Goal: Task Accomplishment & Management: Use online tool/utility

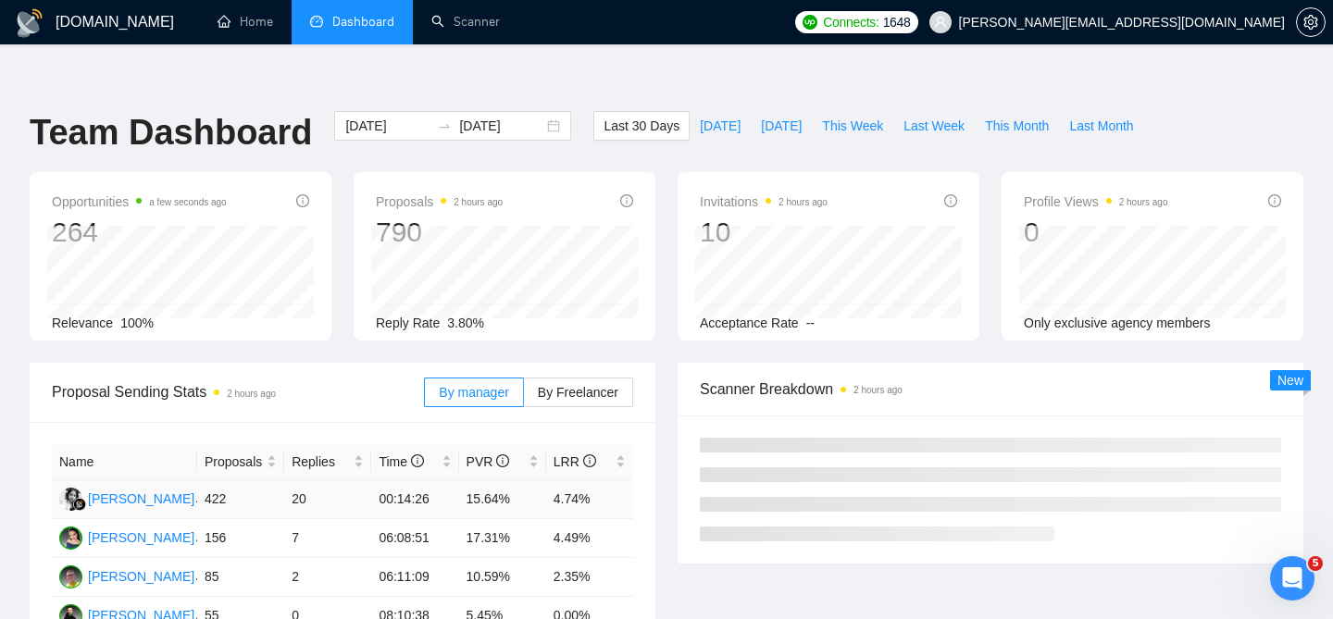
scroll to position [106, 0]
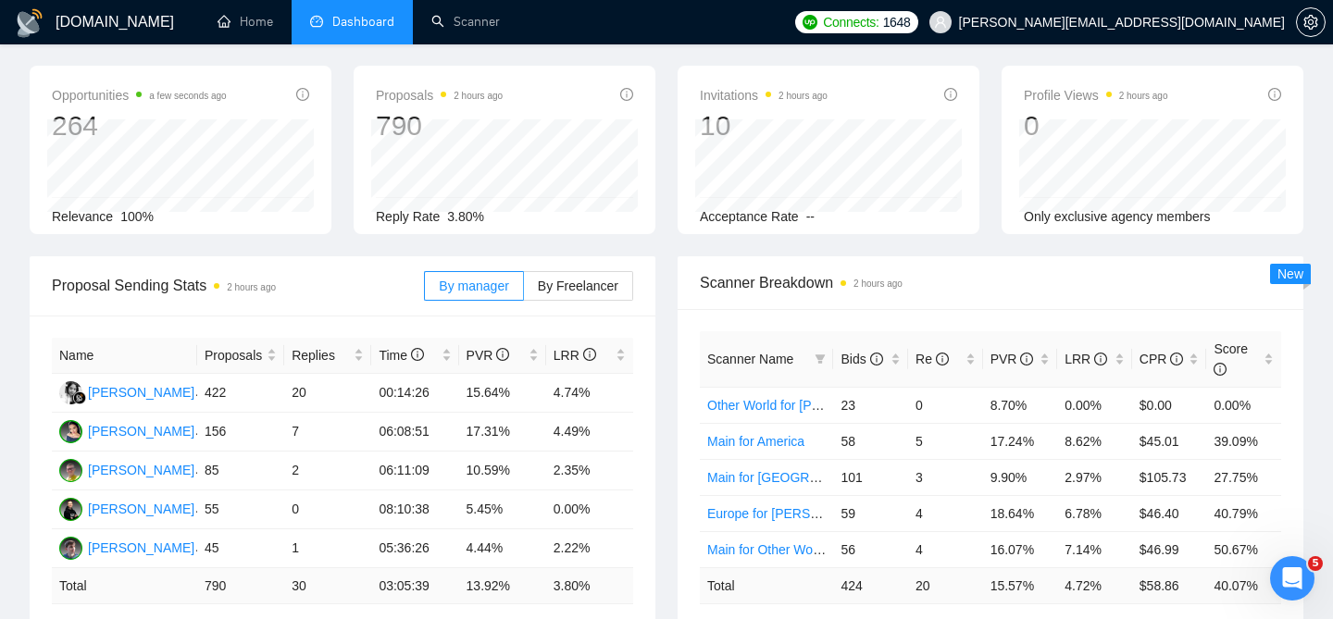
click at [596, 618] on link "2" at bounding box center [600, 630] width 20 height 20
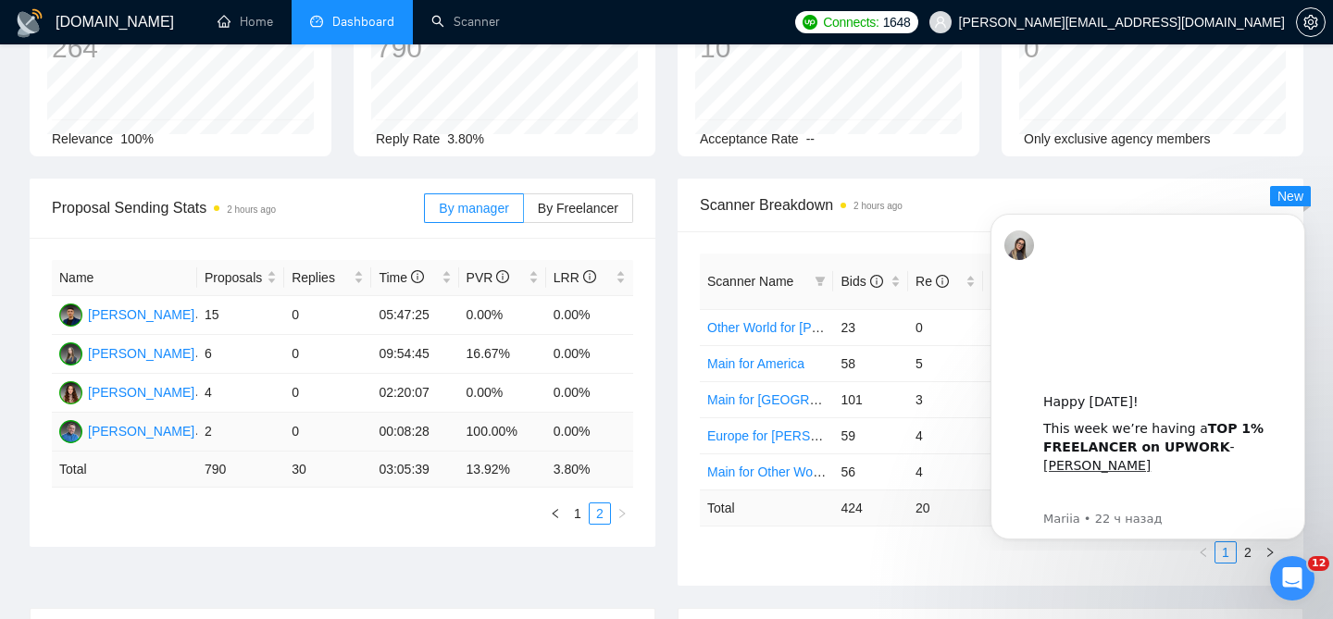
scroll to position [186, 0]
click at [1059, 560] on div "Proposal Sending Stats 2 hours ago By manager By Freelancer Name Proposals Repl…" at bounding box center [667, 392] width 1296 height 430
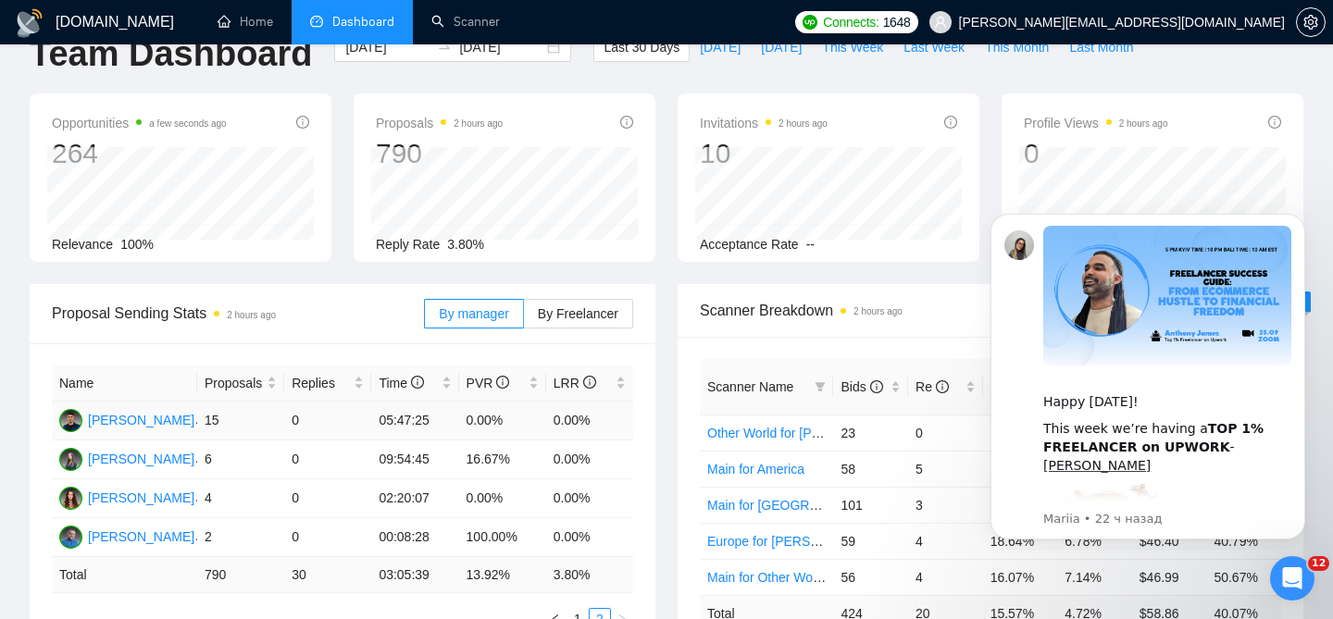
scroll to position [0, 0]
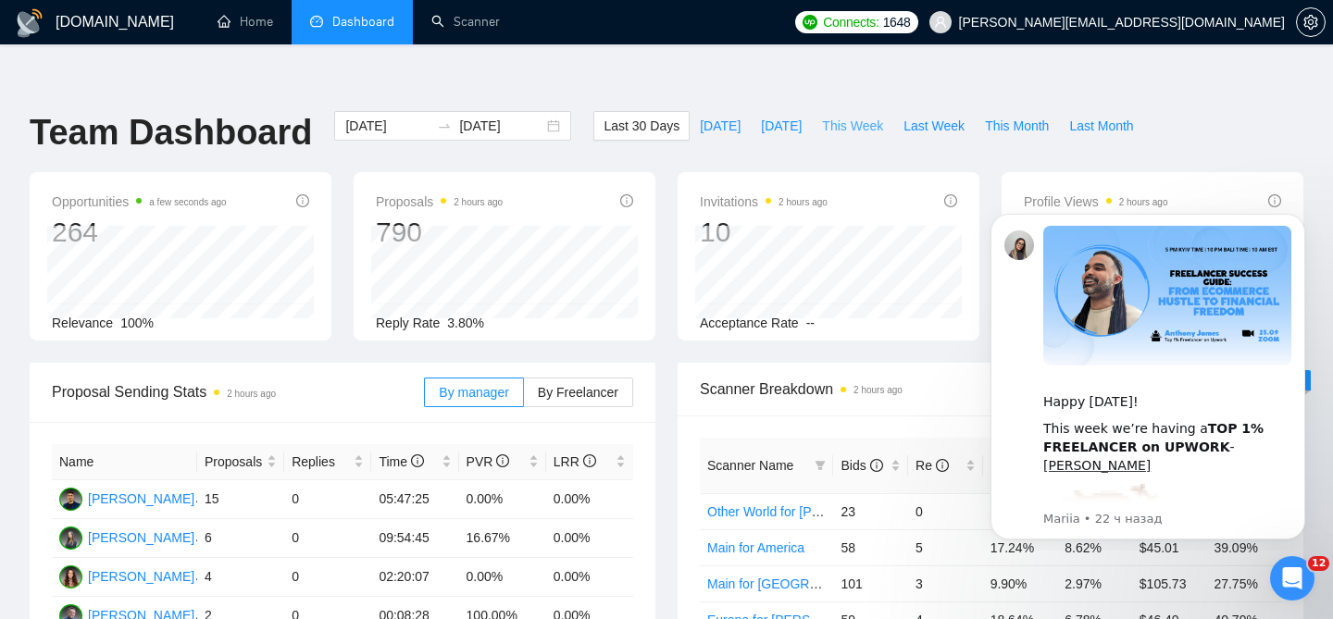
click at [850, 116] on span "This Week" at bounding box center [852, 126] width 61 height 20
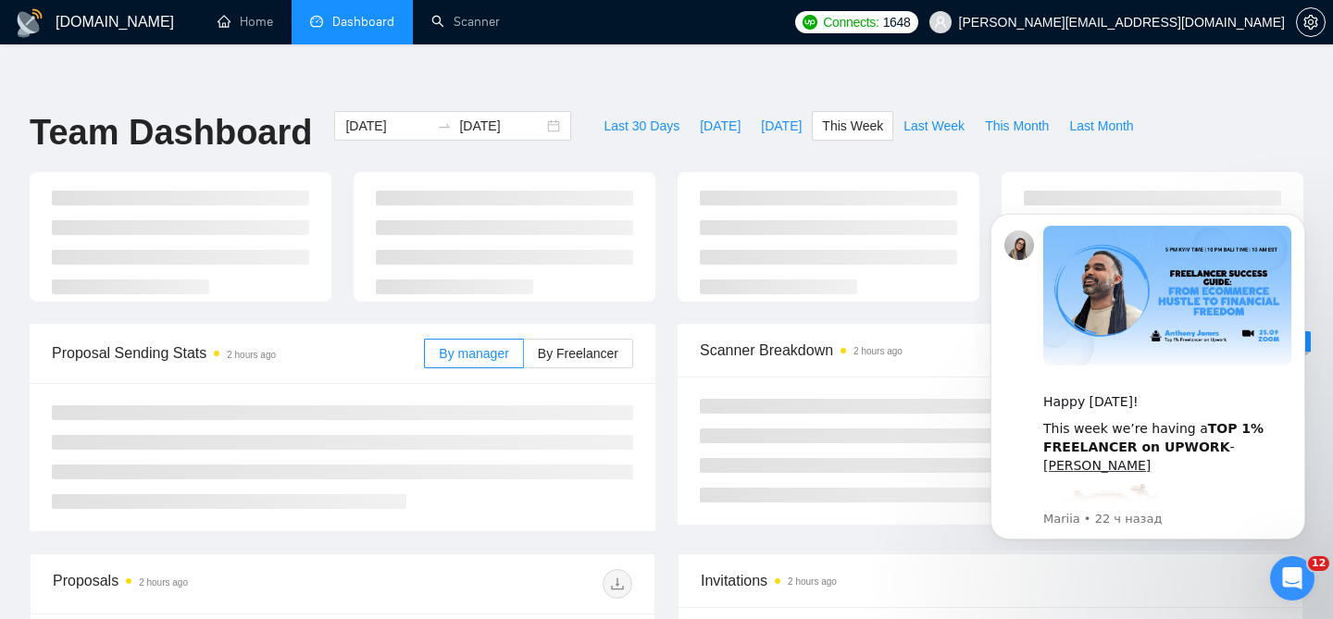
type input "2025-09-22"
type input "2025-09-28"
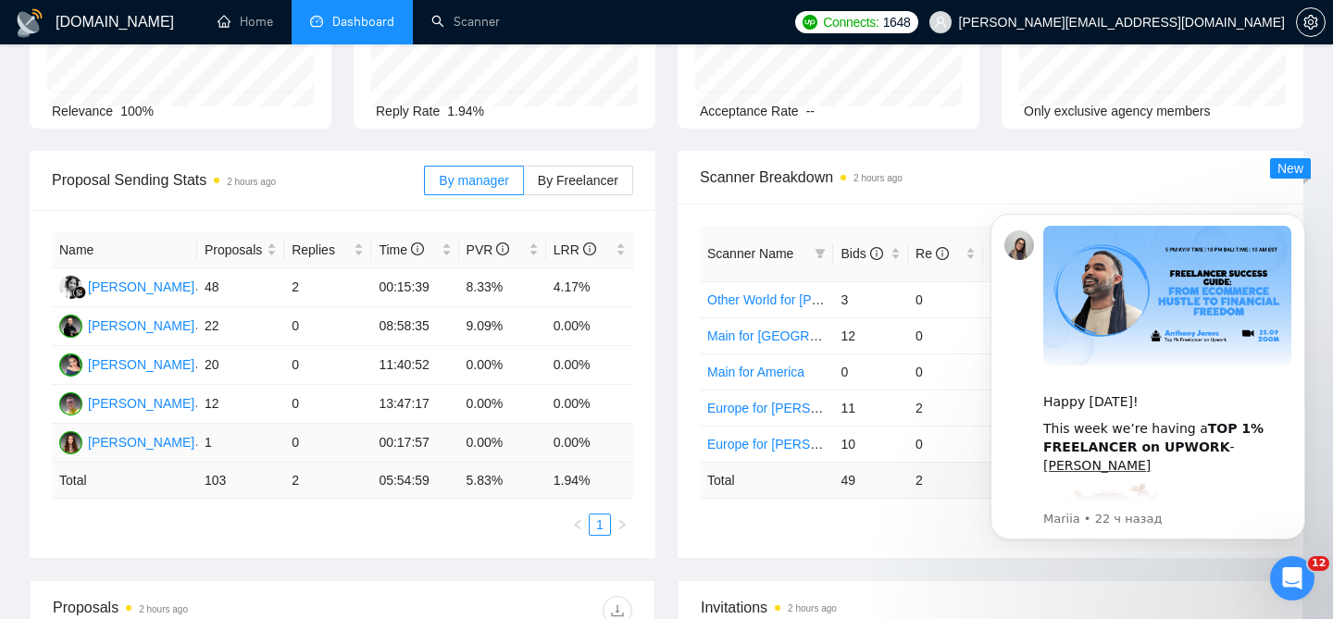
scroll to position [185, 0]
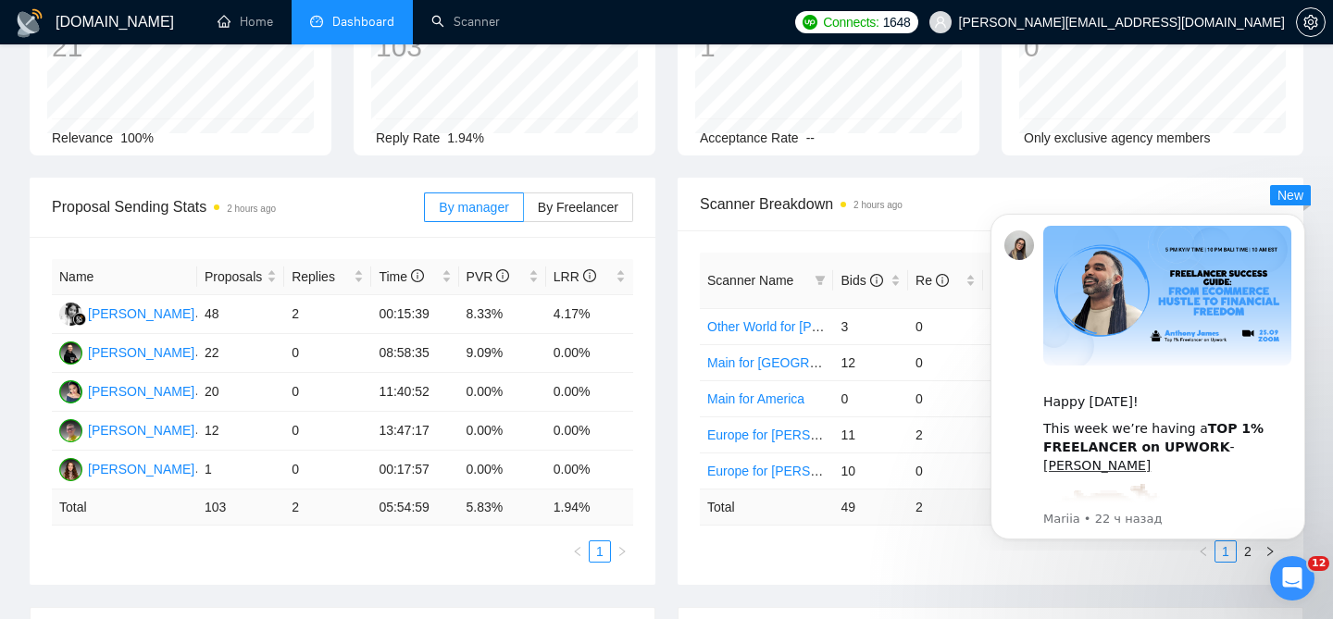
click at [582, 178] on div "By manager By Freelancer" at bounding box center [528, 207] width 209 height 59
click at [582, 193] on label "By Freelancer" at bounding box center [578, 208] width 109 height 30
click at [524, 212] on input "By Freelancer" at bounding box center [524, 212] width 0 height 0
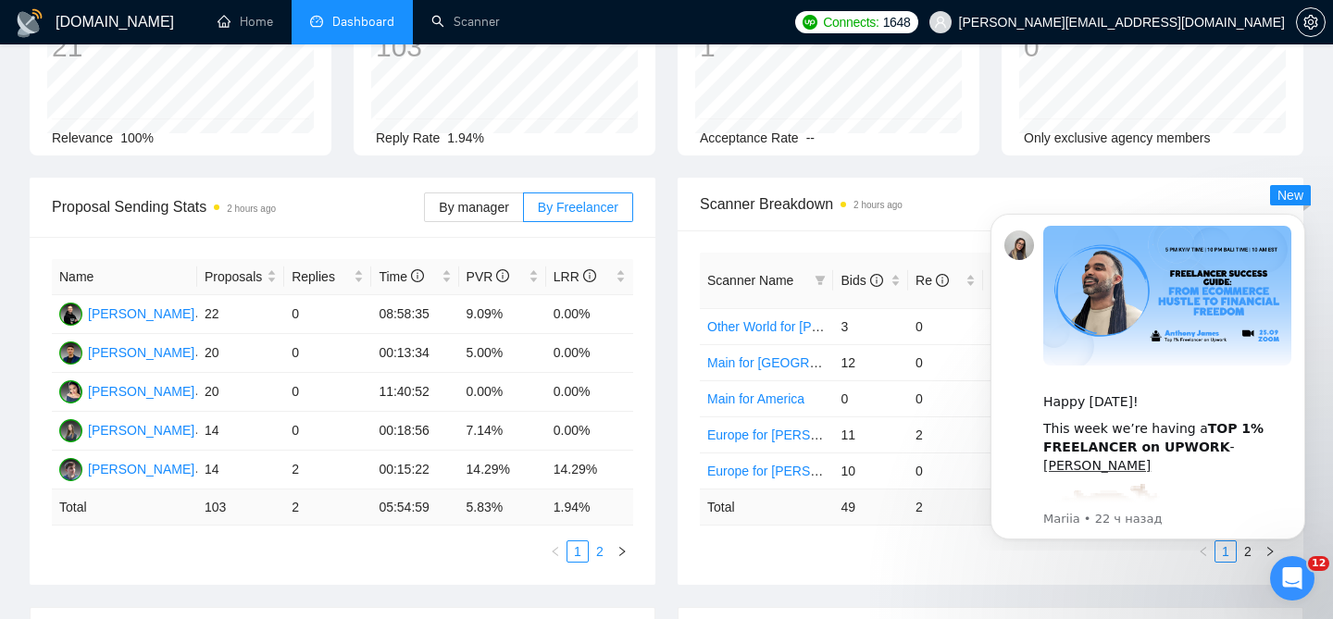
click at [593, 542] on link "2" at bounding box center [600, 552] width 20 height 20
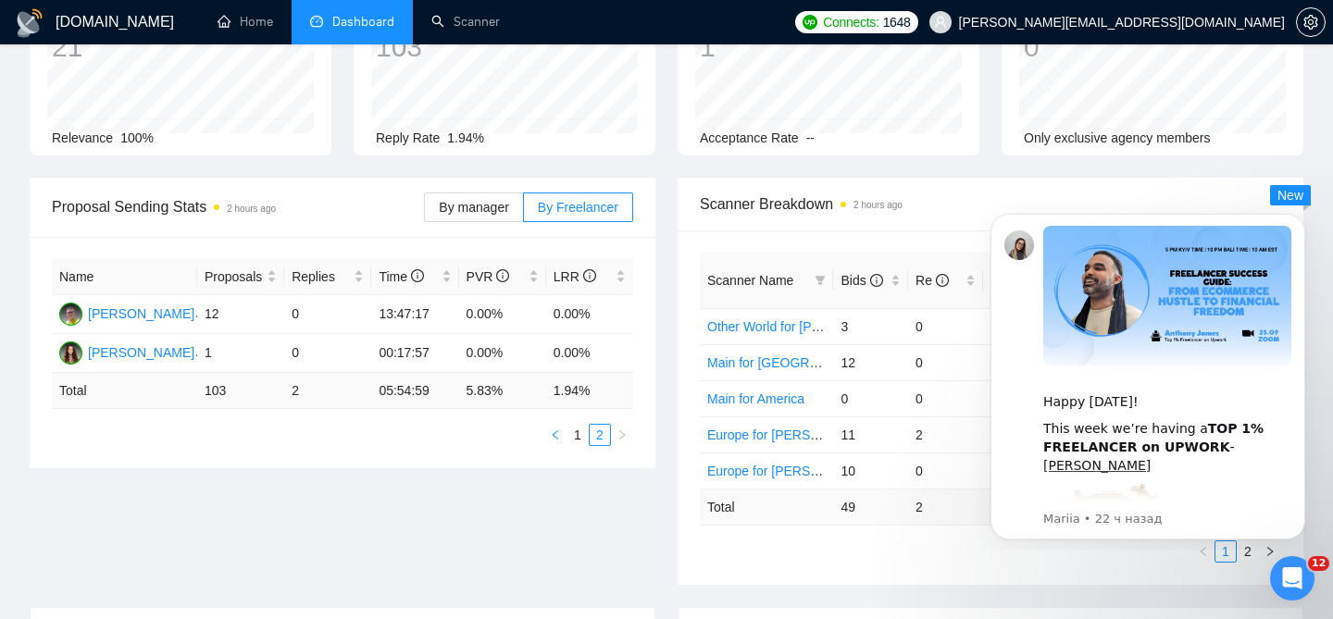
click at [566, 424] on button "button" at bounding box center [555, 435] width 22 height 22
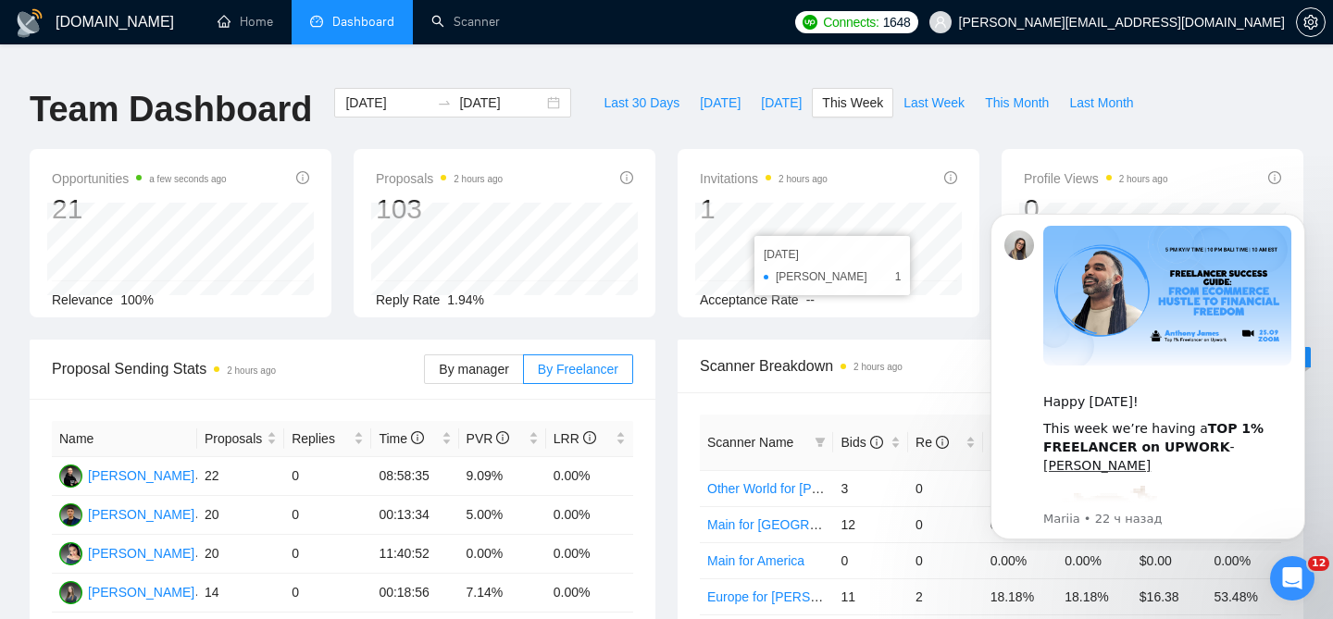
scroll to position [0, 0]
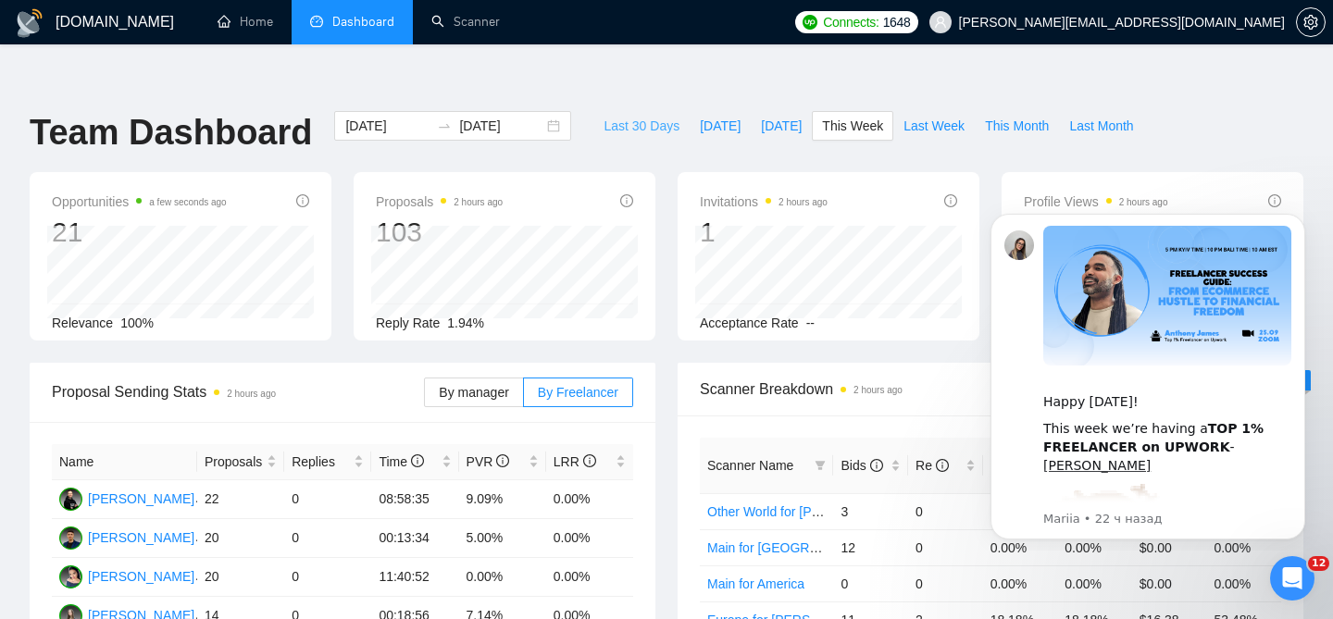
click at [659, 116] on span "Last 30 Days" at bounding box center [642, 126] width 76 height 20
type input "[DATE]"
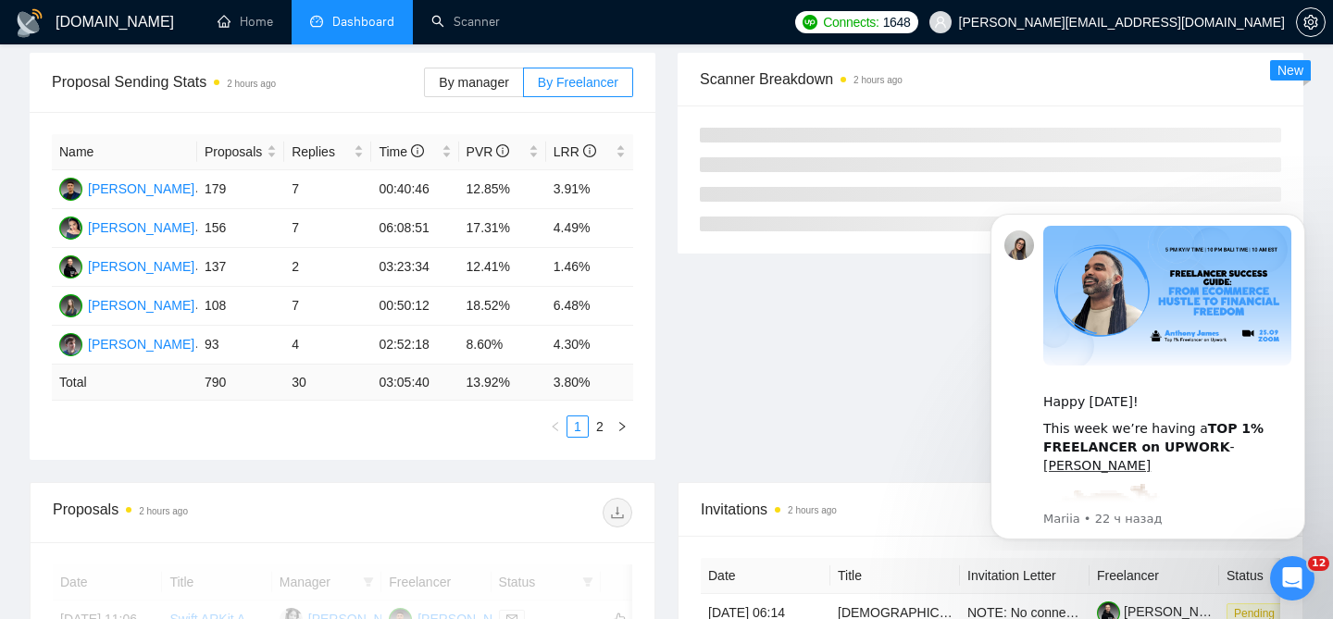
scroll to position [312, 0]
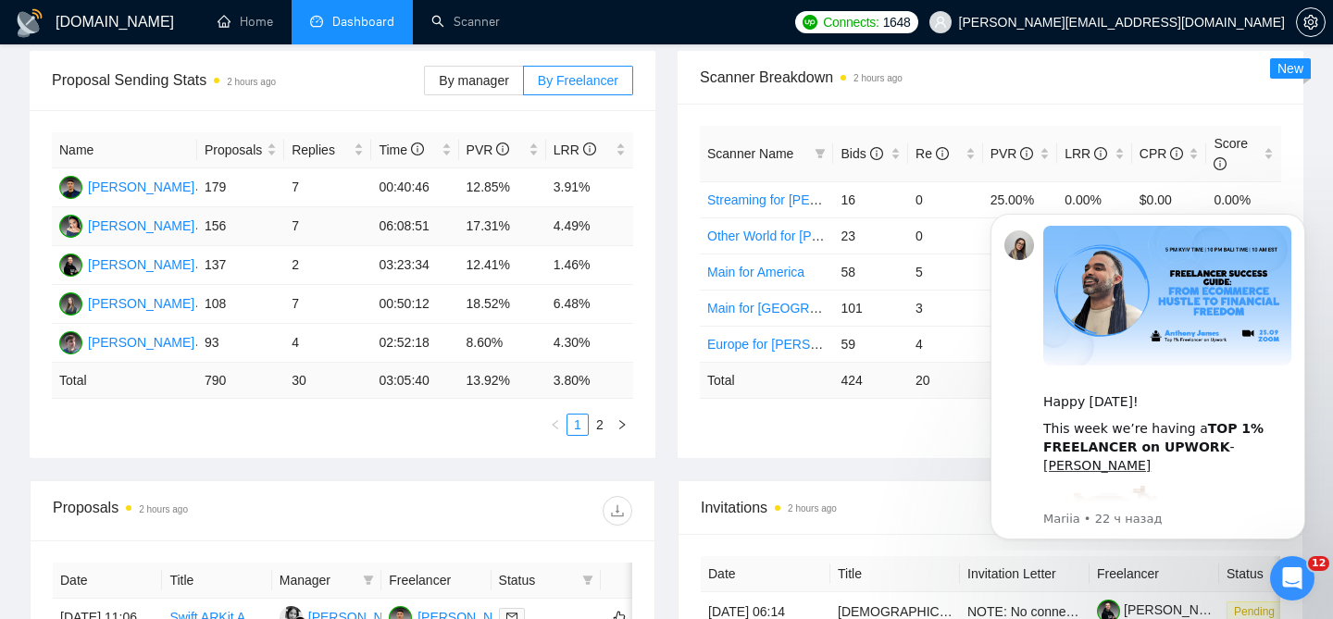
click at [568, 207] on td "4.49%" at bounding box center [589, 226] width 87 height 39
click at [602, 415] on link "2" at bounding box center [600, 425] width 20 height 20
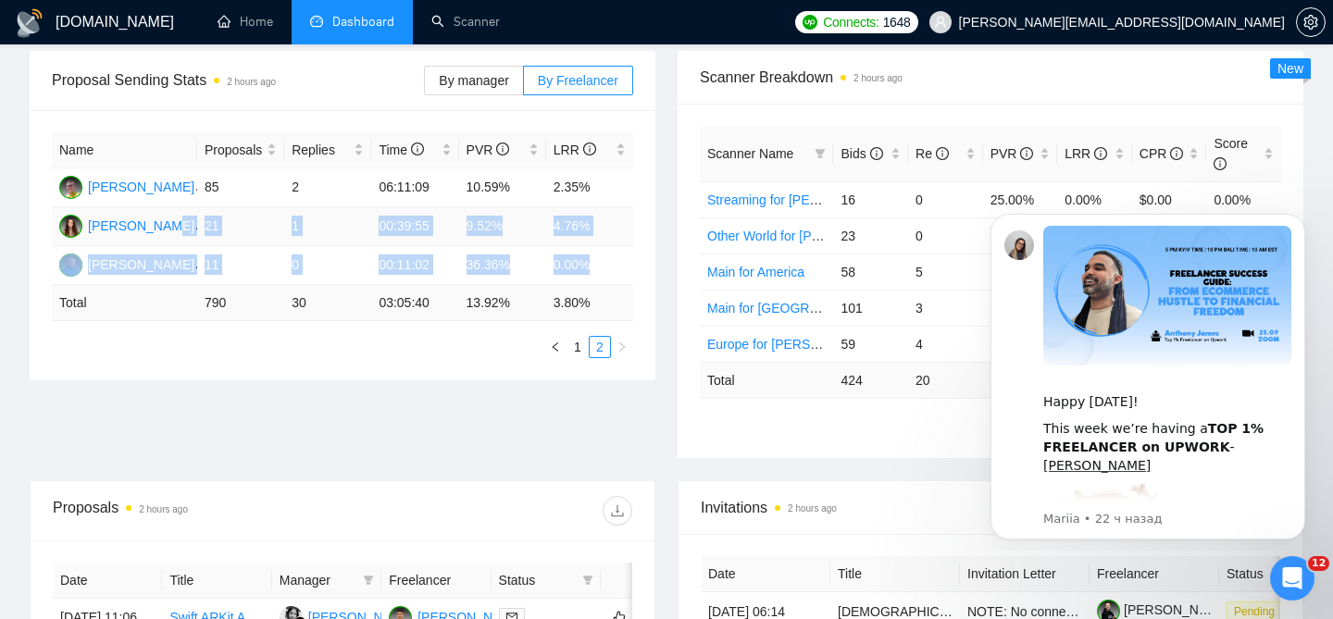
drag, startPoint x: 593, startPoint y: 229, endPoint x: 160, endPoint y: 205, distance: 433.0
click at [181, 204] on tbody "Yaroslav Tsokur 85 2 06:11:09 10.59% 2.35% Ann Netreba 21 1 00:39:55 9.52% 4.76…" at bounding box center [342, 227] width 581 height 117
click at [243, 246] on td "11" at bounding box center [240, 265] width 87 height 39
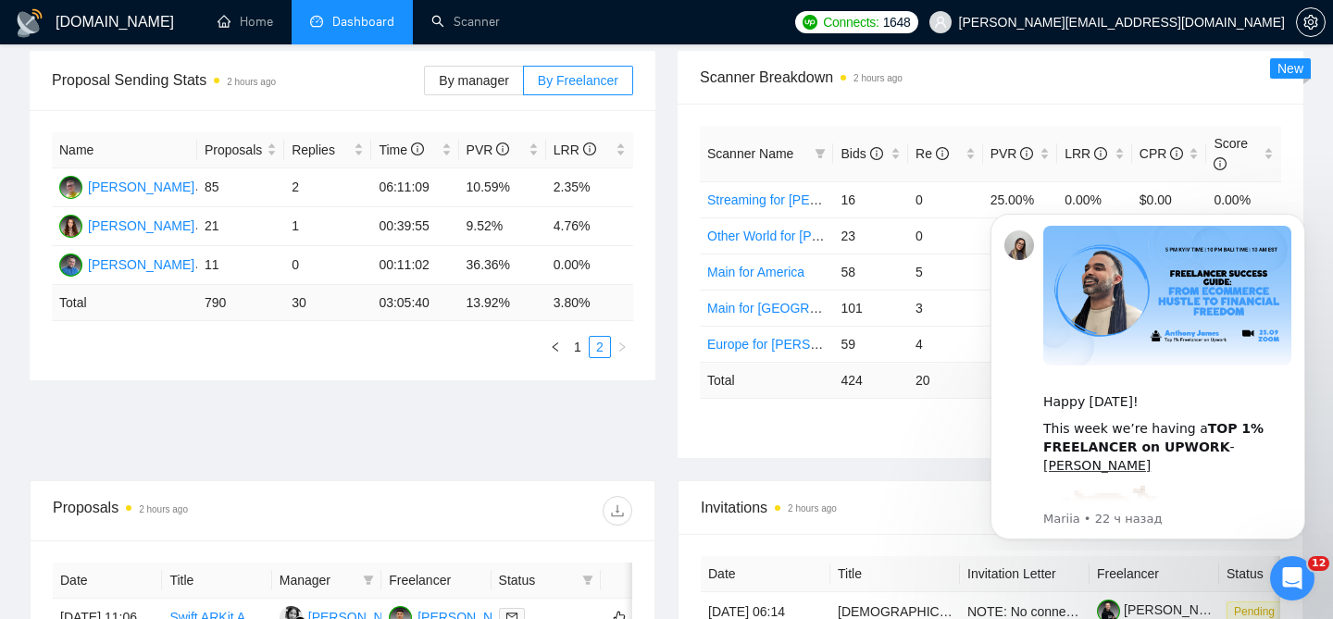
click at [618, 420] on div "Proposal Sending Stats 2 hours ago By manager By Freelancer Name Proposals Repl…" at bounding box center [667, 266] width 1296 height 430
click at [774, 414] on ul "1 2" at bounding box center [990, 425] width 581 height 22
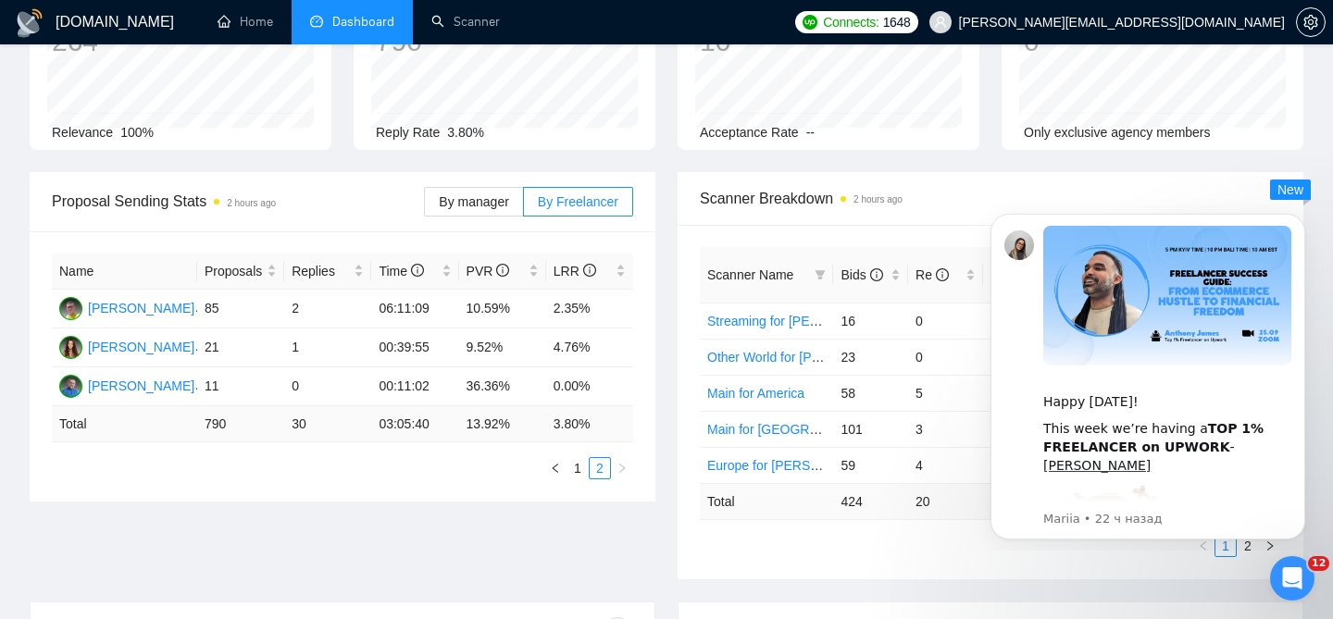
scroll to position [0, 0]
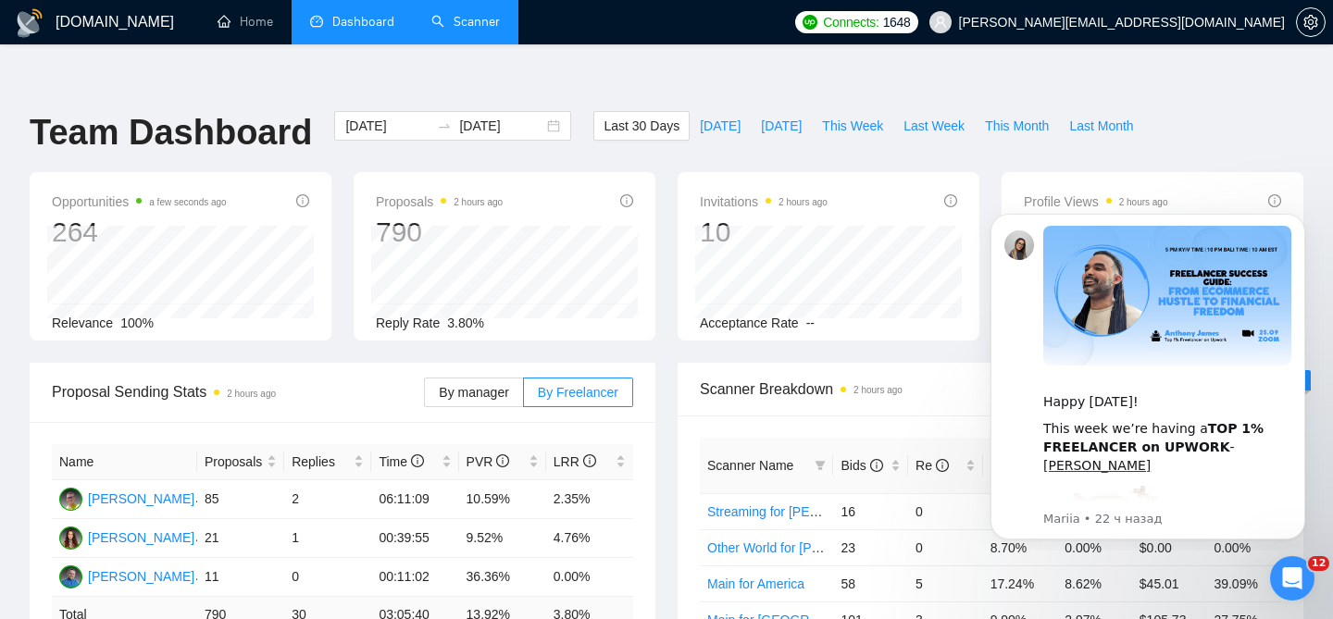
click at [470, 14] on link "Scanner" at bounding box center [465, 22] width 69 height 16
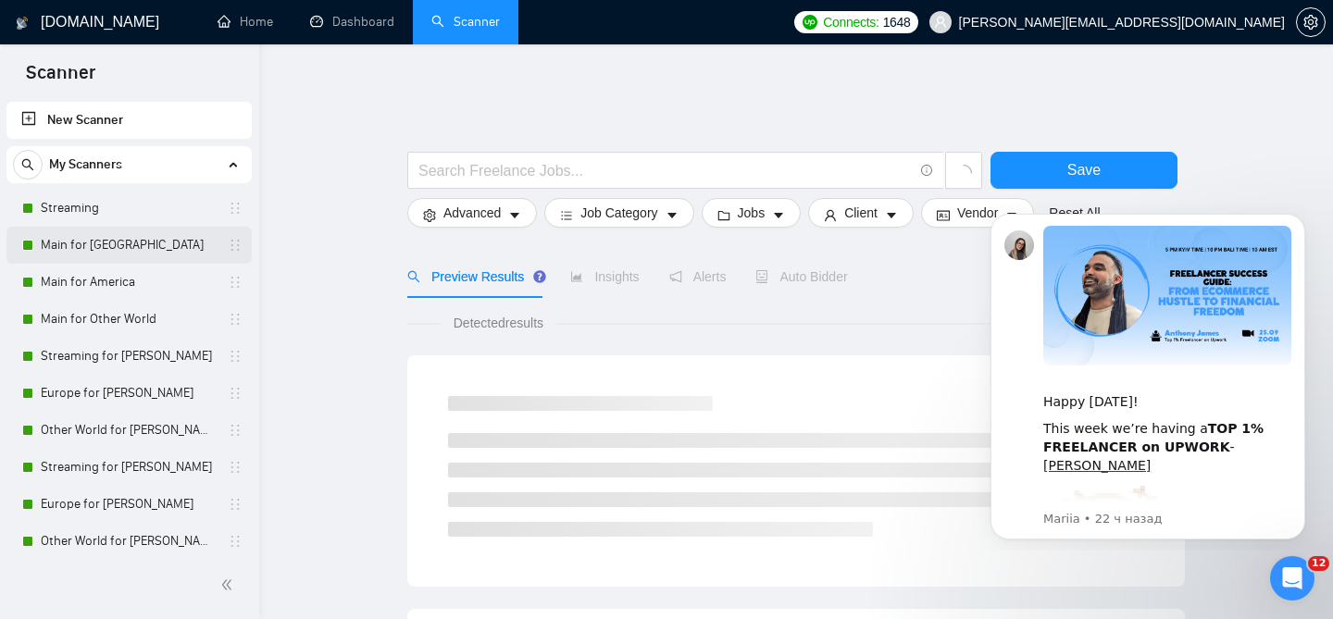
click at [119, 255] on link "Main for [GEOGRAPHIC_DATA]" at bounding box center [129, 245] width 176 height 37
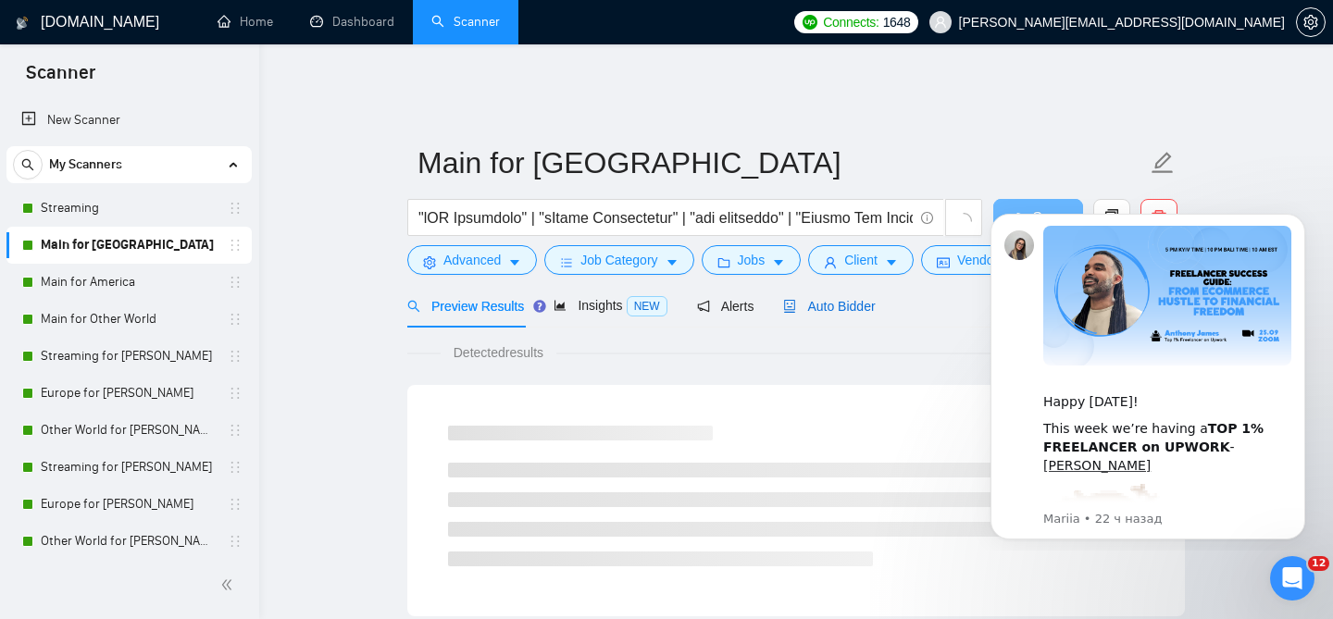
click at [817, 299] on span "Auto Bidder" at bounding box center [829, 306] width 92 height 15
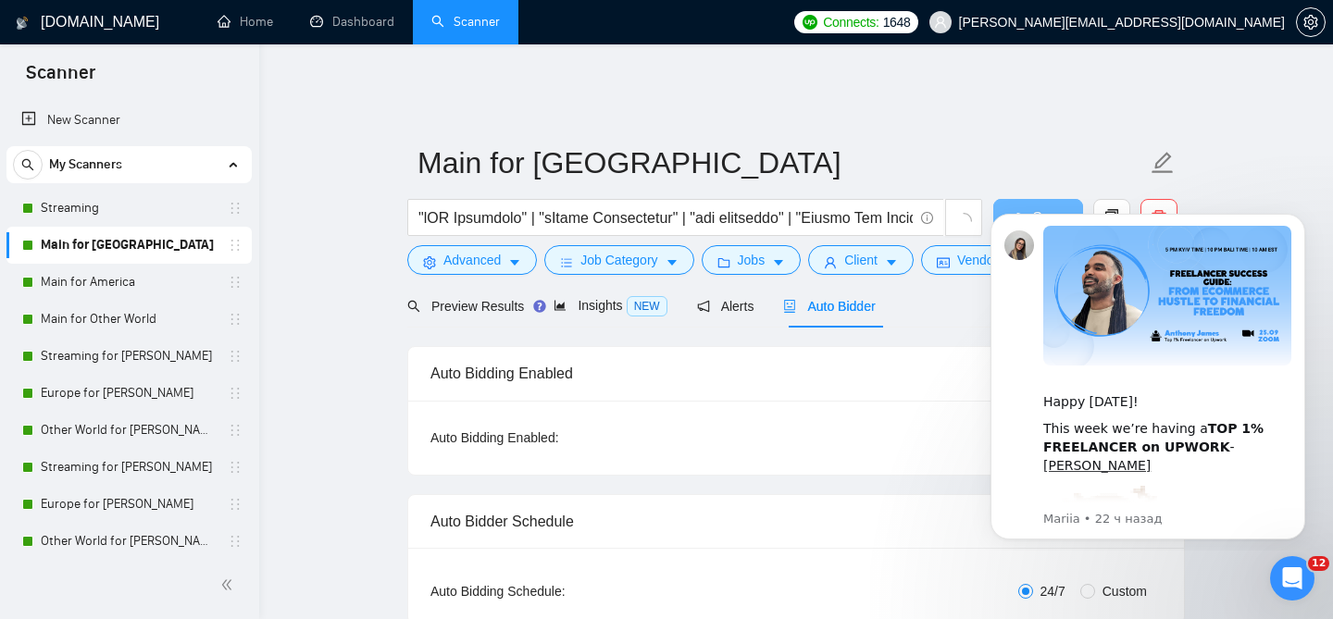
checkbox input "true"
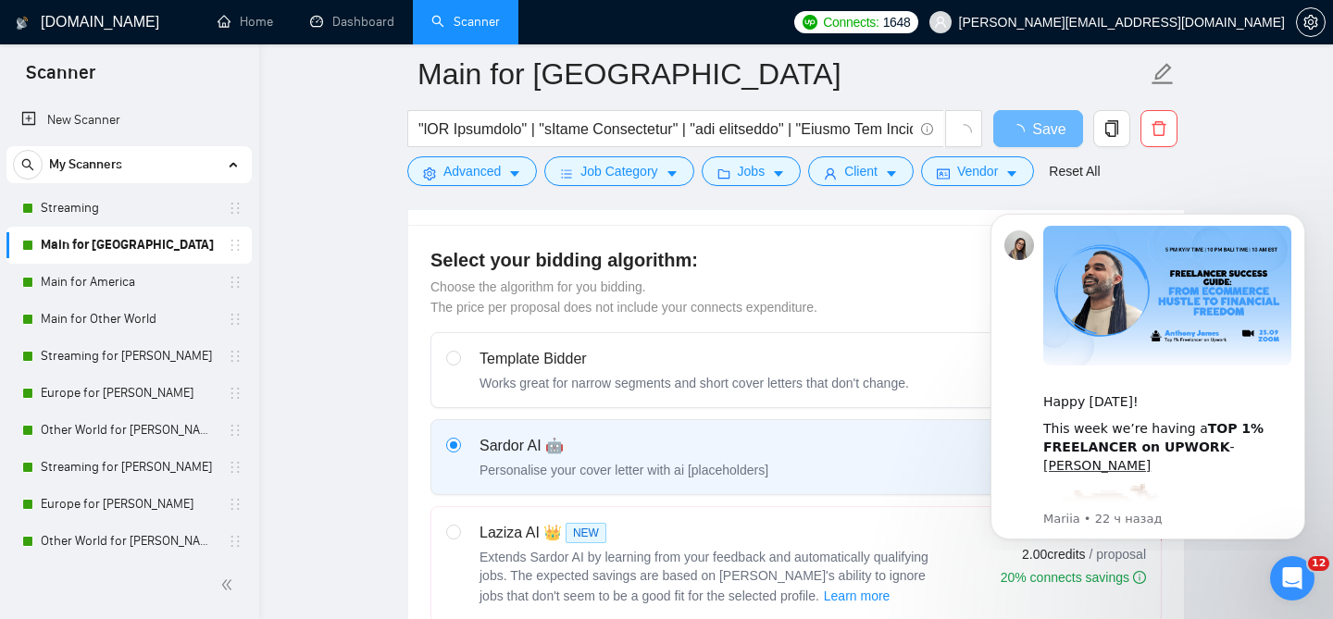
scroll to position [499, 0]
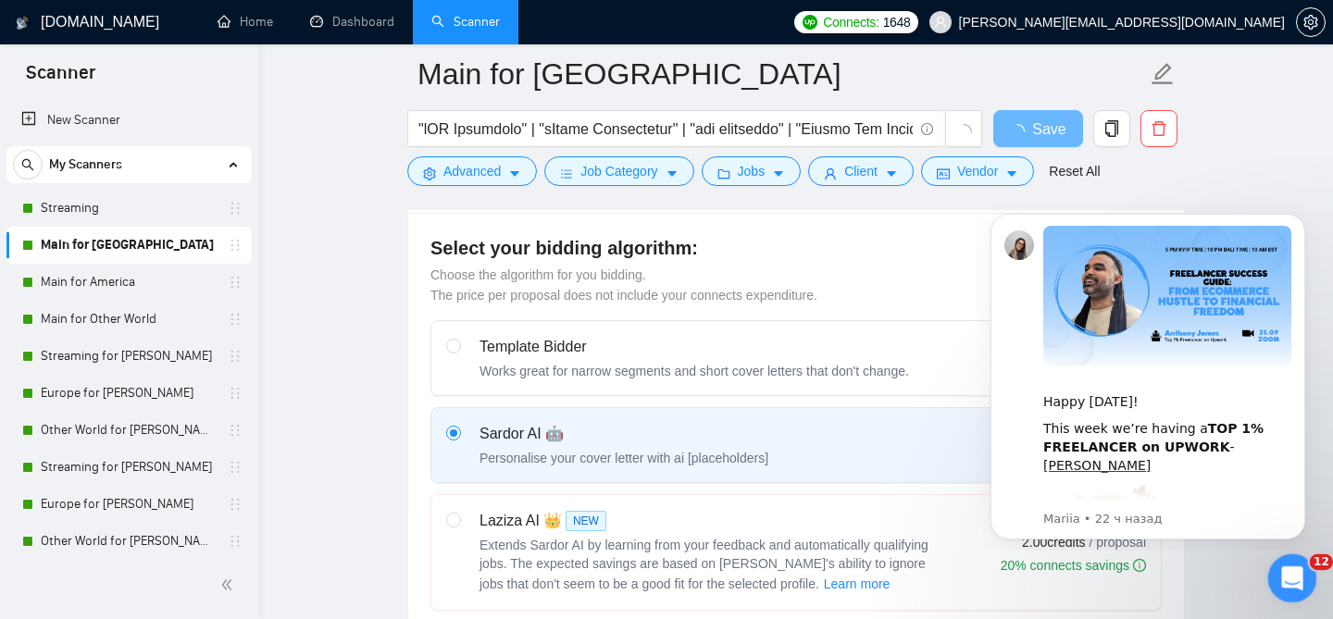
click at [1296, 564] on div "Открыть службу сообщений Intercom" at bounding box center [1289, 575] width 61 height 61
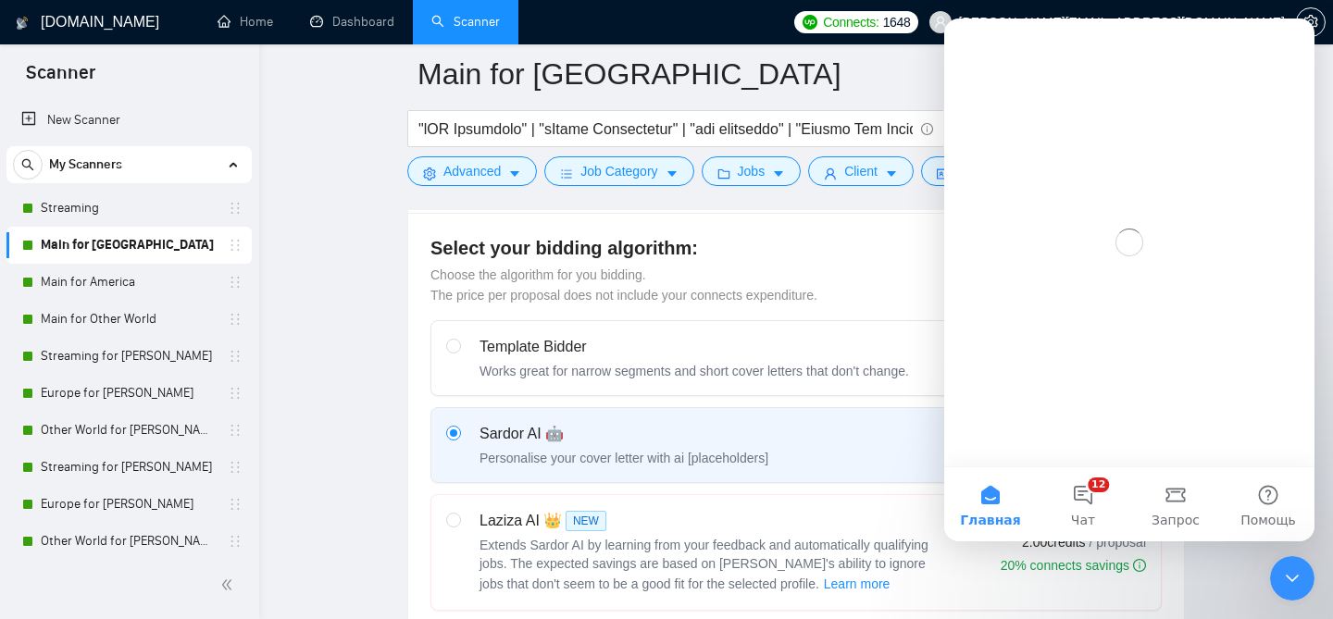
scroll to position [0, 0]
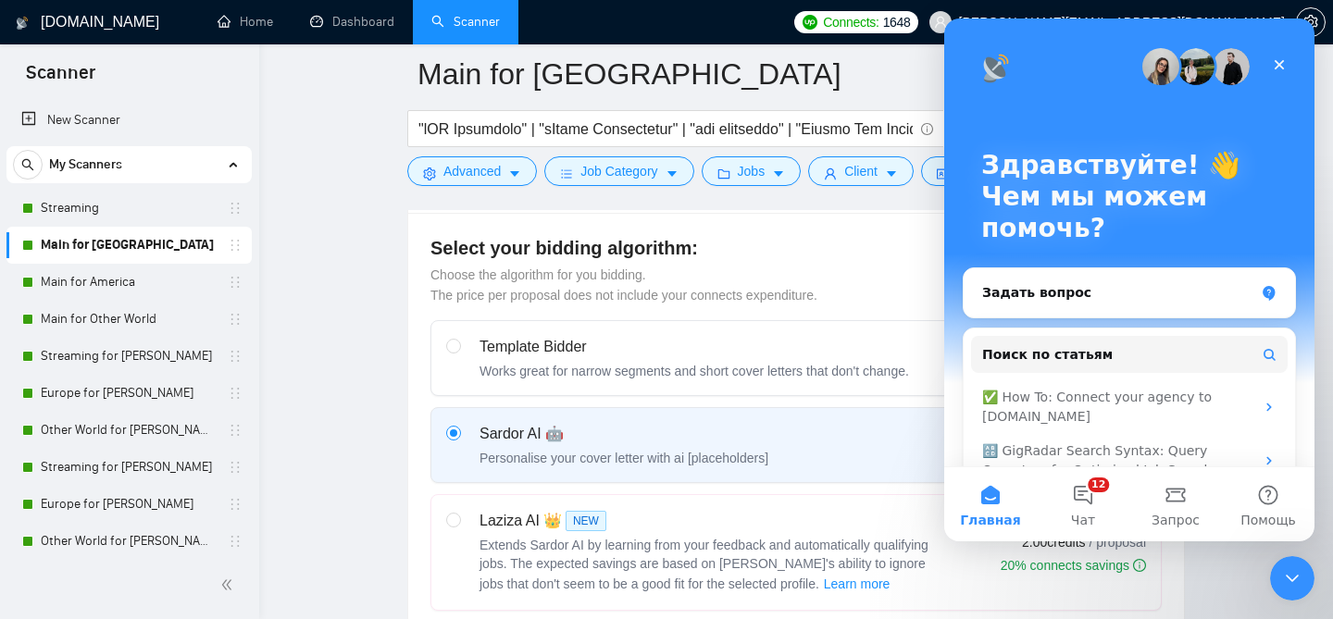
click at [1290, 579] on icon "Закрыть службу сообщений Intercom" at bounding box center [1290, 576] width 22 height 22
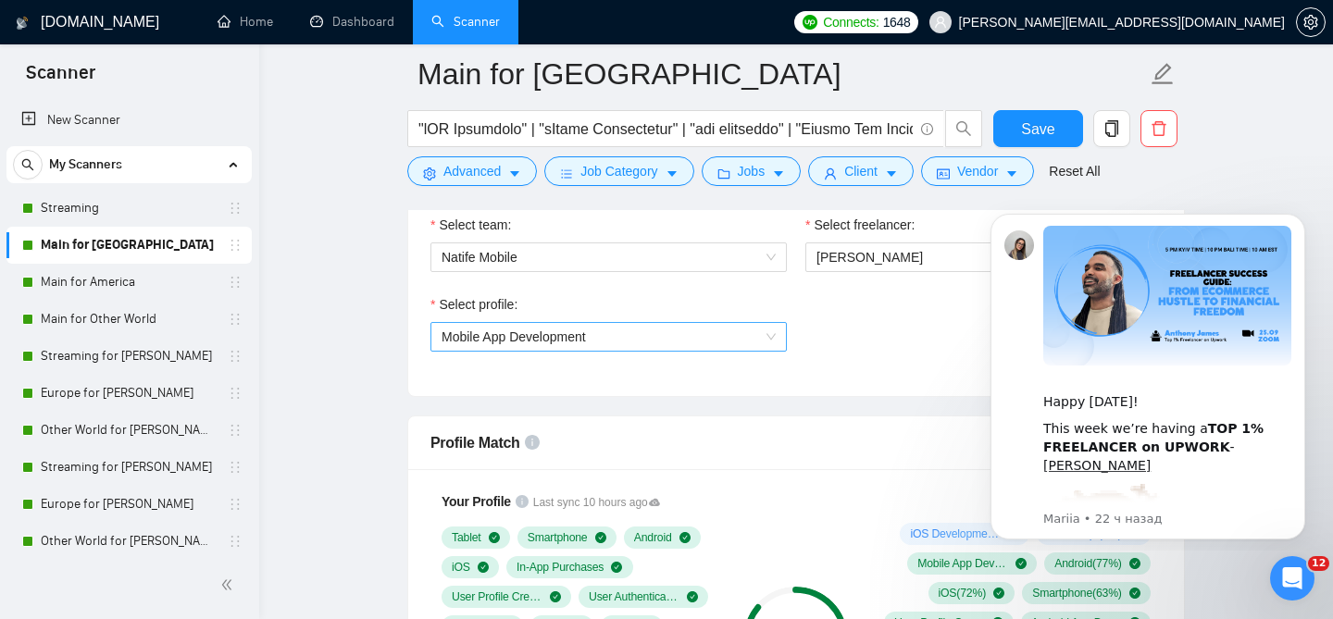
scroll to position [998, 0]
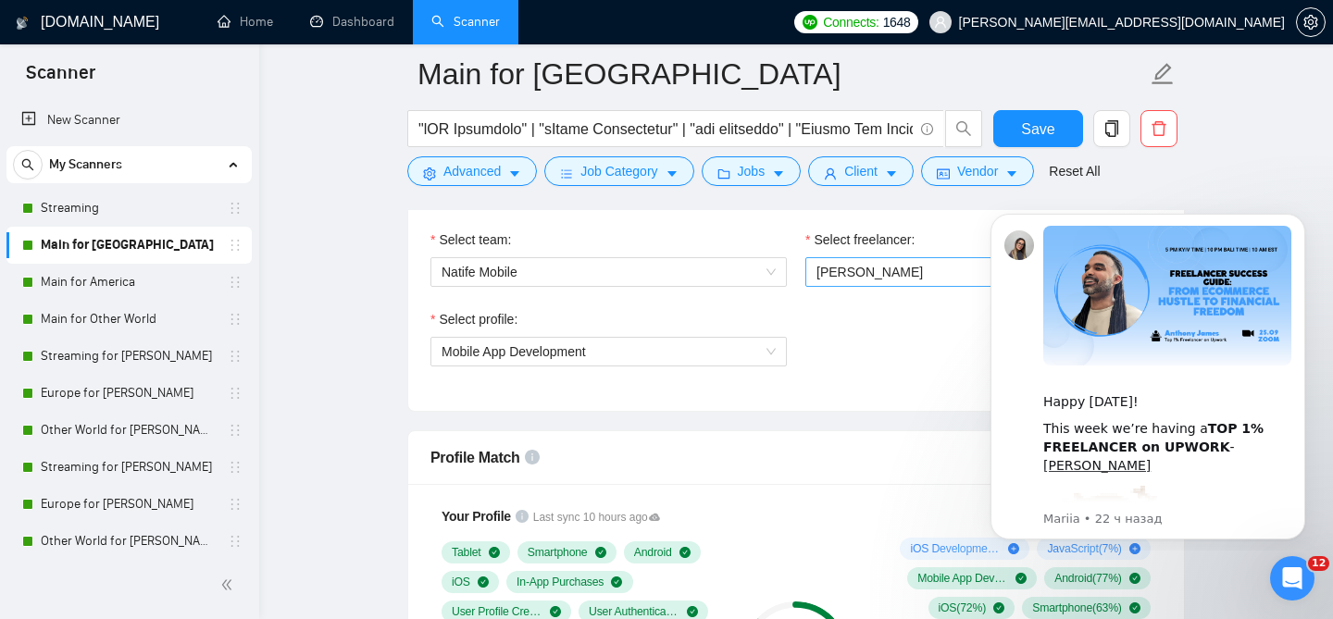
click at [901, 268] on span "[PERSON_NAME]" at bounding box center [984, 272] width 334 height 28
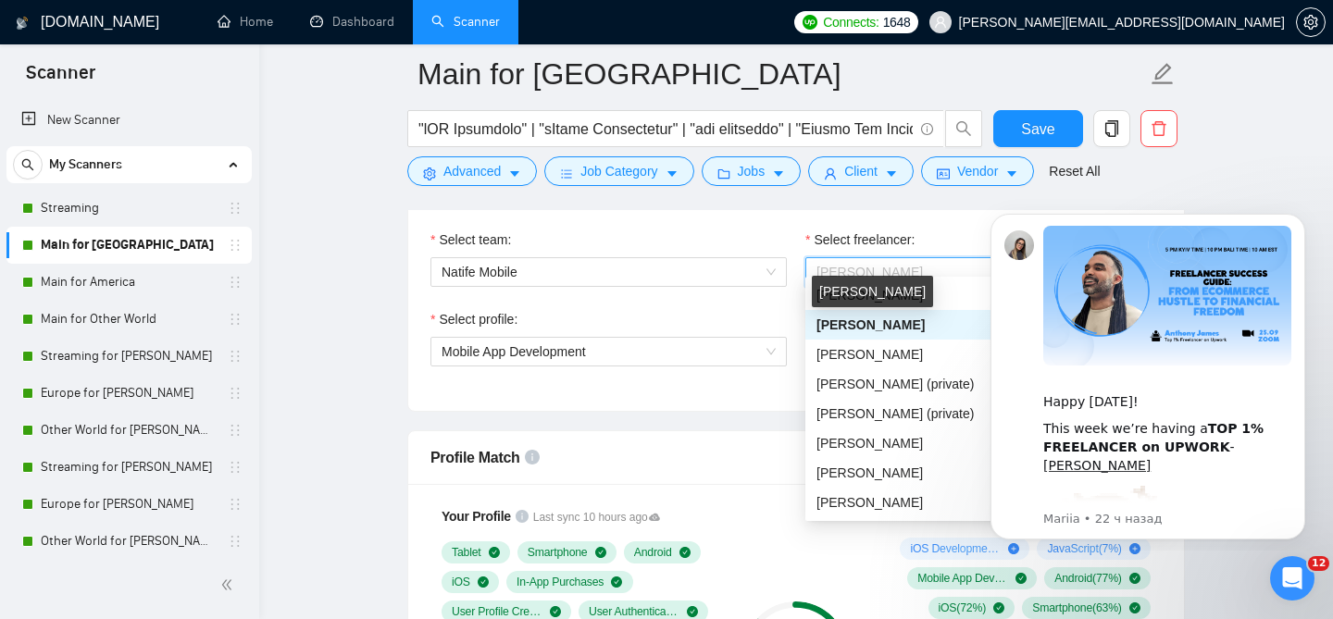
click at [905, 297] on div "[PERSON_NAME]" at bounding box center [872, 291] width 121 height 31
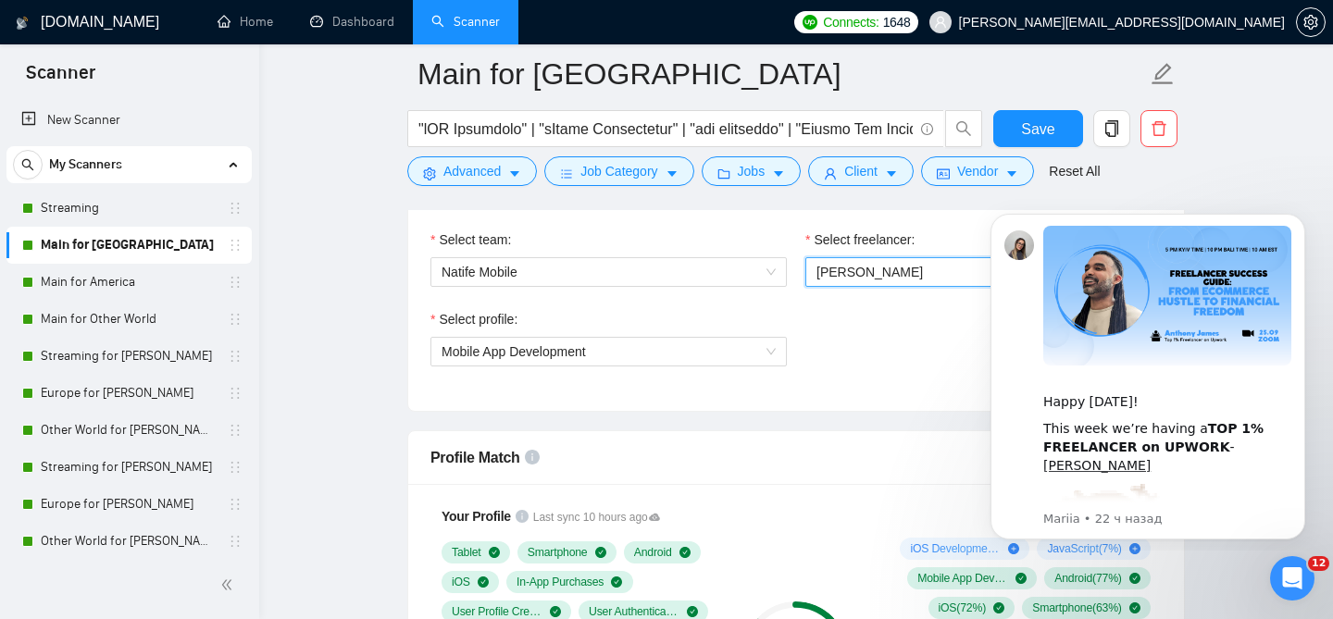
click at [933, 309] on div "Select profile: Mobile App Development" at bounding box center [796, 349] width 750 height 80
click at [874, 265] on span "[PERSON_NAME]" at bounding box center [870, 272] width 106 height 15
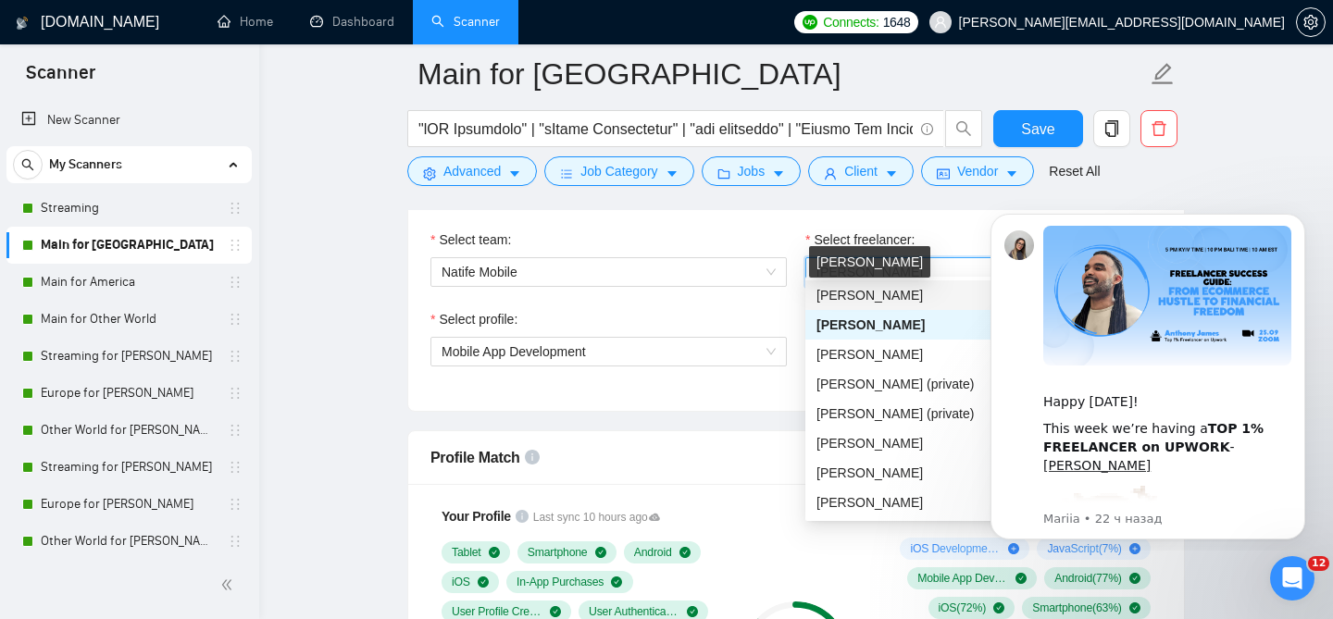
click at [876, 289] on span "Alexandr Buhai" at bounding box center [870, 295] width 106 height 15
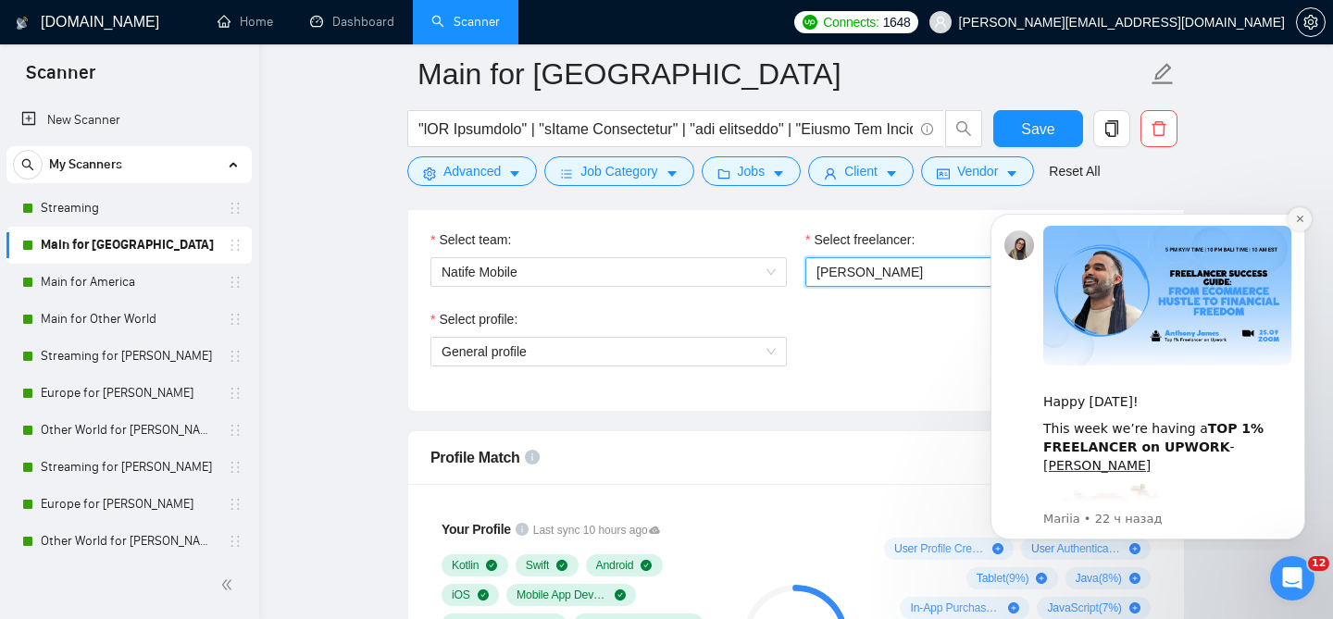
click at [1296, 223] on icon "Dismiss notification" at bounding box center [1300, 219] width 10 height 10
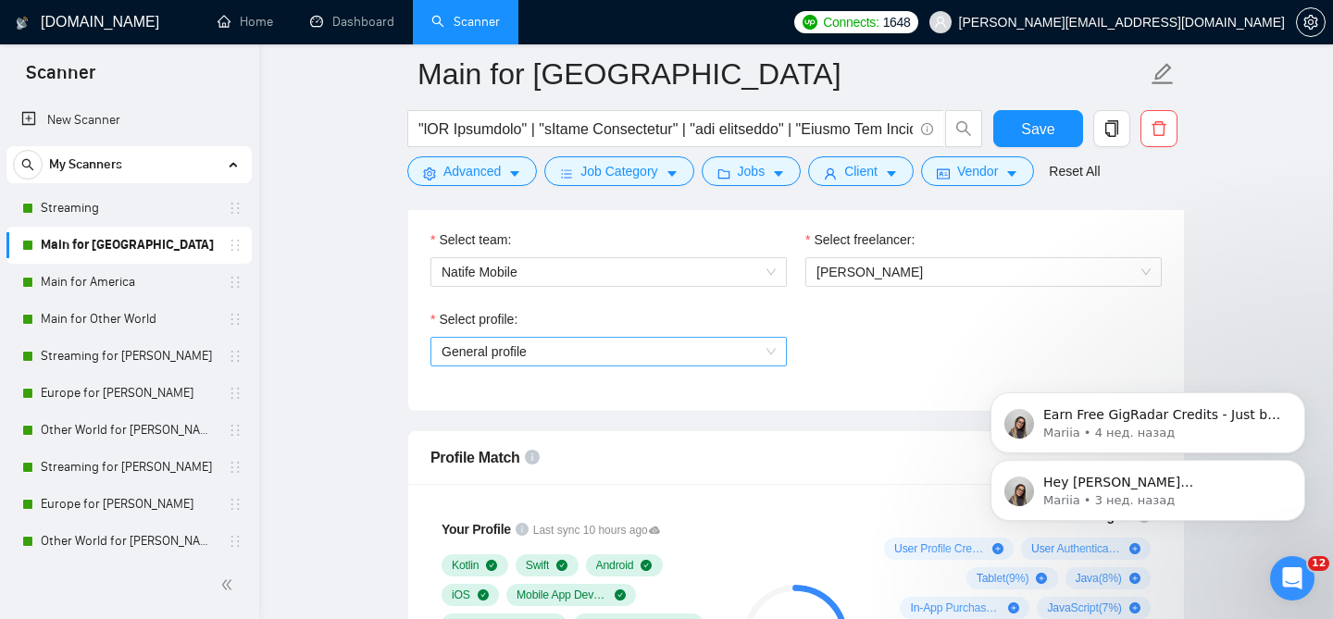
click at [542, 338] on span "General profile" at bounding box center [609, 352] width 334 height 28
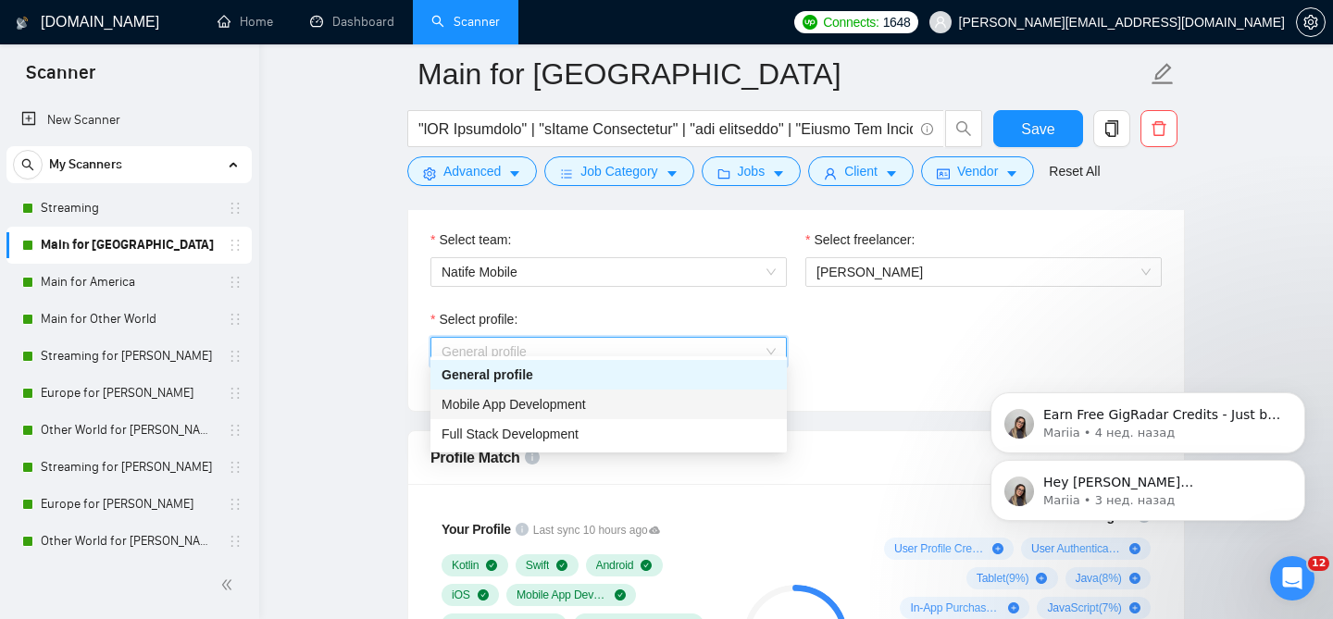
click at [534, 410] on span "Mobile App Development" at bounding box center [514, 404] width 144 height 15
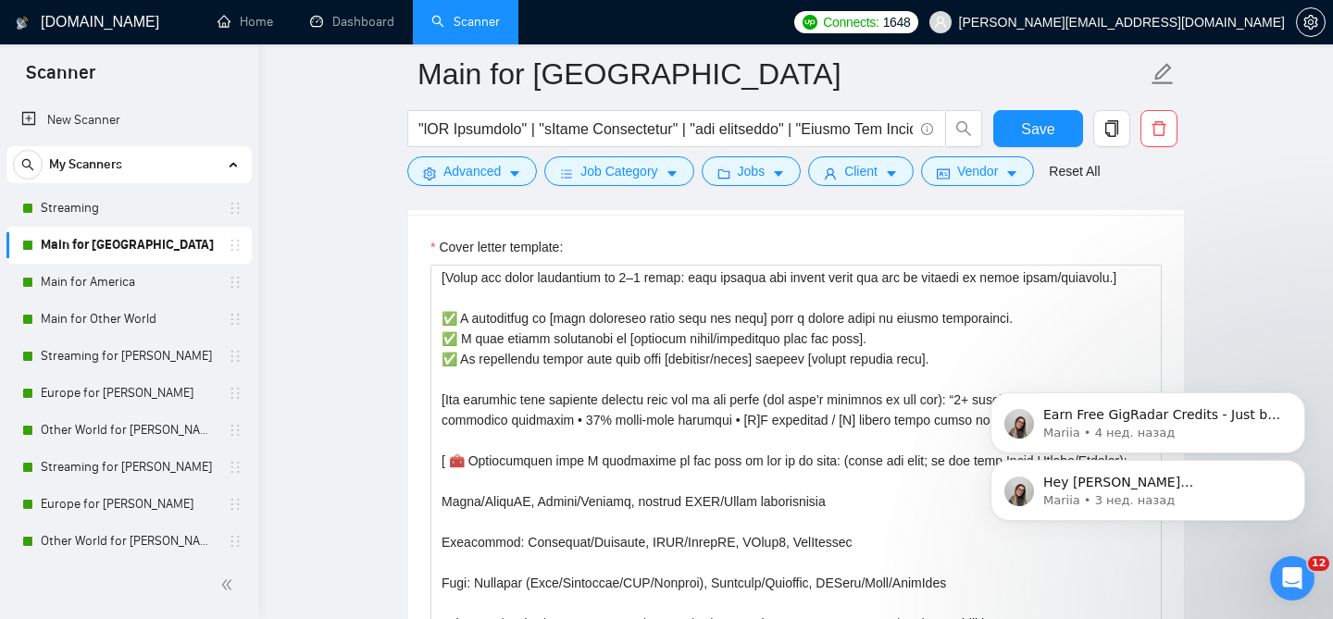
scroll to position [139, 0]
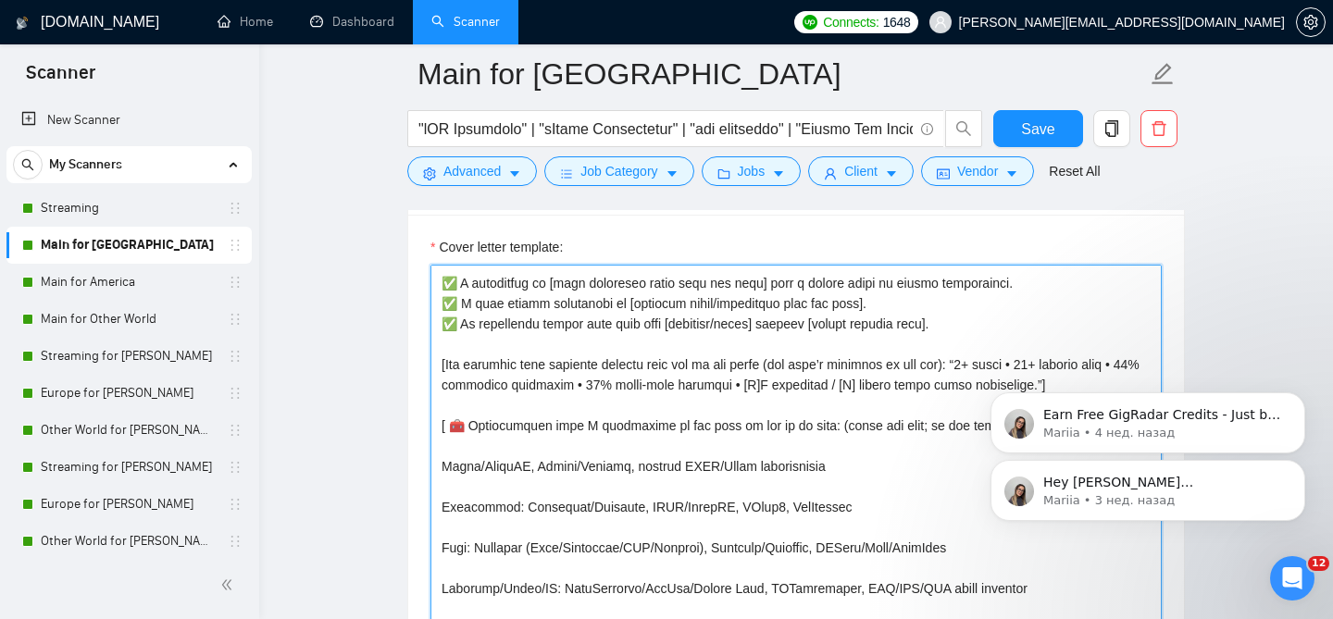
click at [681, 405] on textarea "Cover letter template:" at bounding box center [796, 473] width 731 height 417
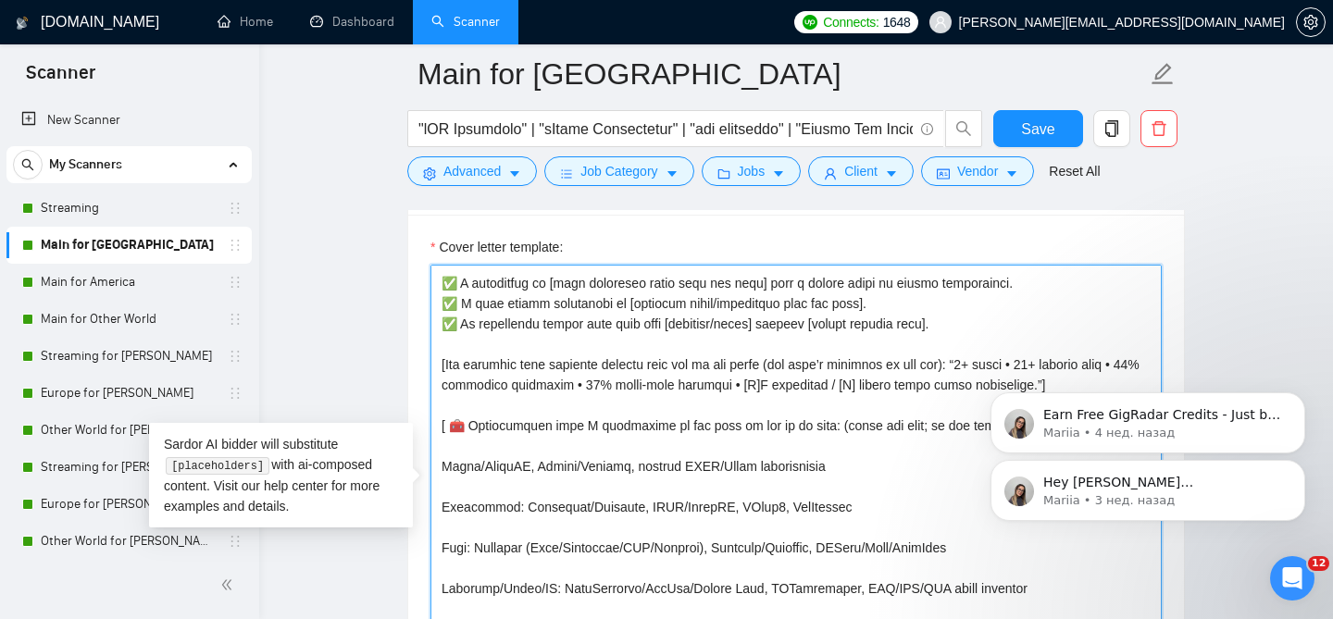
paste textarea "Perfect❕❗[Started your proposal by mentioning one pain point from the job posti…"
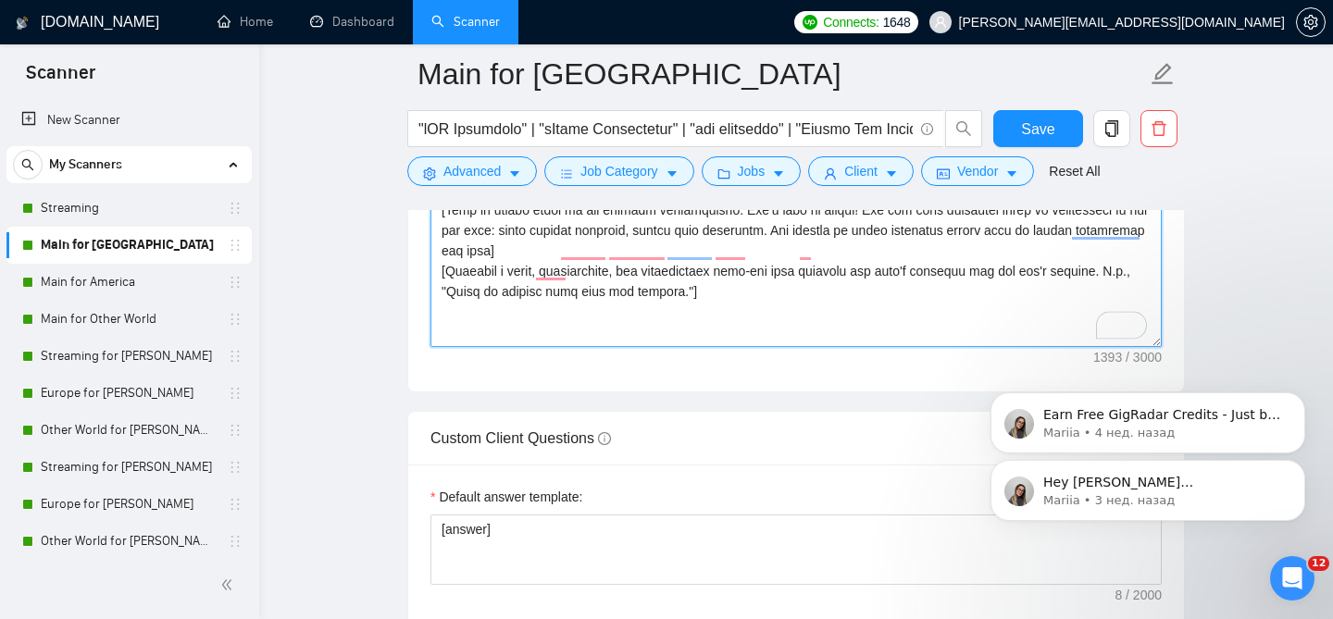
scroll to position [2505, 0]
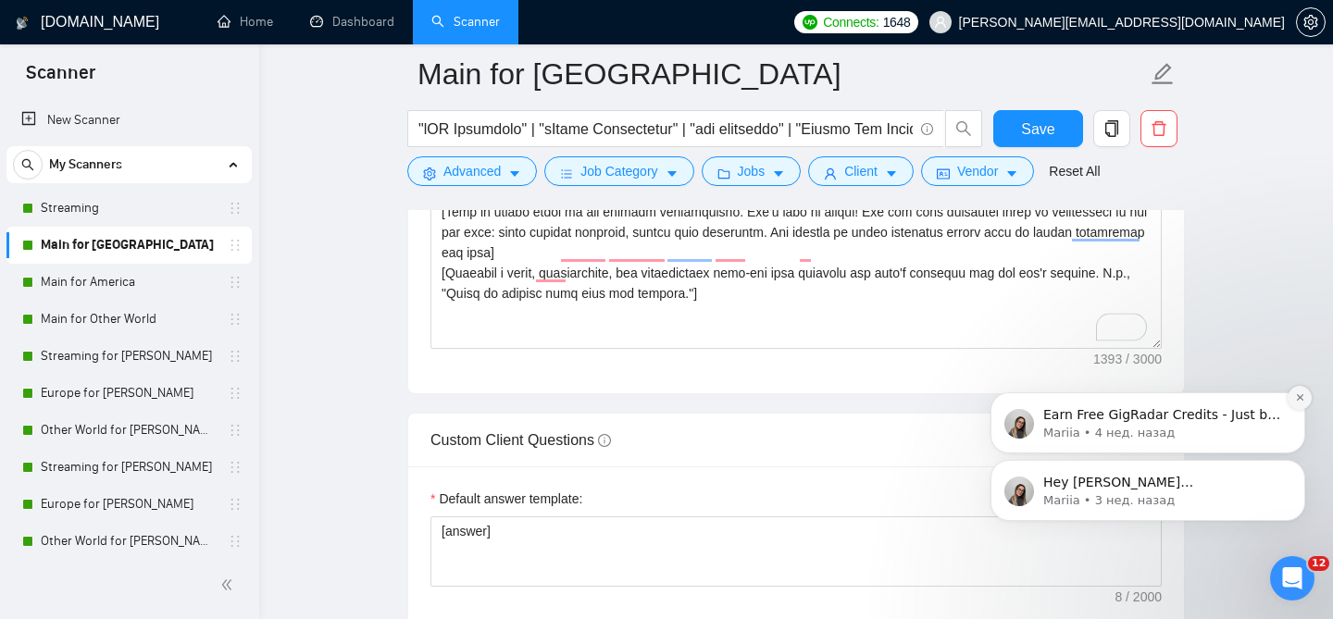
click at [1293, 398] on button "Dismiss notification" at bounding box center [1300, 398] width 24 height 24
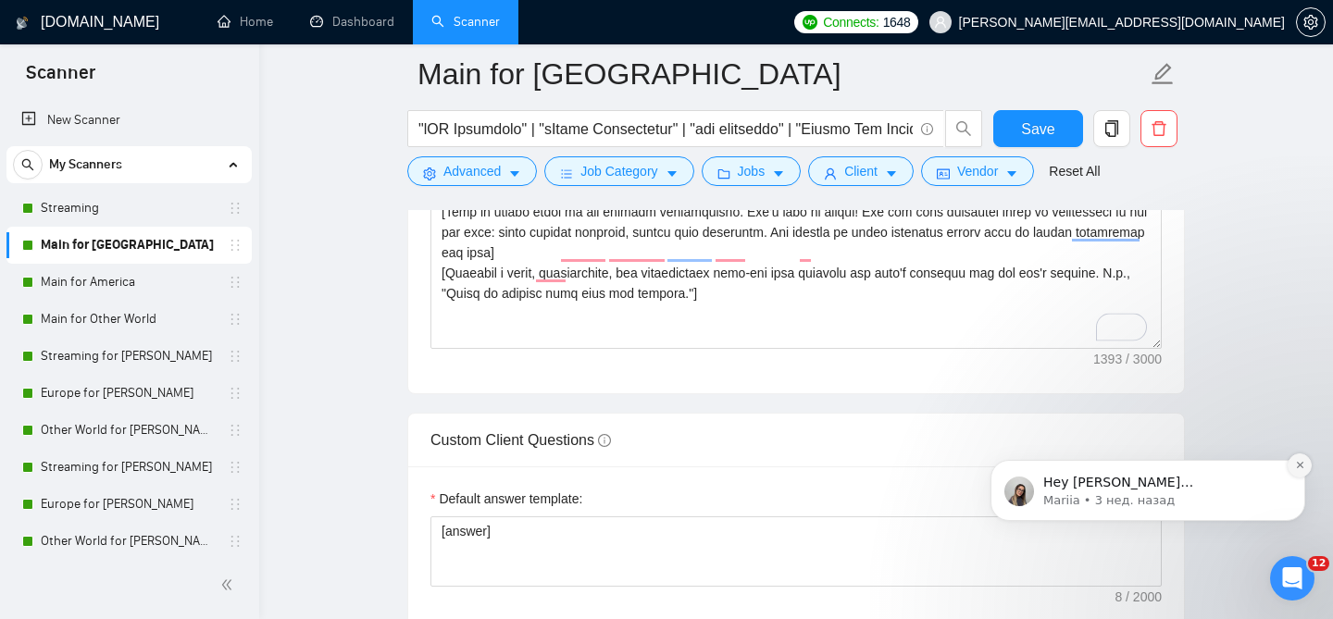
click at [1295, 472] on button "Dismiss notification" at bounding box center [1300, 466] width 24 height 24
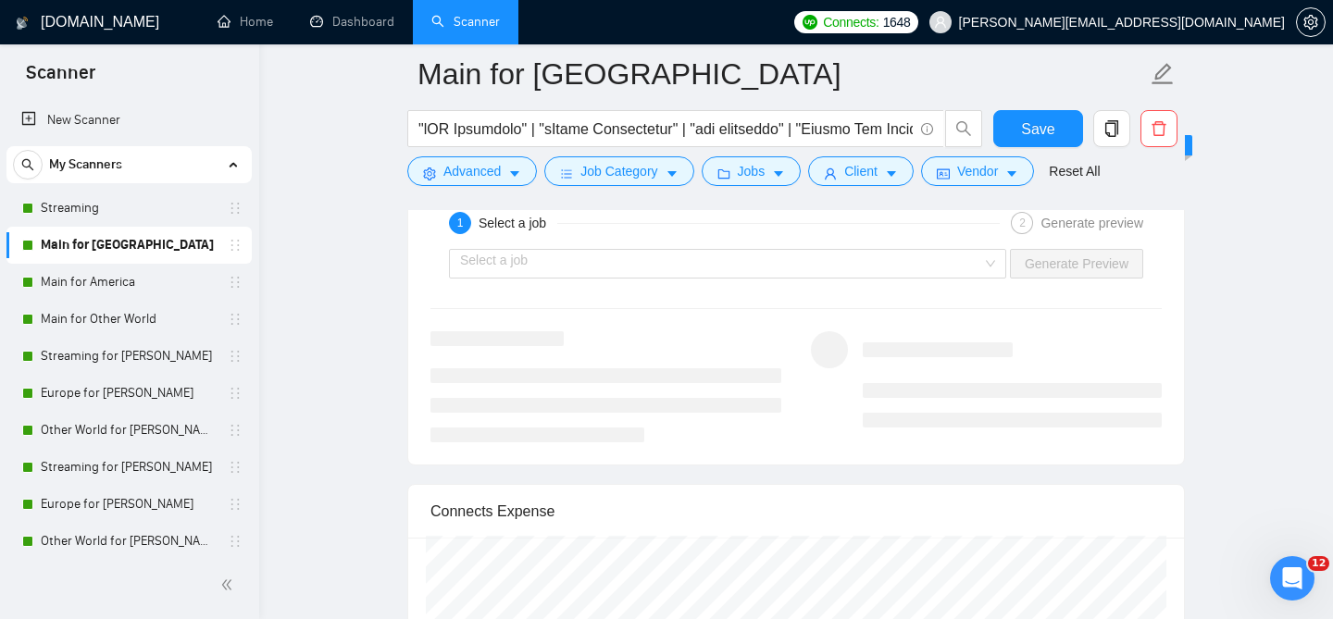
scroll to position [3726, 0]
click at [677, 277] on input "search" at bounding box center [721, 263] width 522 height 28
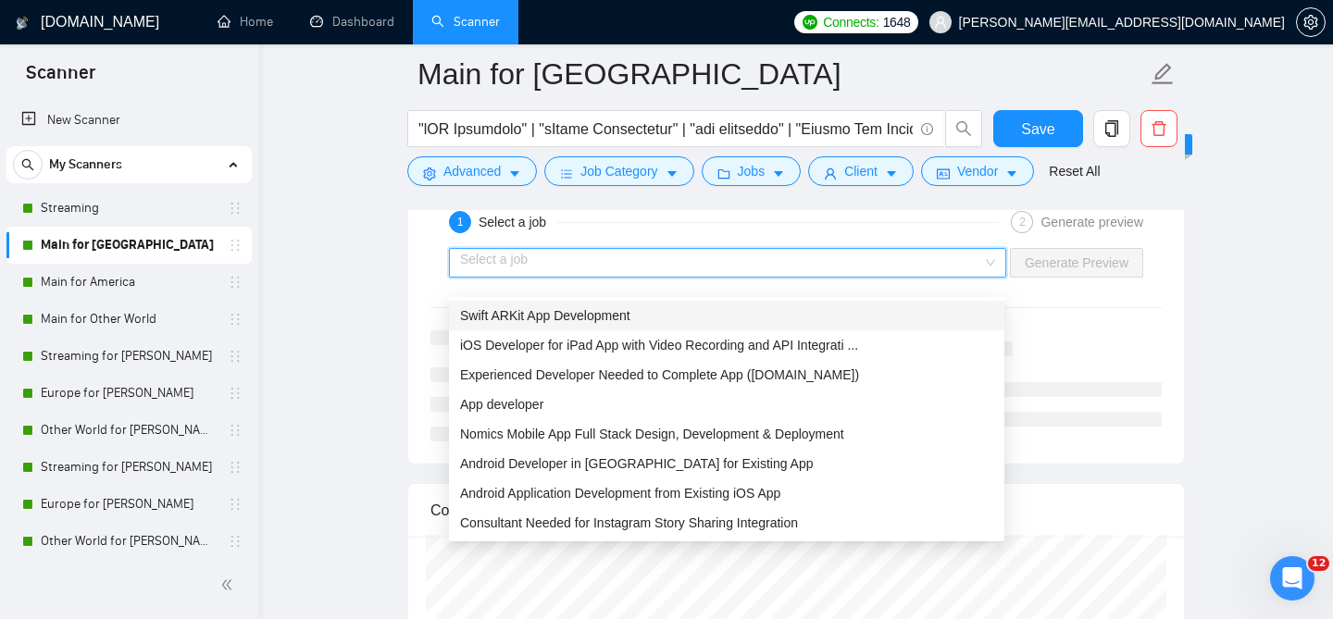
click at [598, 324] on div "Swift ARKit App Development" at bounding box center [726, 316] width 533 height 20
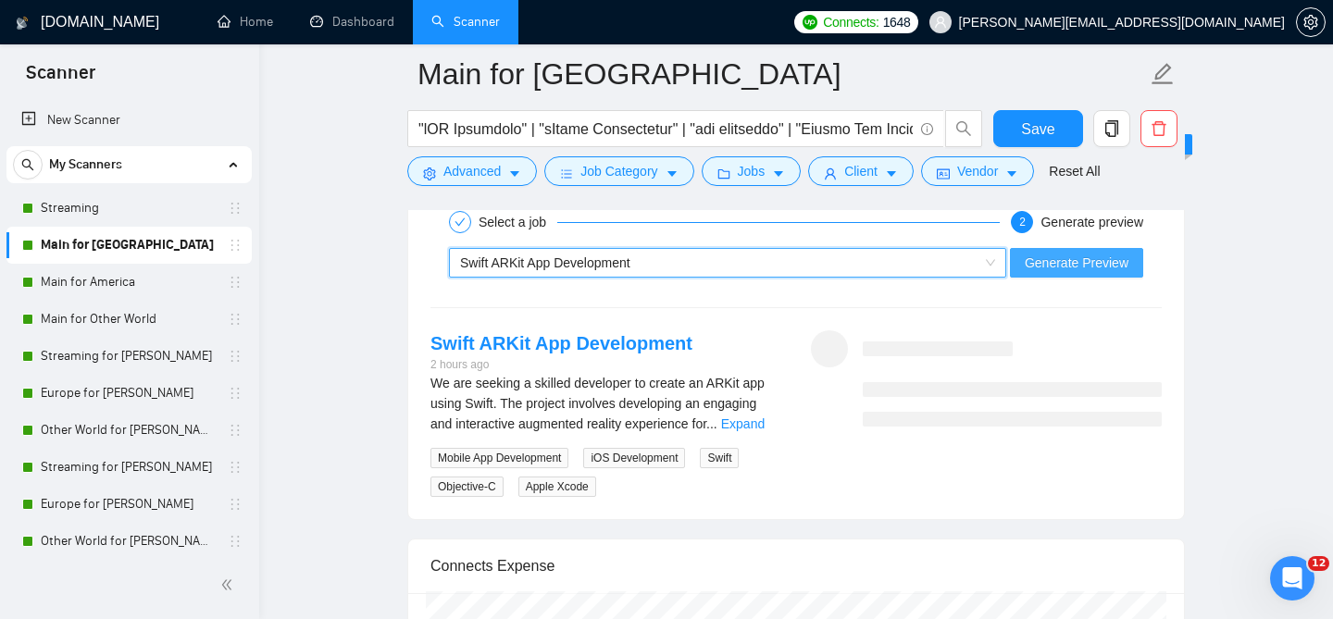
click at [1048, 273] on span "Generate Preview" at bounding box center [1077, 263] width 104 height 20
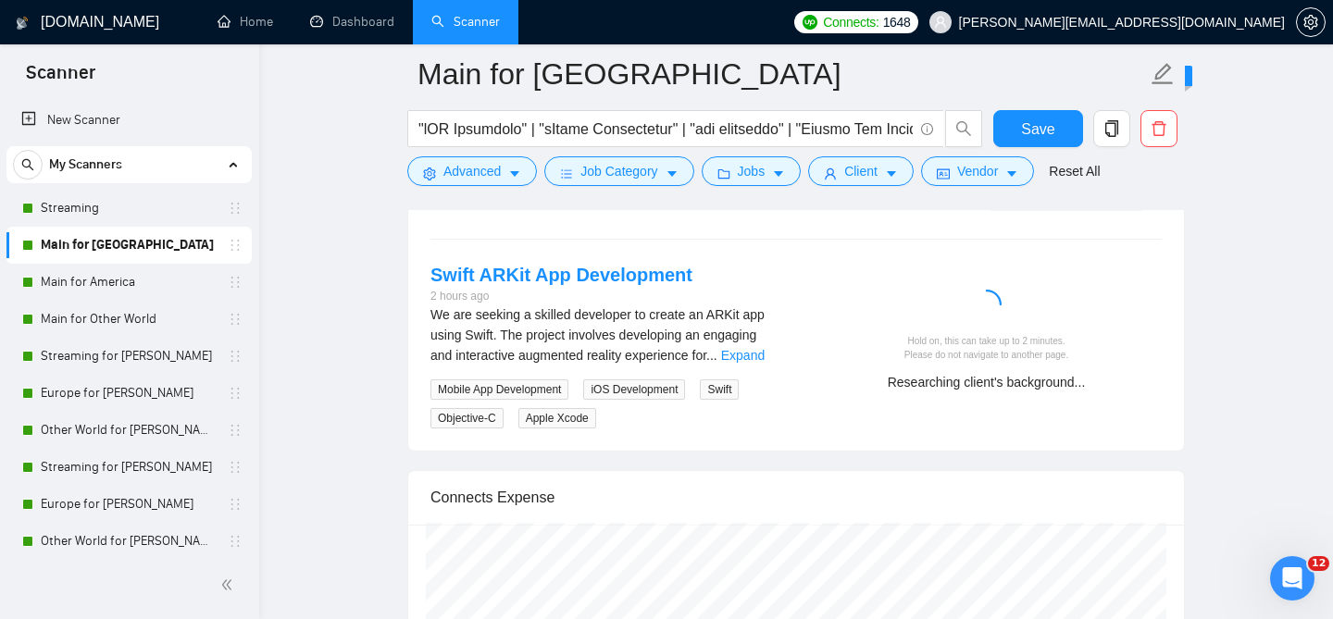
scroll to position [3792, 0]
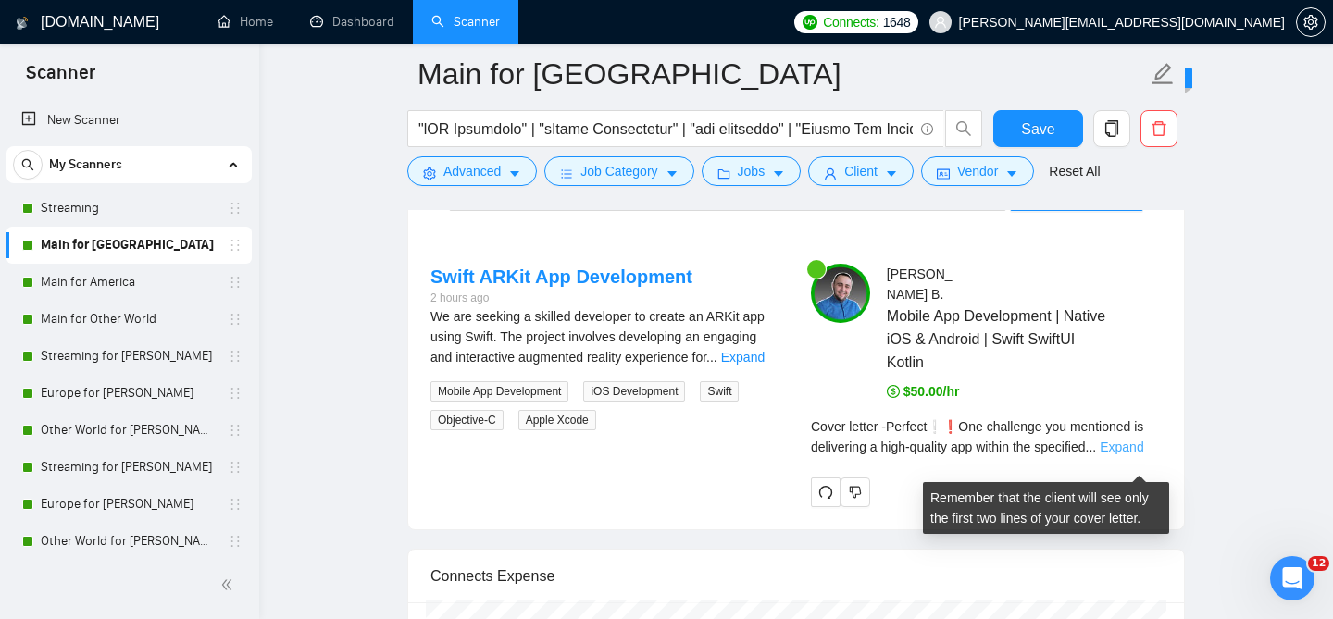
click at [1128, 455] on link "Expand" at bounding box center [1122, 447] width 44 height 15
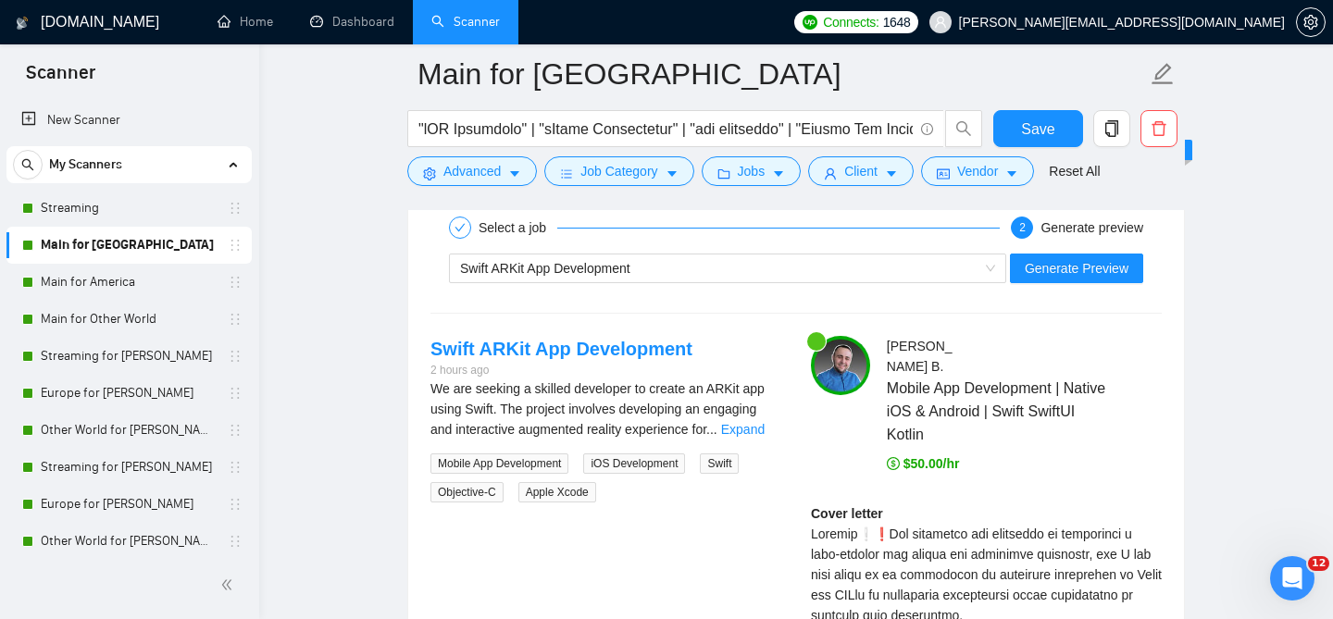
scroll to position [3695, 0]
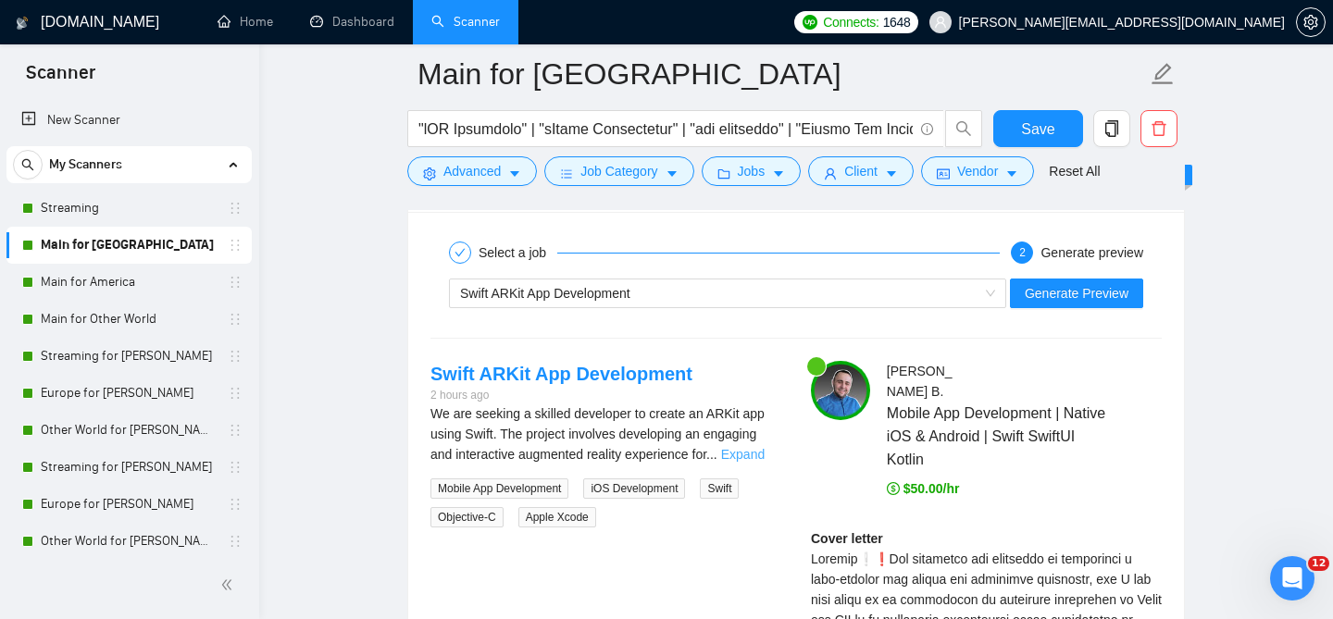
click at [765, 462] on link "Expand" at bounding box center [743, 454] width 44 height 15
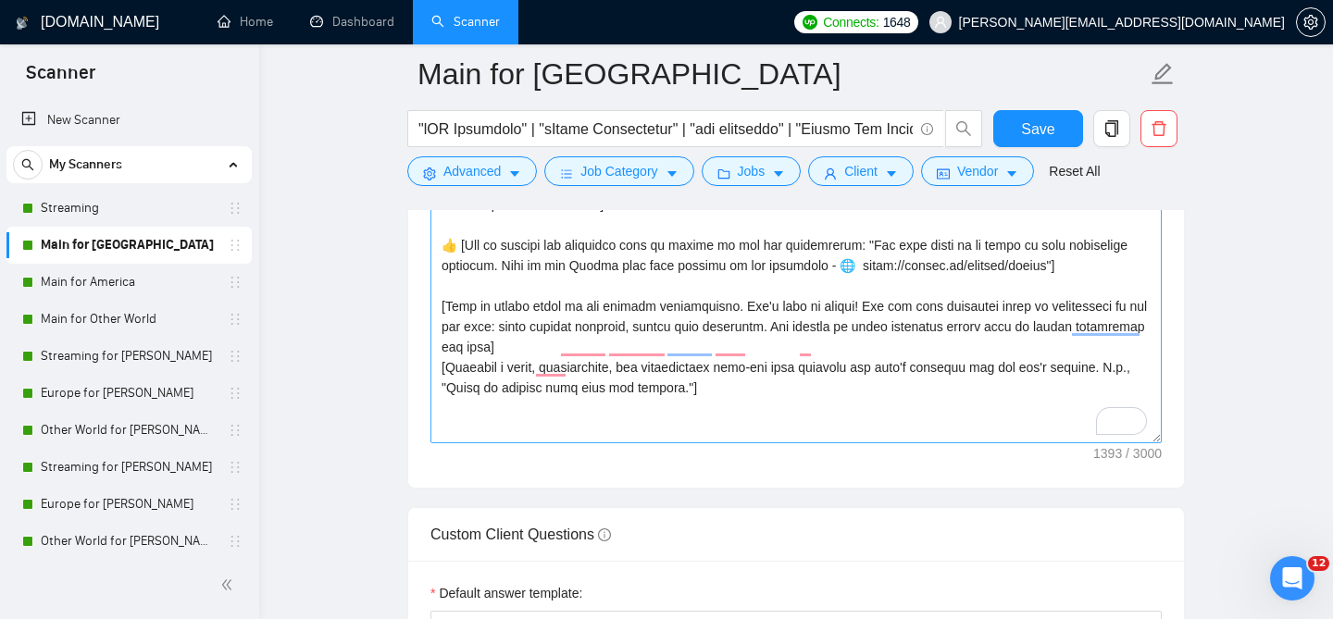
scroll to position [2479, 0]
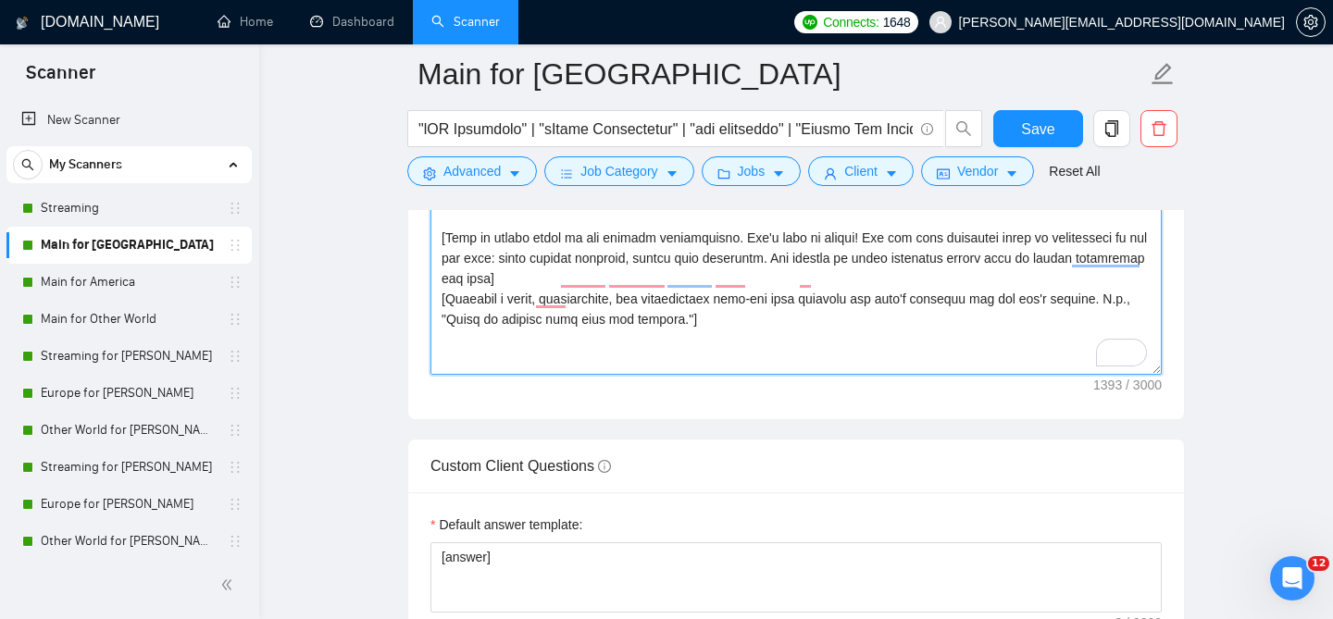
click at [696, 373] on textarea "Cover letter template:" at bounding box center [796, 166] width 731 height 417
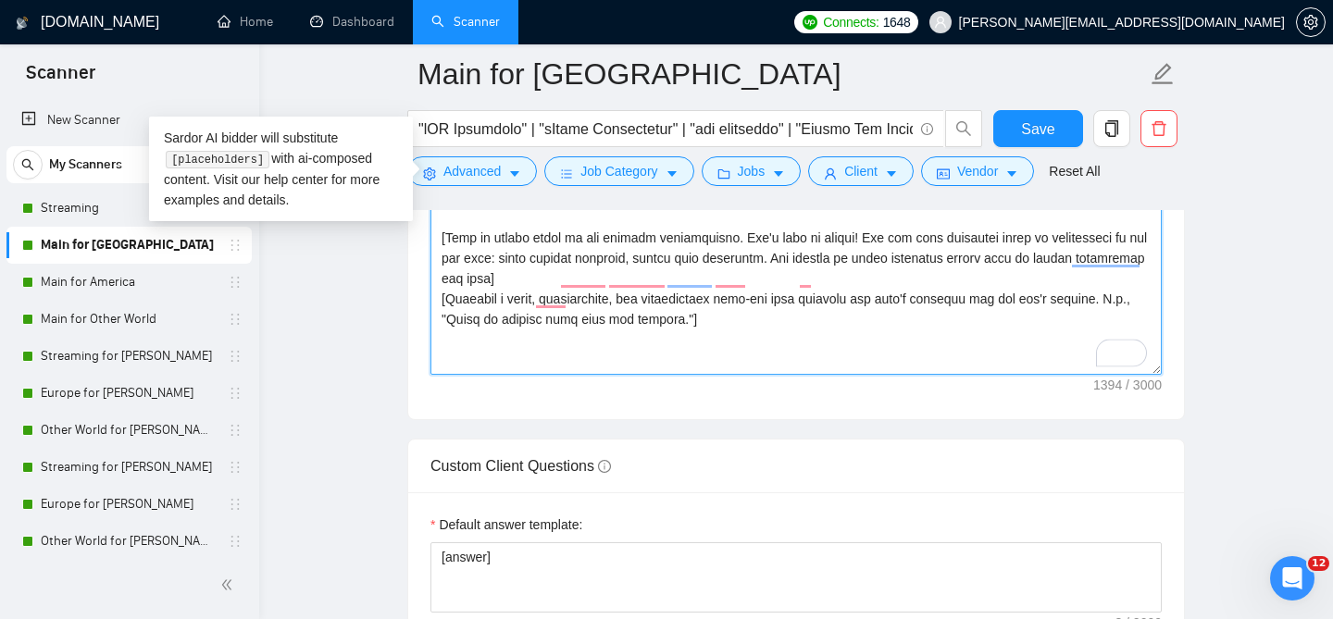
paste textarea "[Make sure the entire cover letter you generate does not exceed 350 words. Use …"
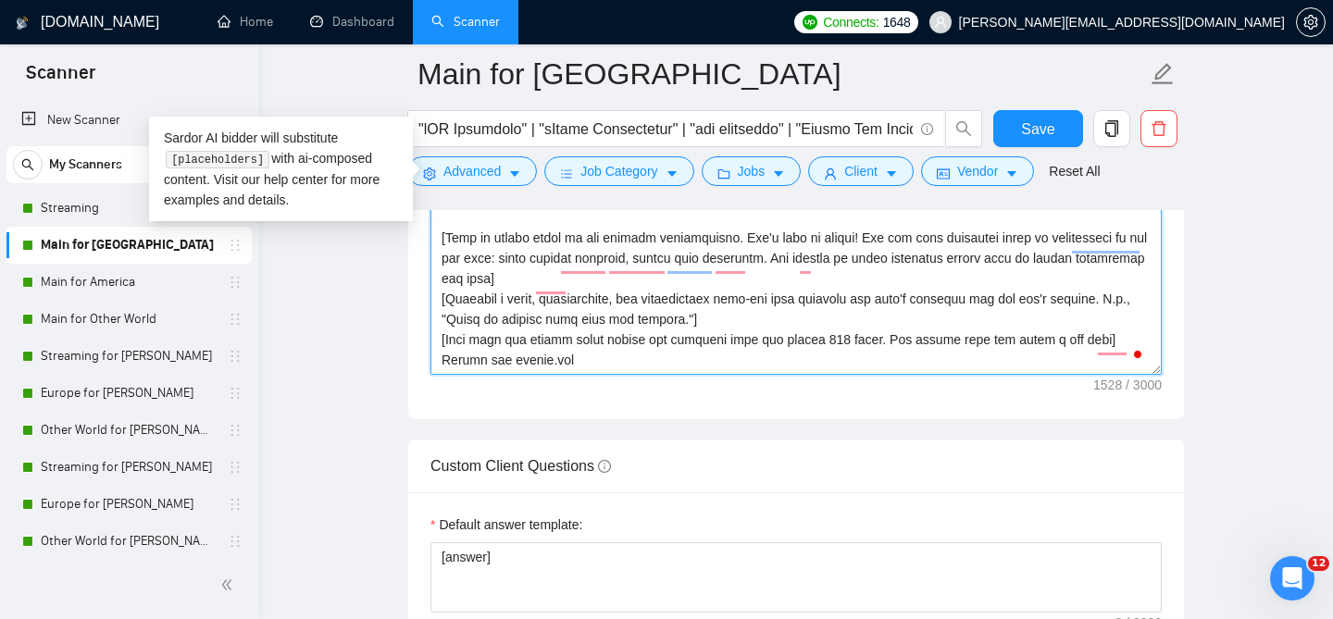
scroll to position [20, 0]
drag, startPoint x: 486, startPoint y: 376, endPoint x: 431, endPoint y: 376, distance: 55.5
click at [431, 375] on textarea "Cover letter template:" at bounding box center [796, 166] width 731 height 417
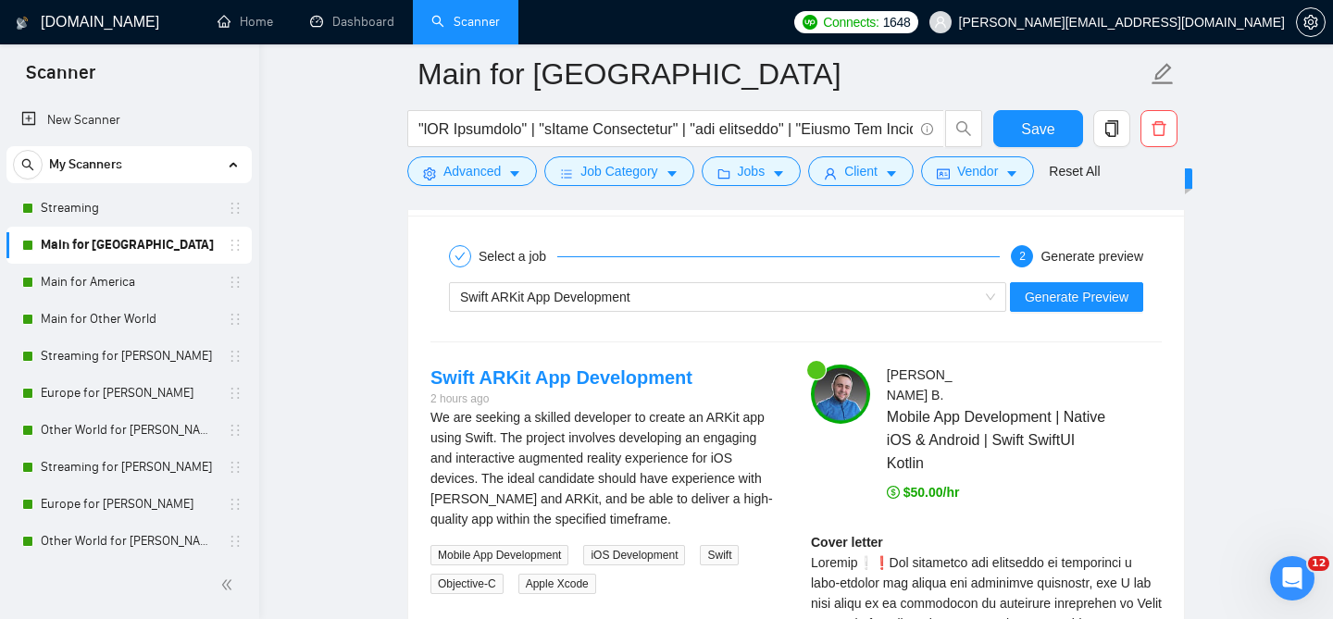
scroll to position [3713, 0]
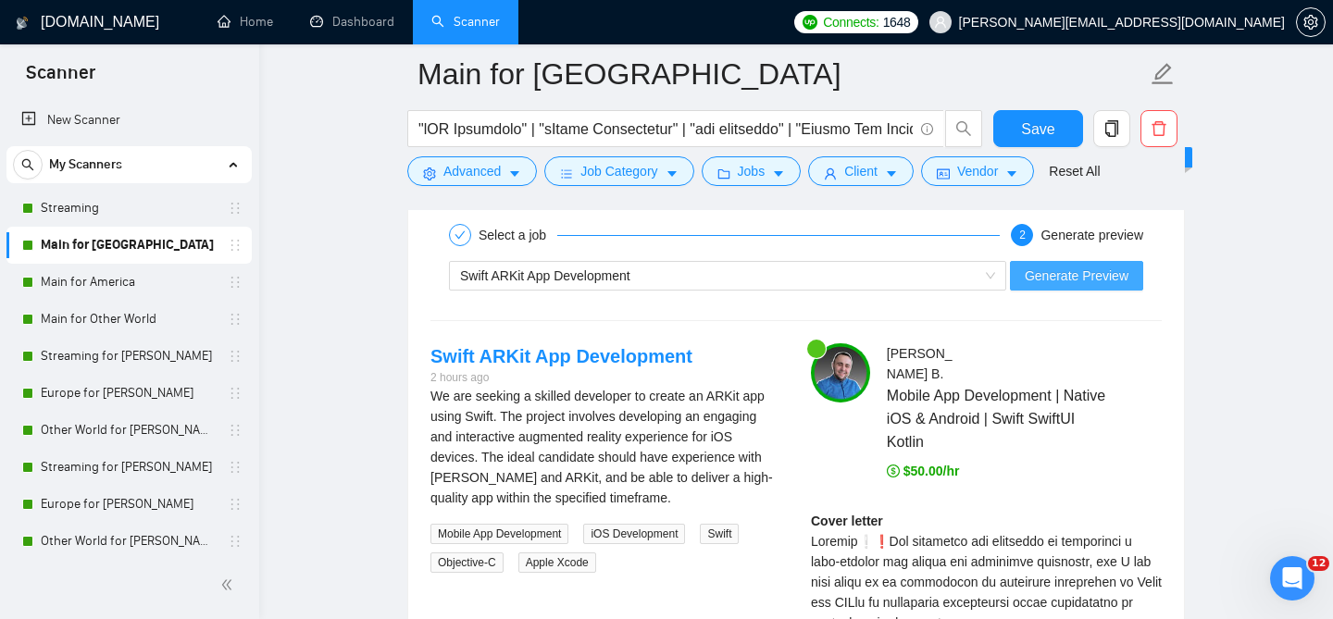
click at [1105, 286] on span "Generate Preview" at bounding box center [1077, 276] width 104 height 20
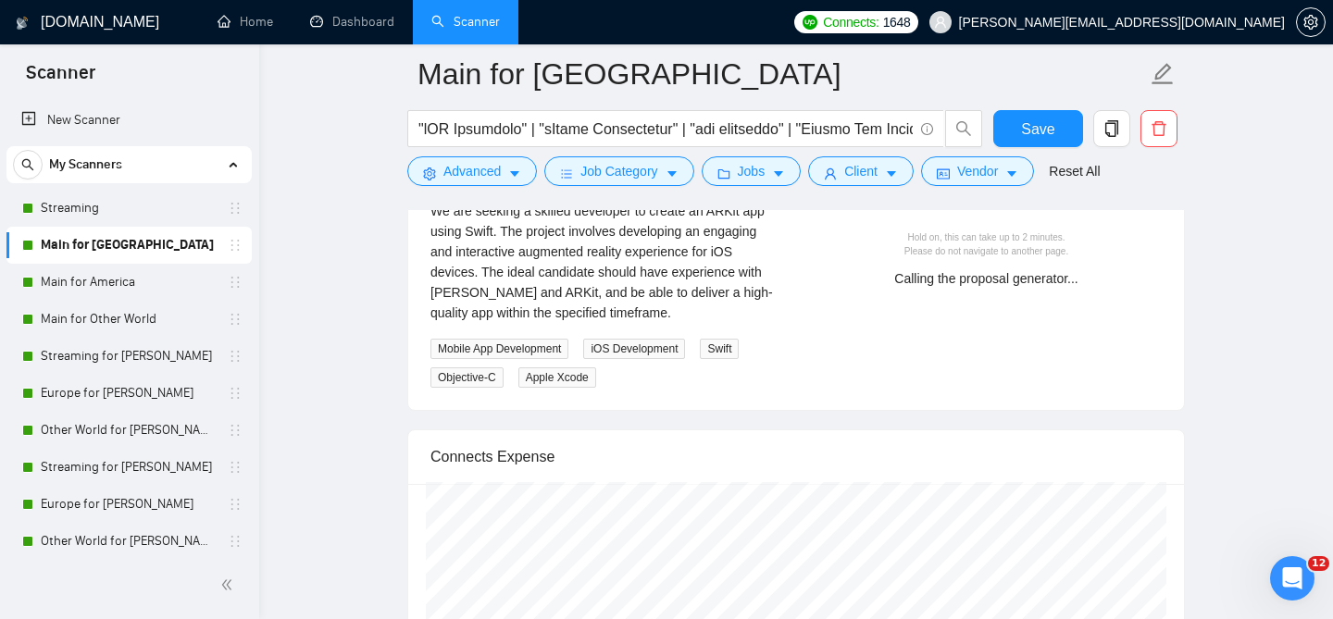
scroll to position [3884, 0]
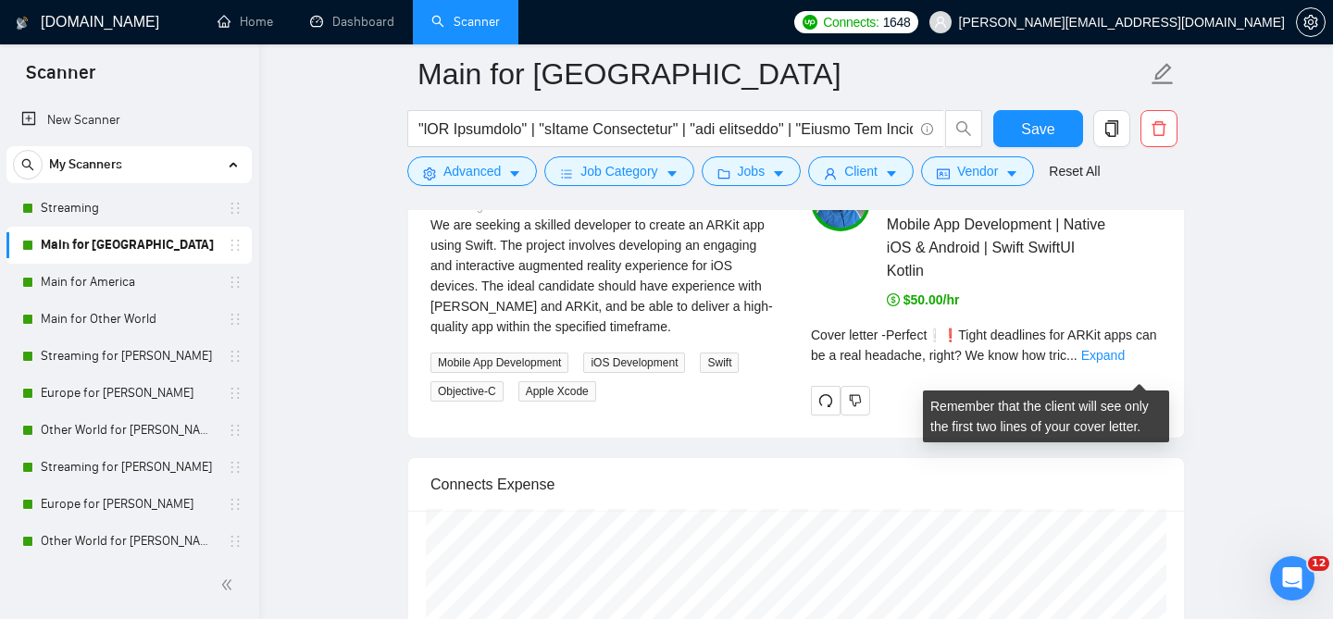
click at [1128, 363] on div "Cover letter - Perfect❕❗Tight deadlines for ARKit apps can be a real headache, …" at bounding box center [986, 345] width 351 height 41
click at [1125, 363] on link "Expand" at bounding box center [1103, 355] width 44 height 15
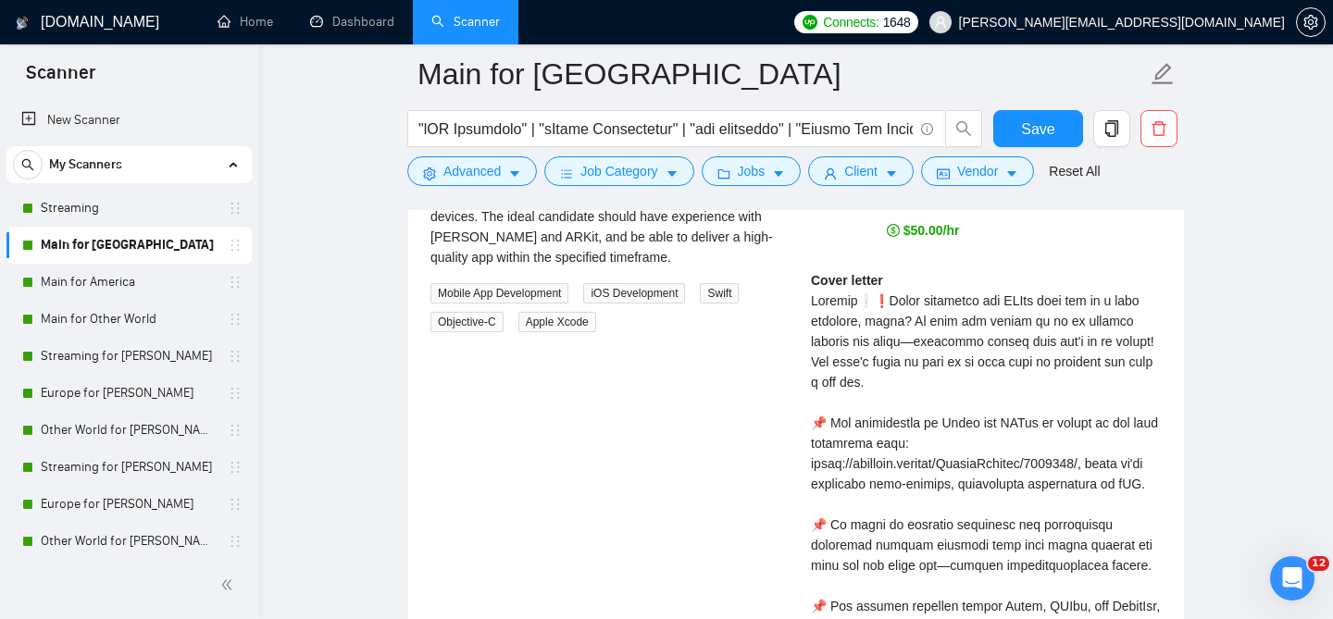
scroll to position [3952, 0]
drag, startPoint x: 930, startPoint y: 338, endPoint x: 917, endPoint y: 338, distance: 13.9
click at [917, 338] on div "Cover letter" at bounding box center [986, 597] width 351 height 652
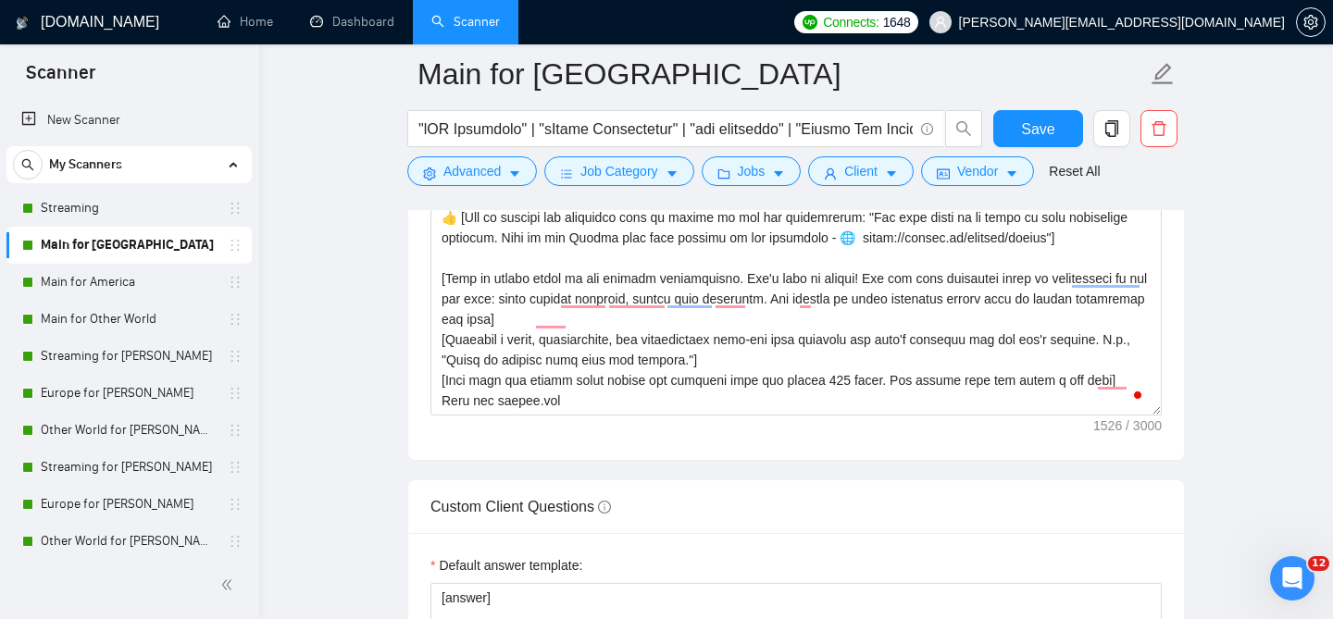
scroll to position [2419, 0]
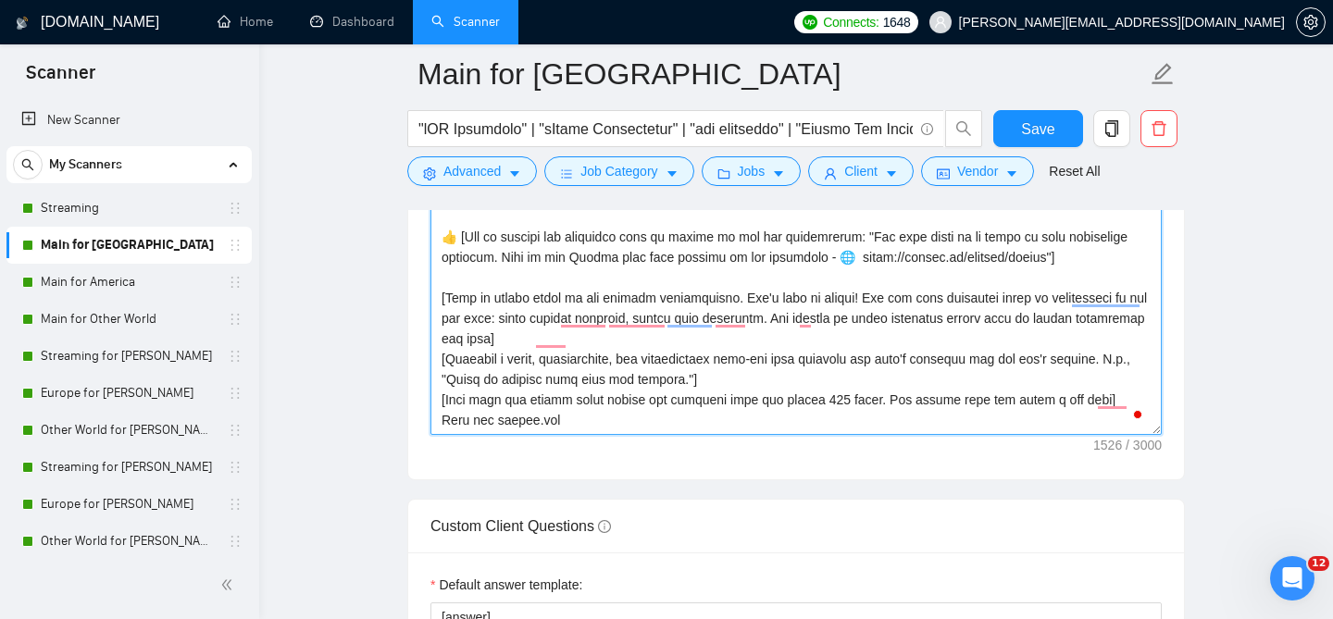
click at [605, 326] on textarea "Cover letter template:" at bounding box center [796, 227] width 731 height 417
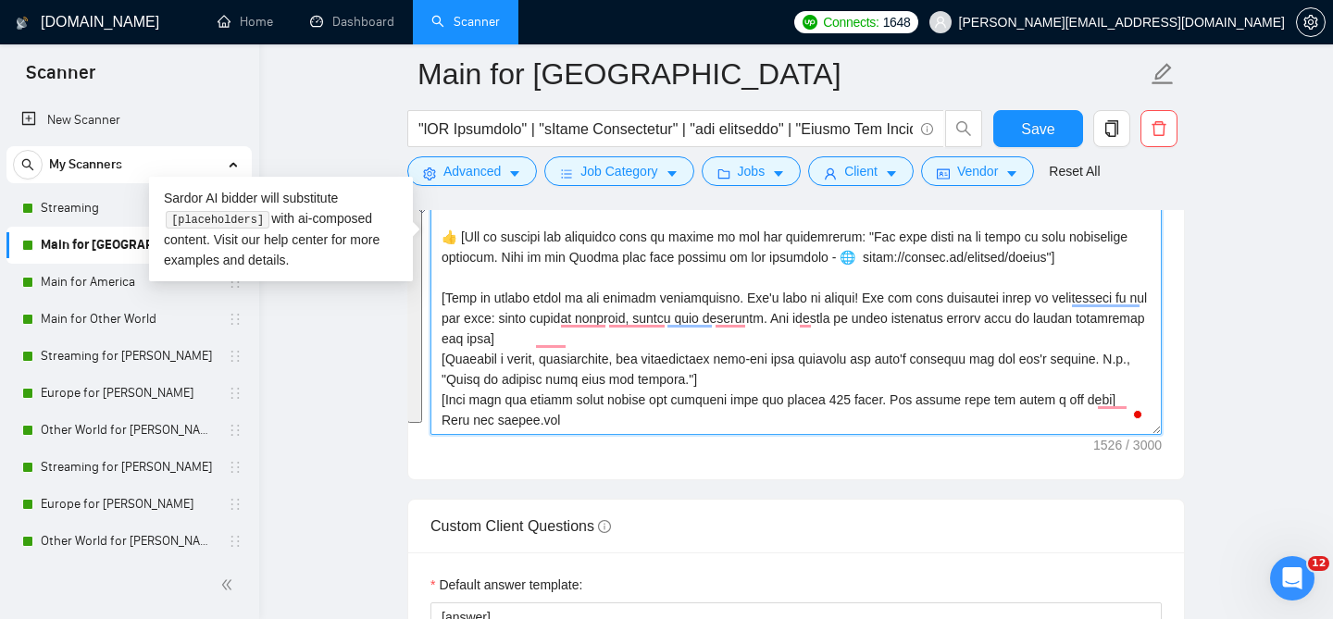
paste textarea "I can help solve it while keeping it engaging and relatable. Don't forget a sma…"
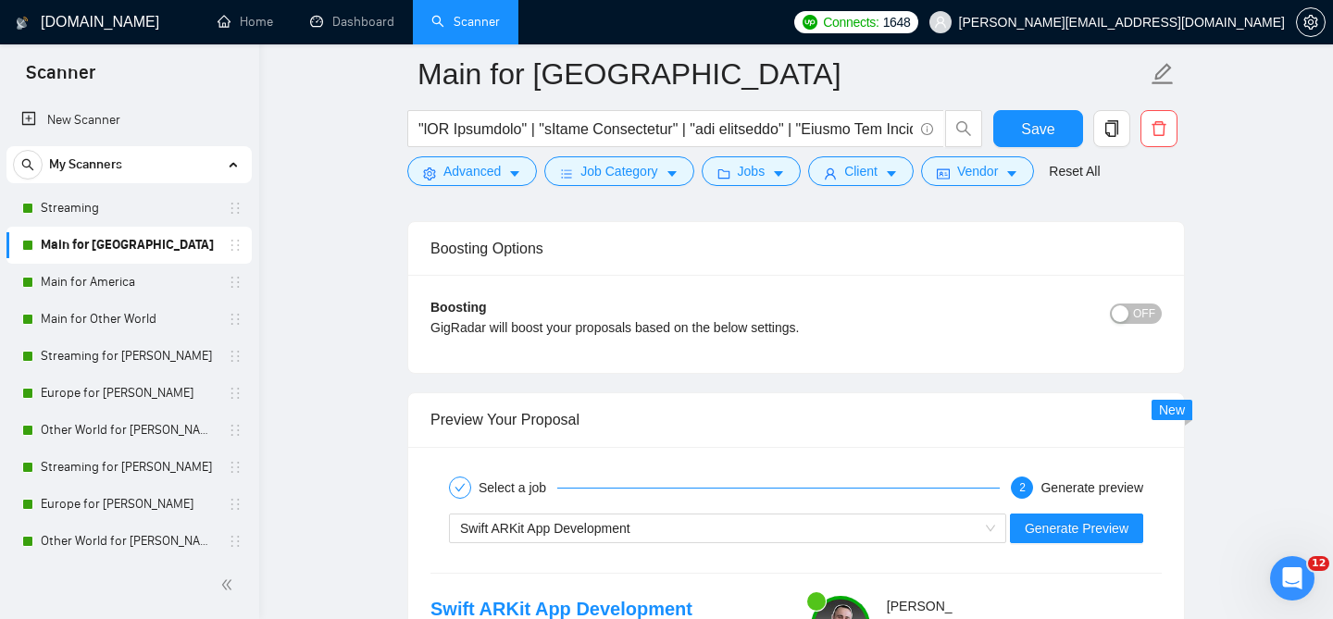
scroll to position [3665, 0]
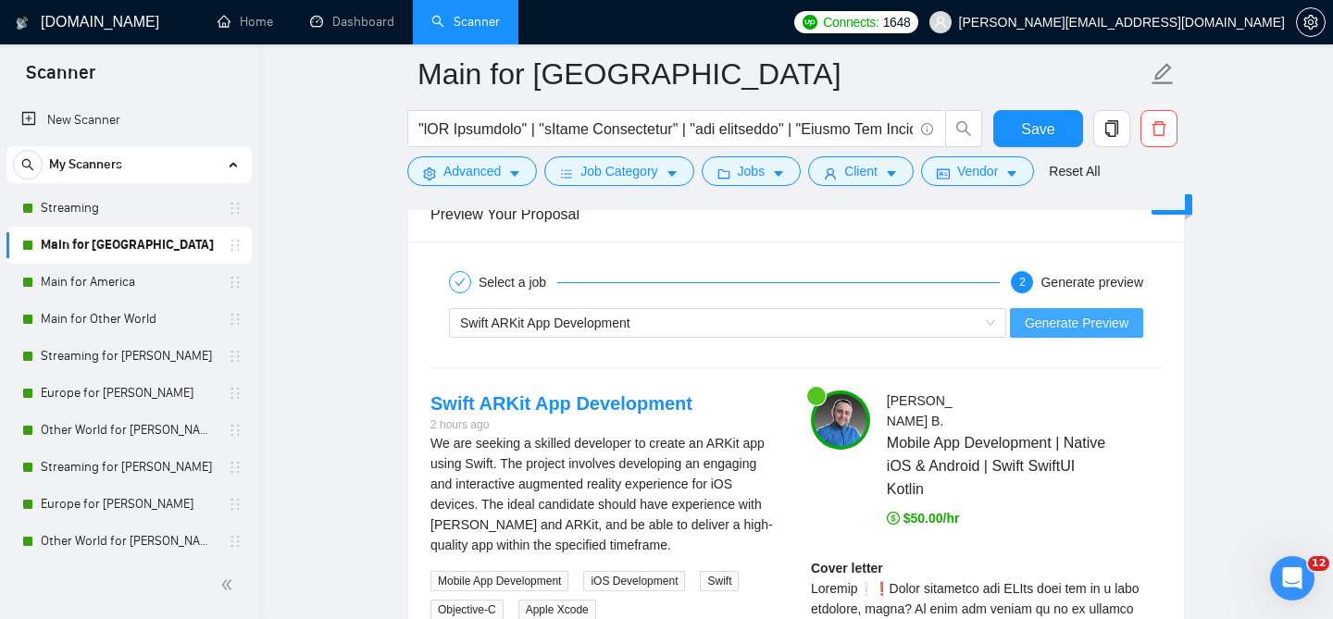
click at [1070, 333] on span "Generate Preview" at bounding box center [1077, 323] width 104 height 20
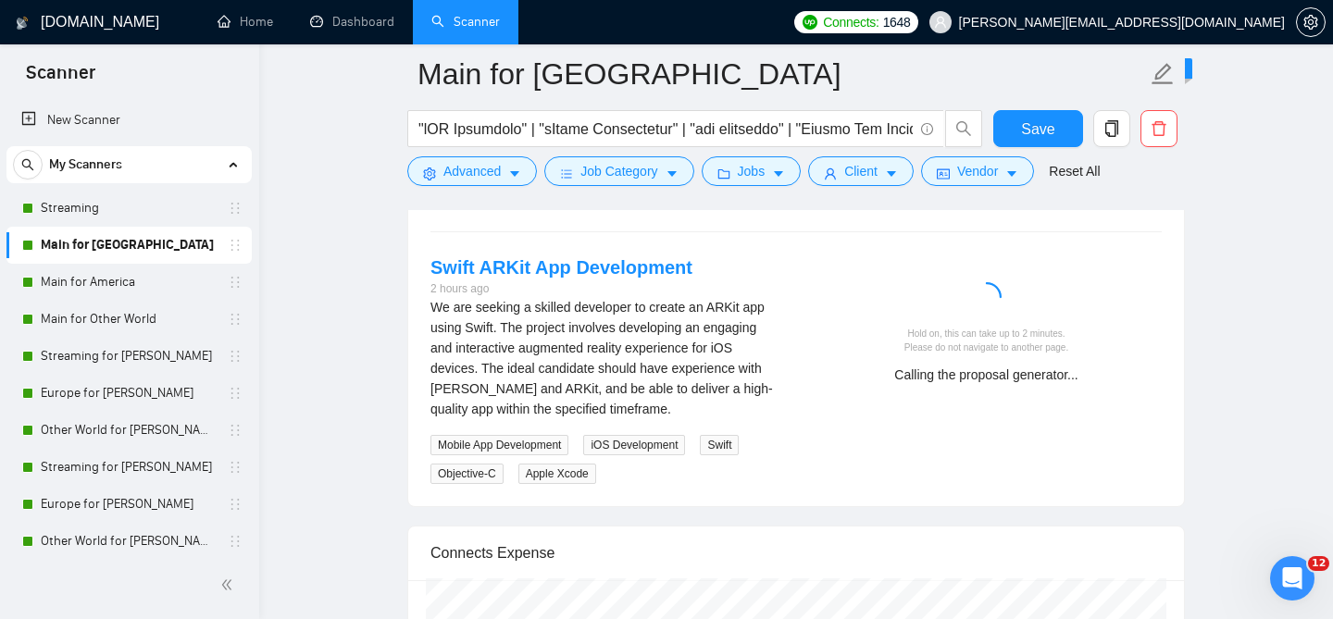
scroll to position [3834, 0]
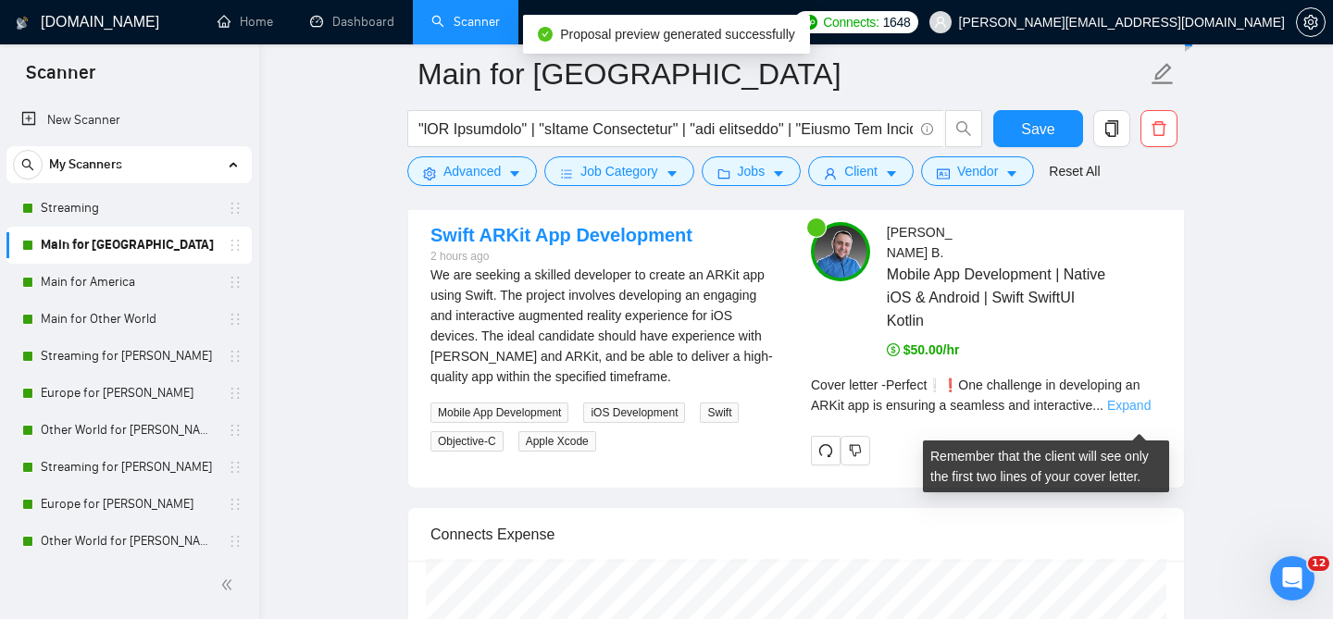
click at [1129, 413] on link "Expand" at bounding box center [1129, 405] width 44 height 15
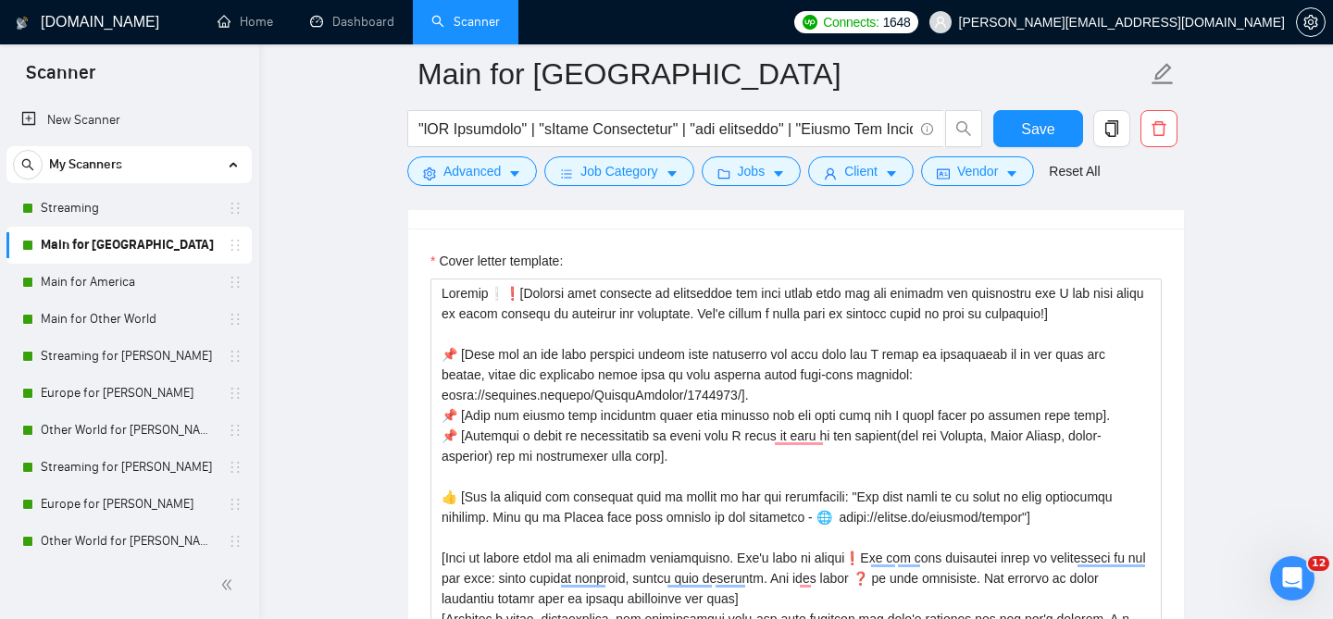
scroll to position [2128, 0]
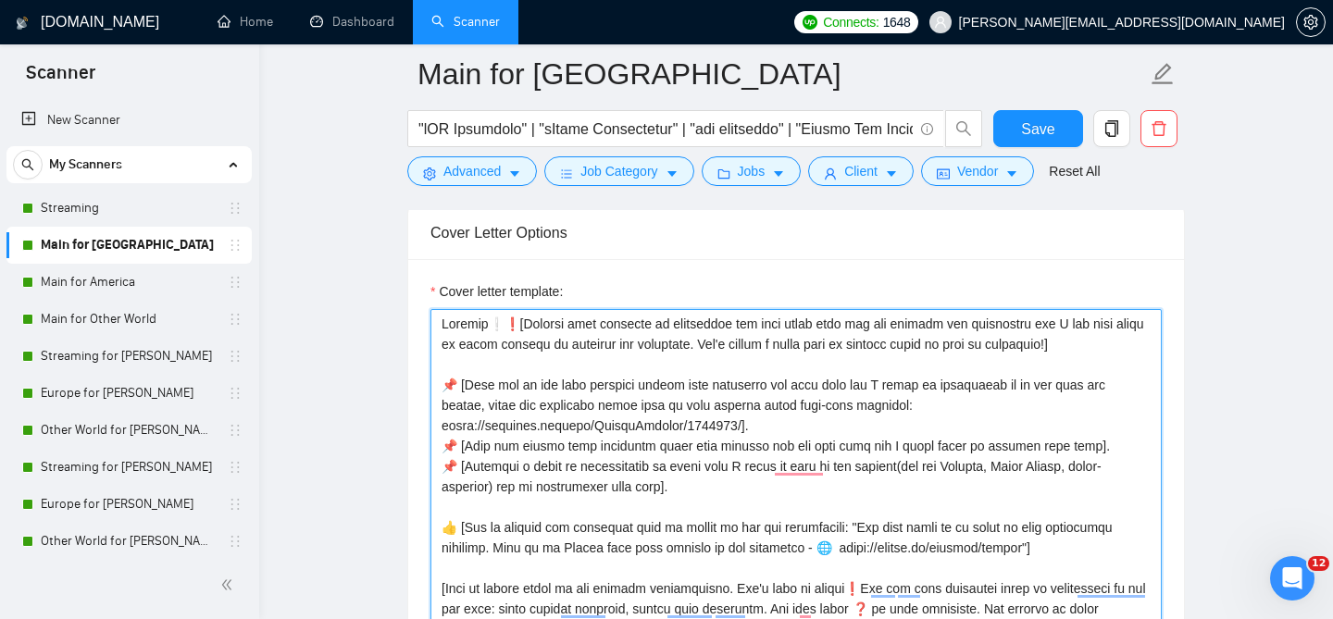
click at [580, 403] on textarea "Cover letter template:" at bounding box center [796, 517] width 731 height 417
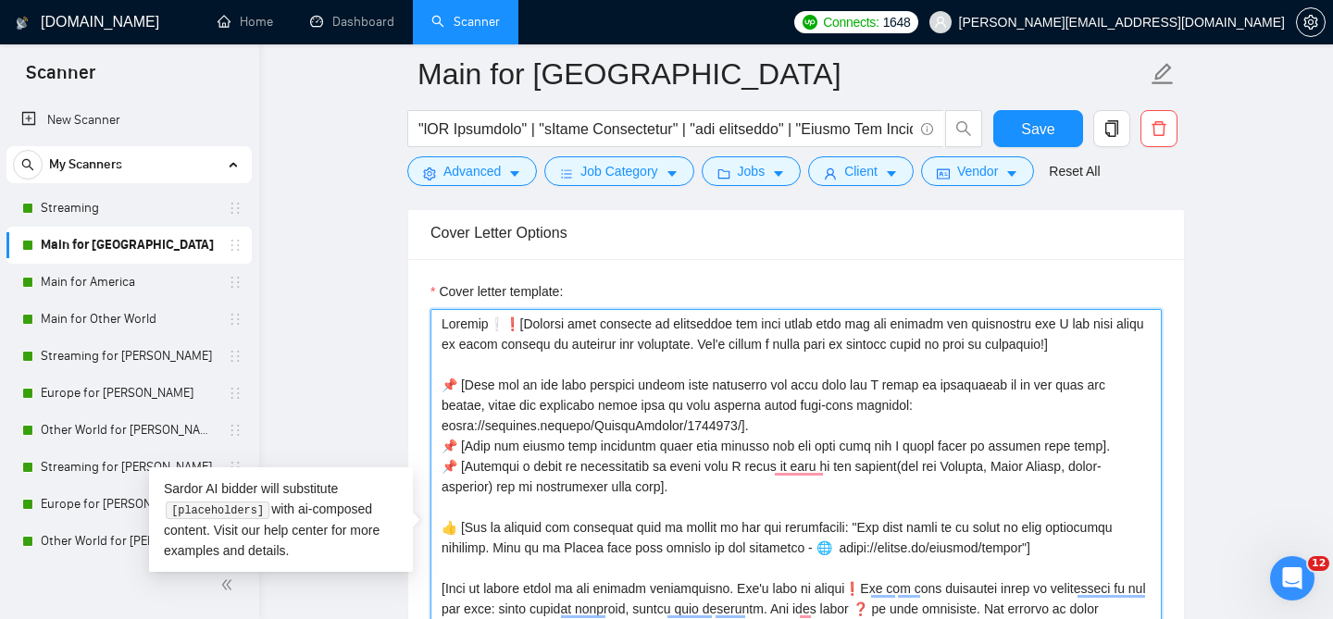
paste textarea "Mention that I have 9+ experience in Mobile App Development."
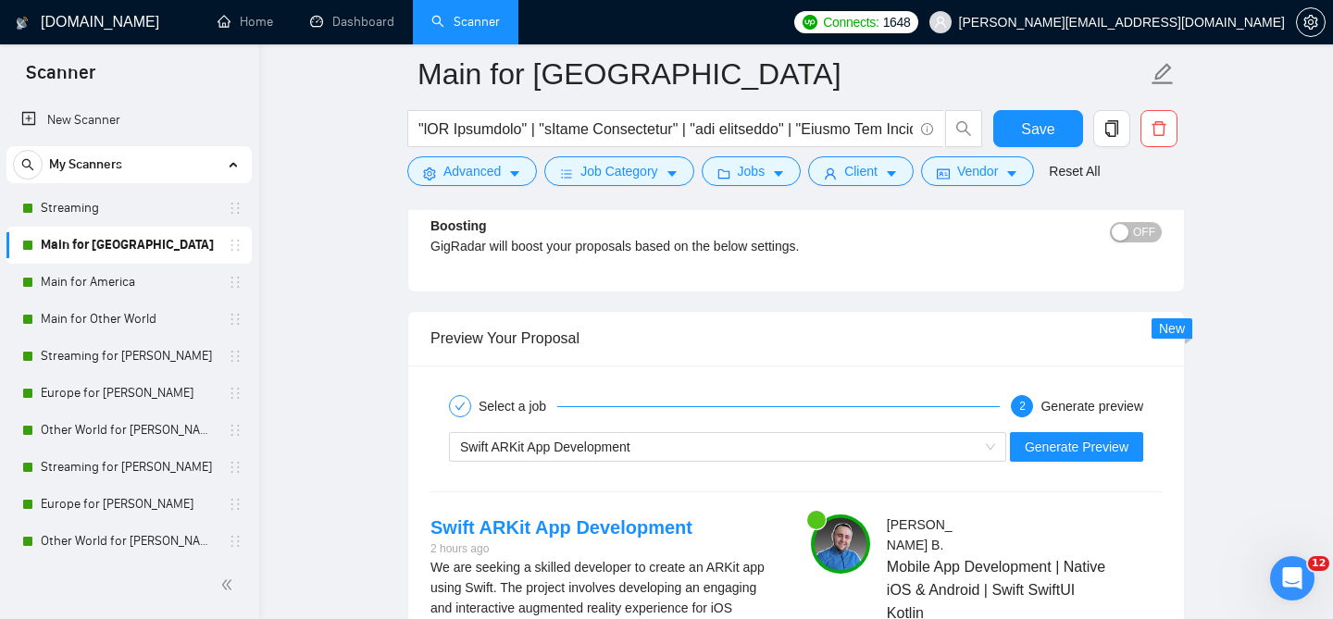
scroll to position [3684, 0]
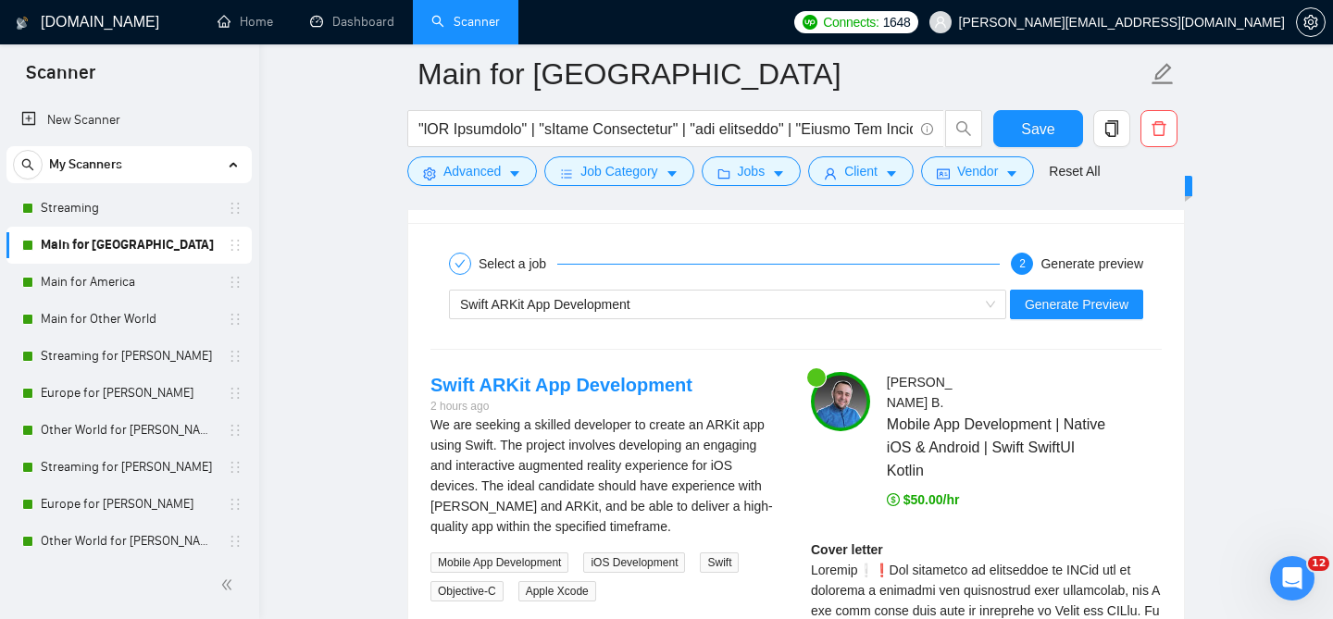
click at [630, 327] on div "Swift ARKit App Development Generate Preview" at bounding box center [796, 304] width 735 height 44
click at [625, 312] on span "Swift ARKit App Development" at bounding box center [545, 304] width 170 height 15
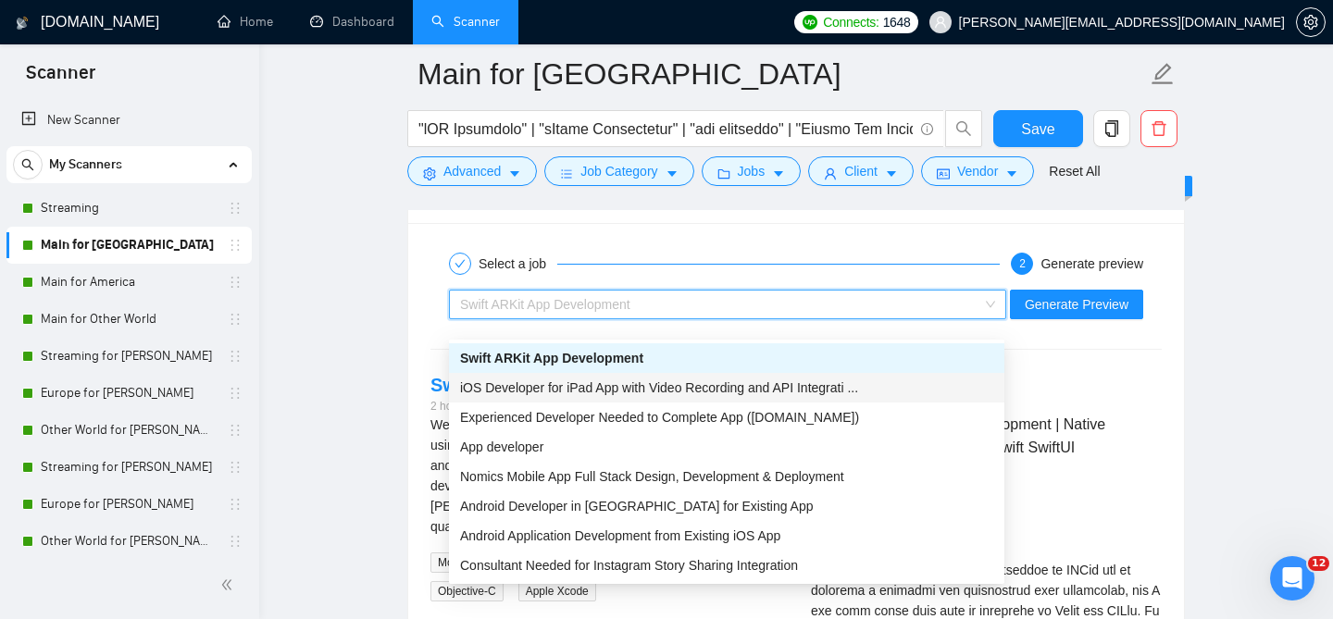
click at [578, 390] on span "iOS Developer for iPad App with Video Recording and API Integrati ..." at bounding box center [659, 388] width 398 height 15
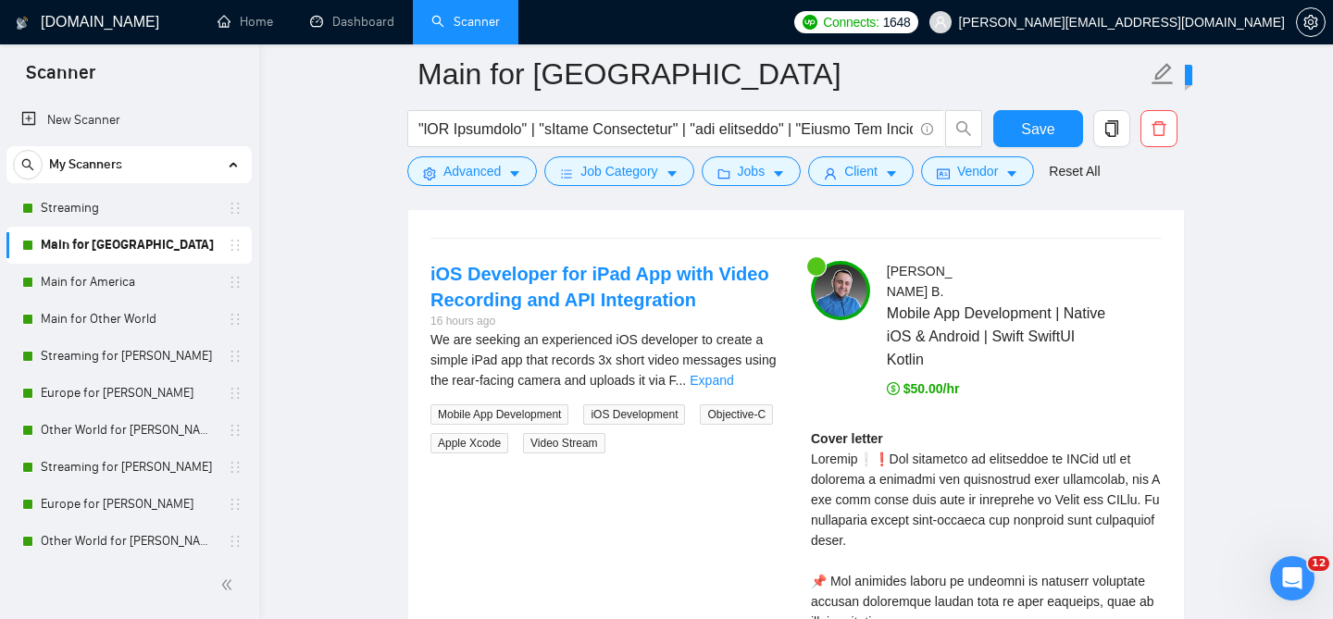
scroll to position [3822, 0]
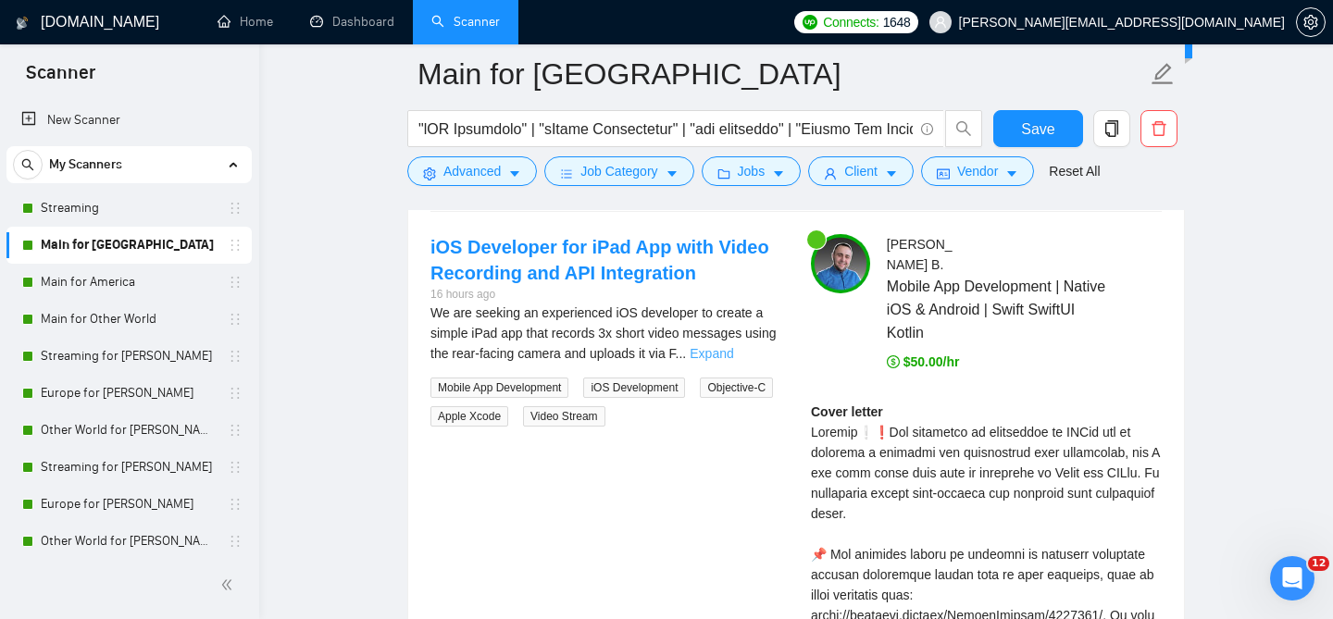
click at [733, 361] on link "Expand" at bounding box center [712, 353] width 44 height 15
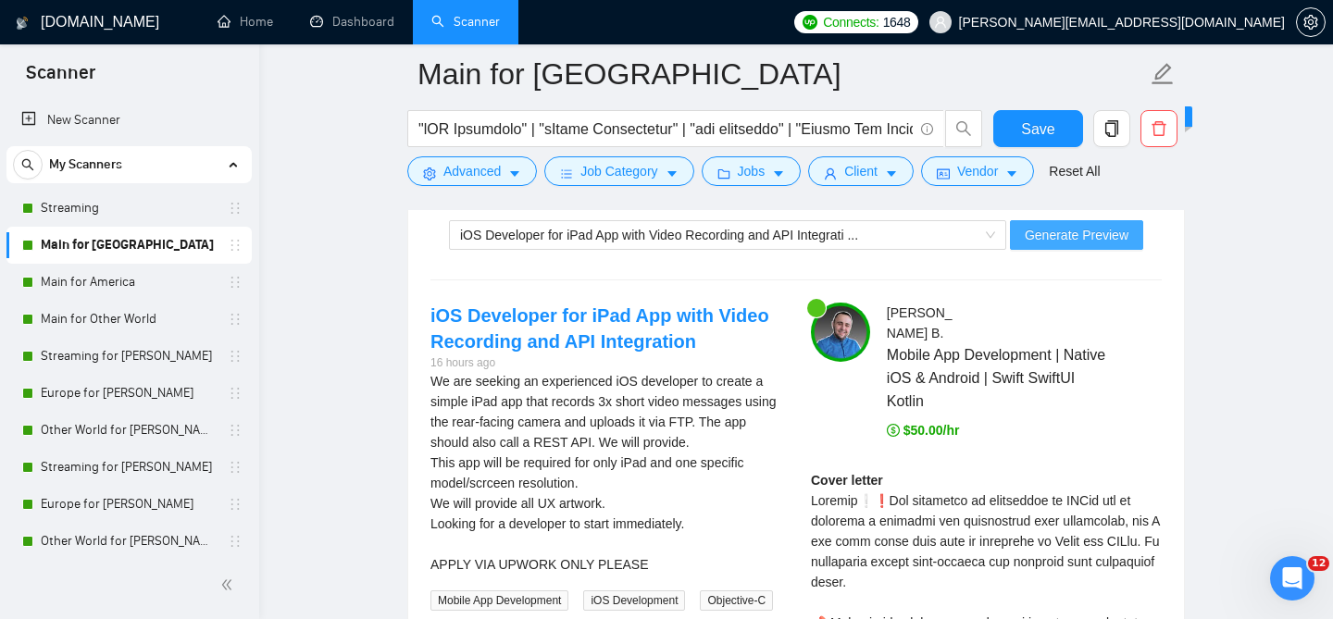
scroll to position [3700, 0]
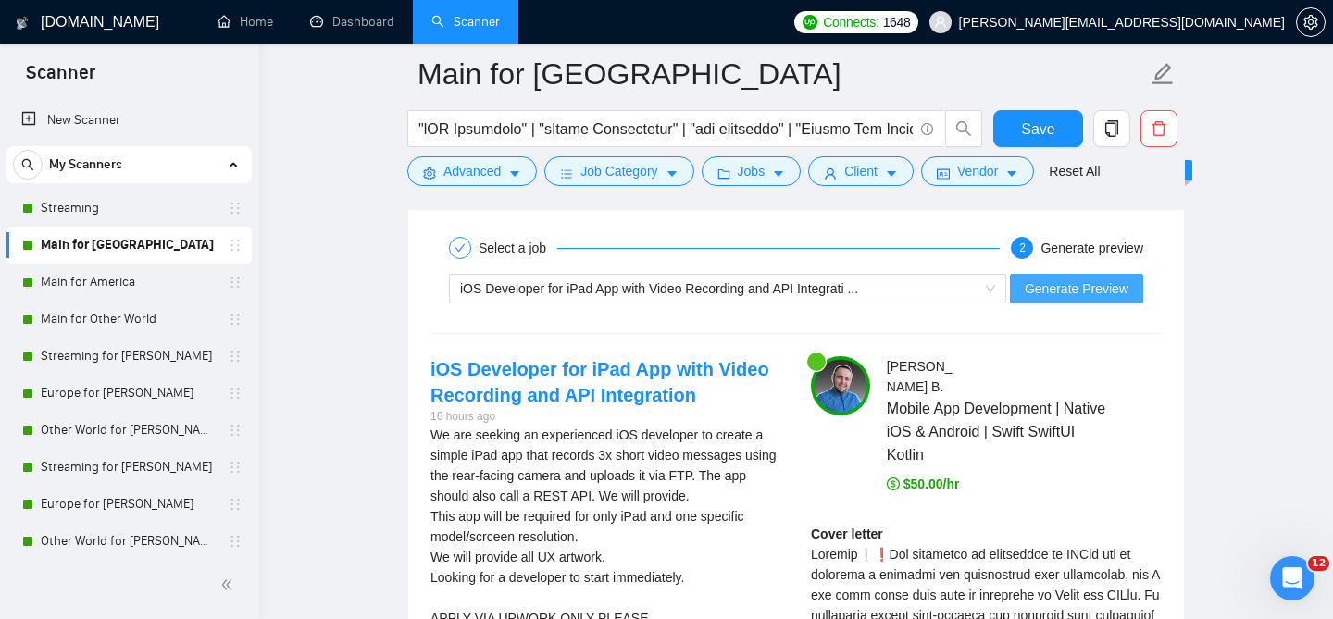
click at [1038, 299] on span "Generate Preview" at bounding box center [1077, 289] width 104 height 20
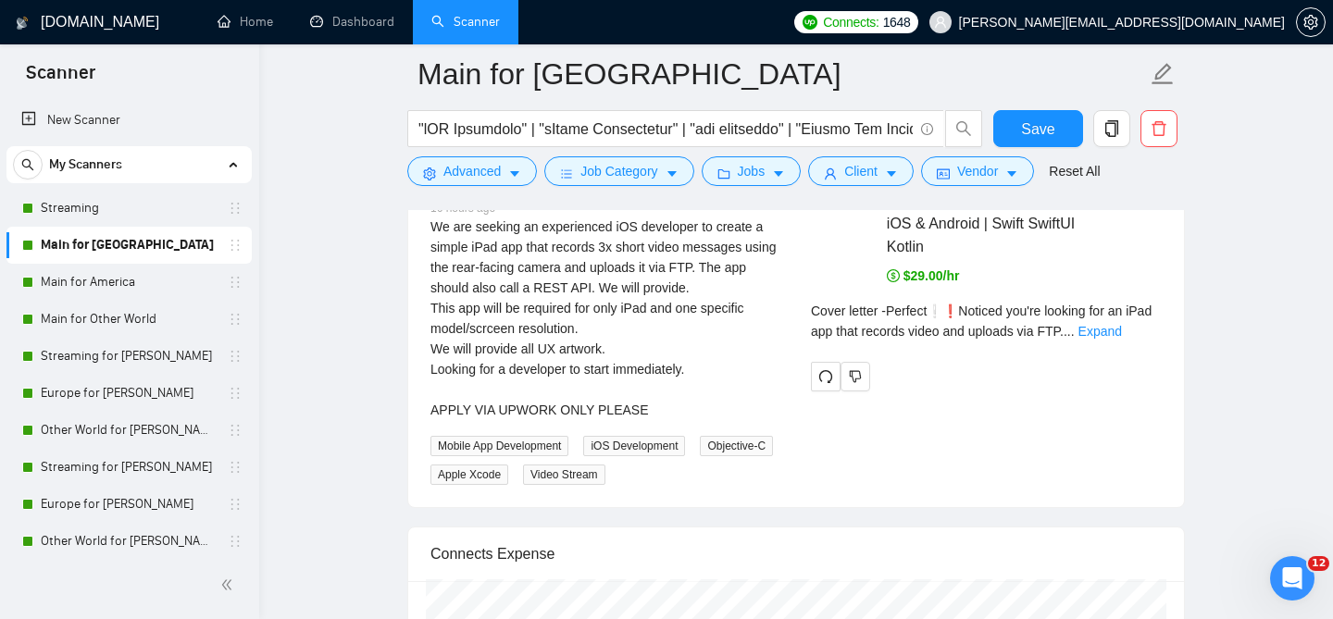
scroll to position [3914, 0]
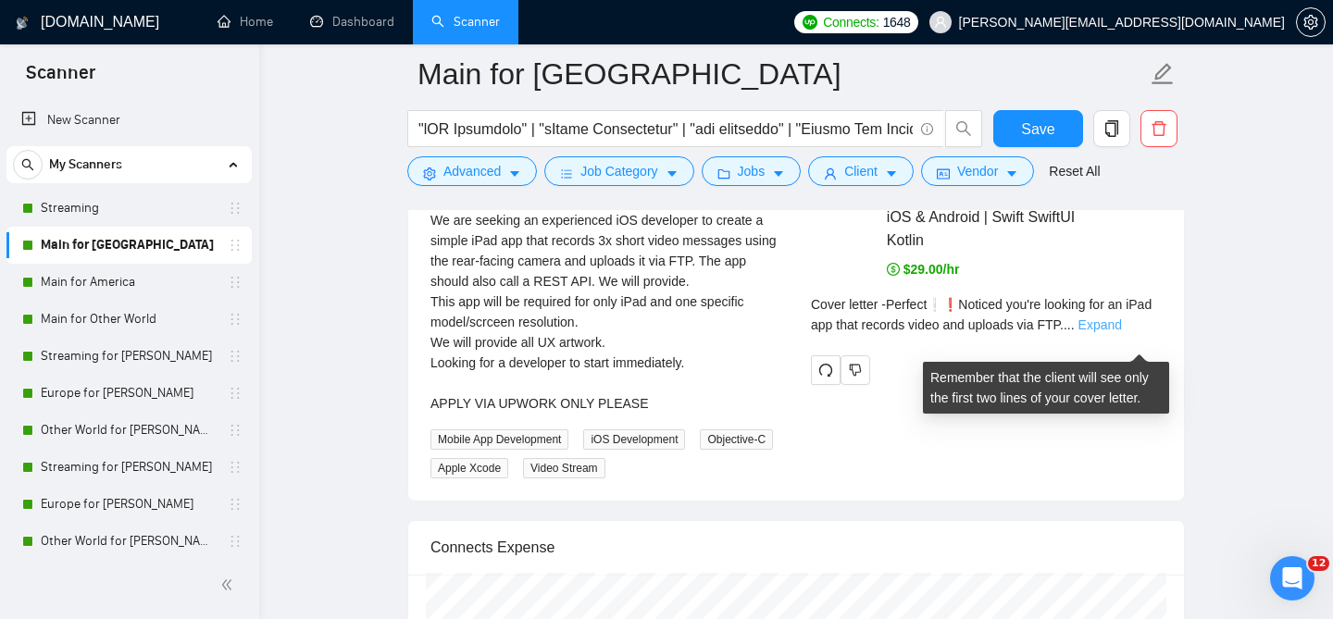
click at [1122, 332] on link "Expand" at bounding box center [1101, 325] width 44 height 15
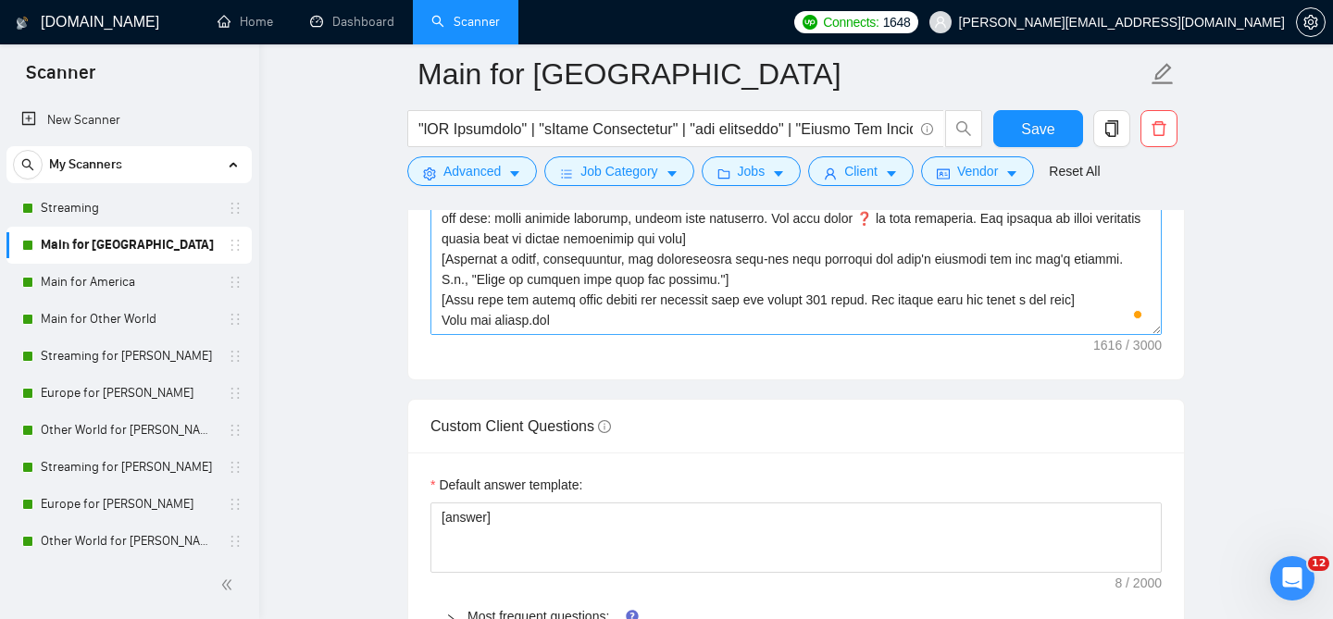
scroll to position [2433, 0]
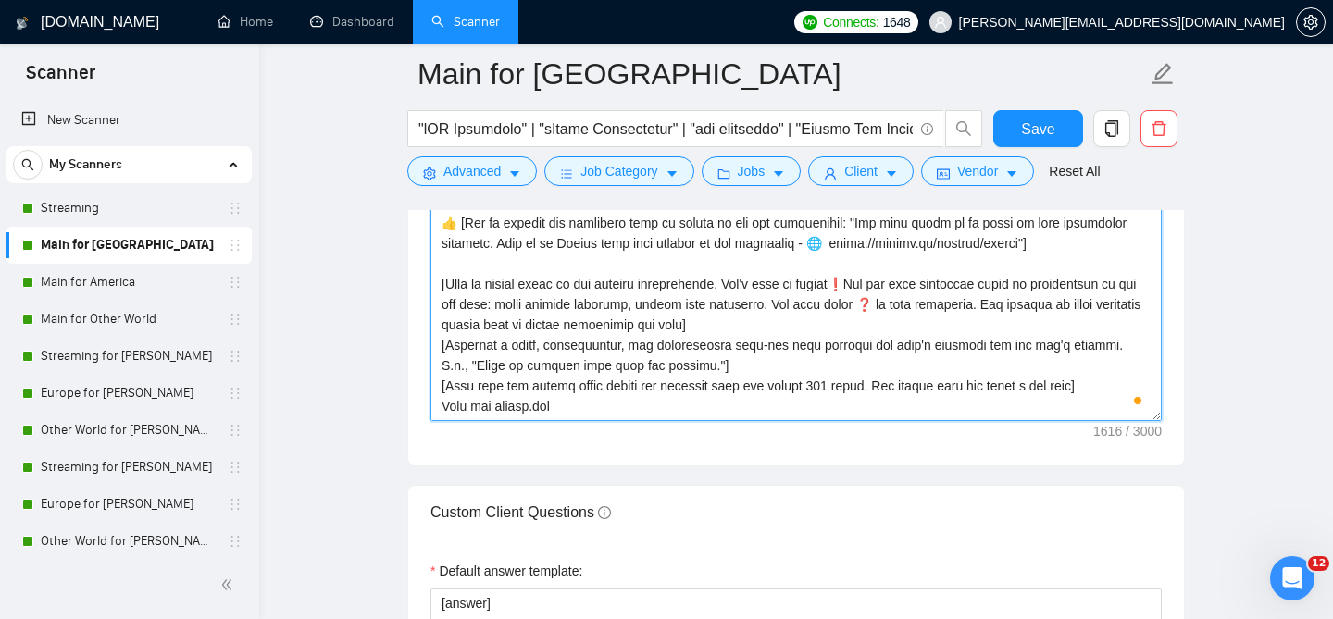
click at [742, 282] on textarea "Cover letter template:" at bounding box center [796, 213] width 731 height 417
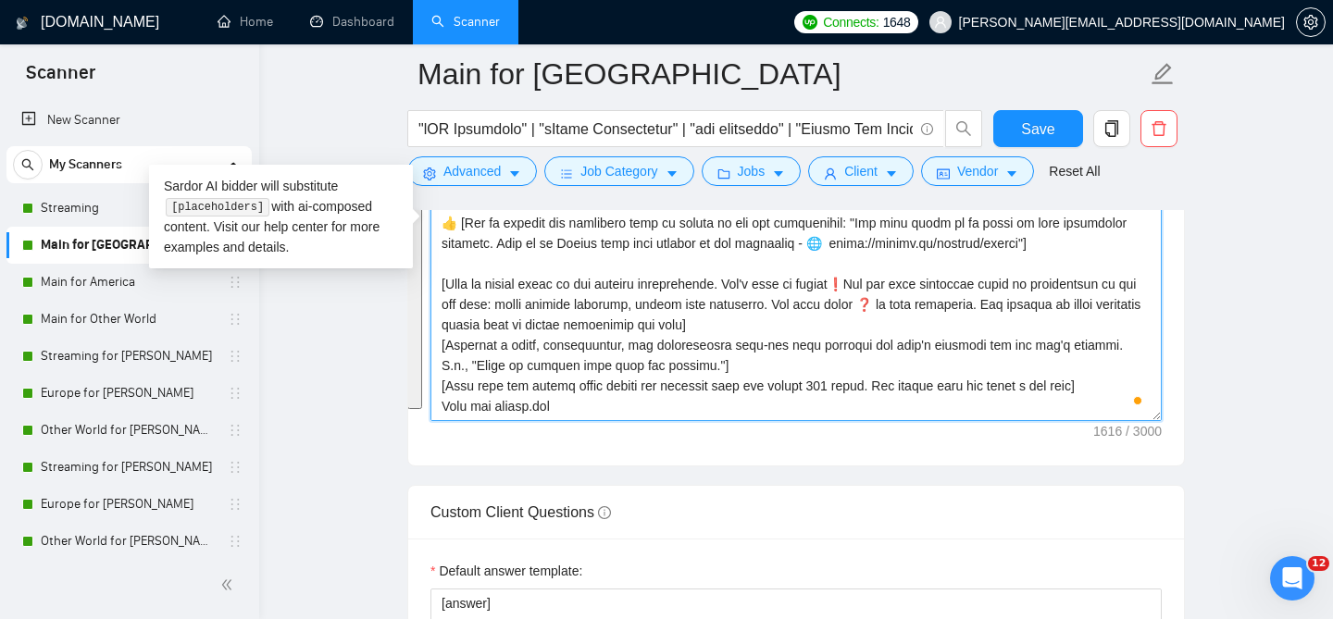
paste textarea "[Start with a greeting using the client’s name if provided. If no name is provi…"
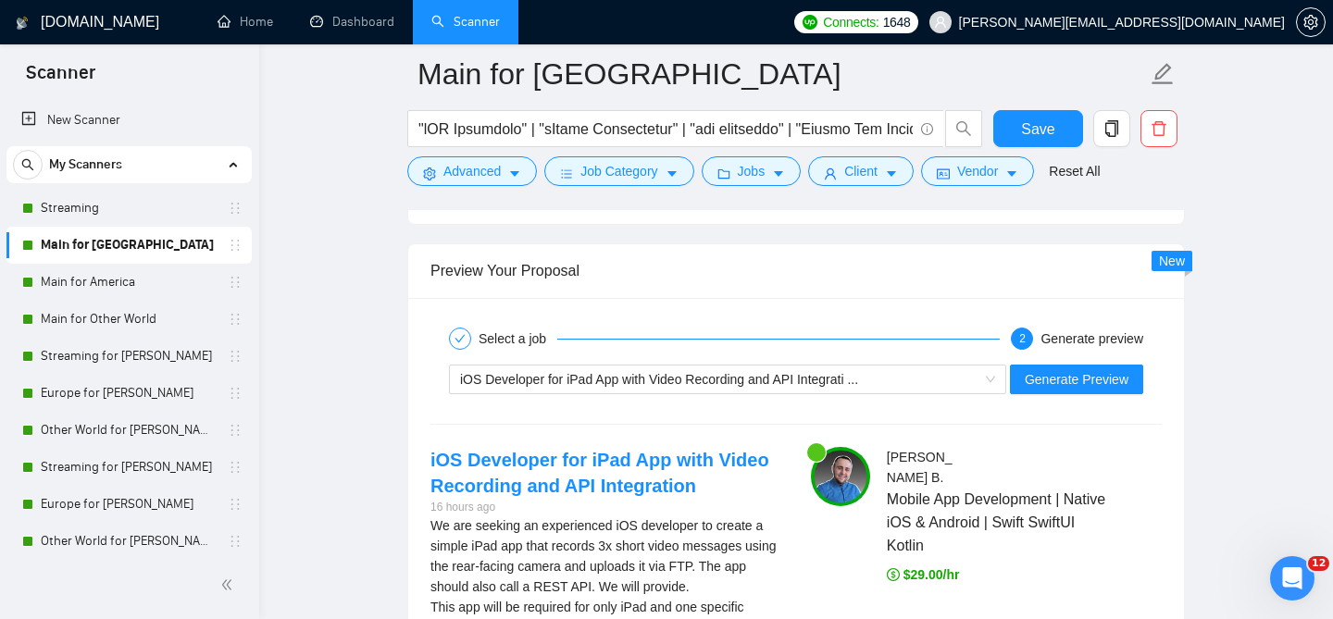
scroll to position [3620, 0]
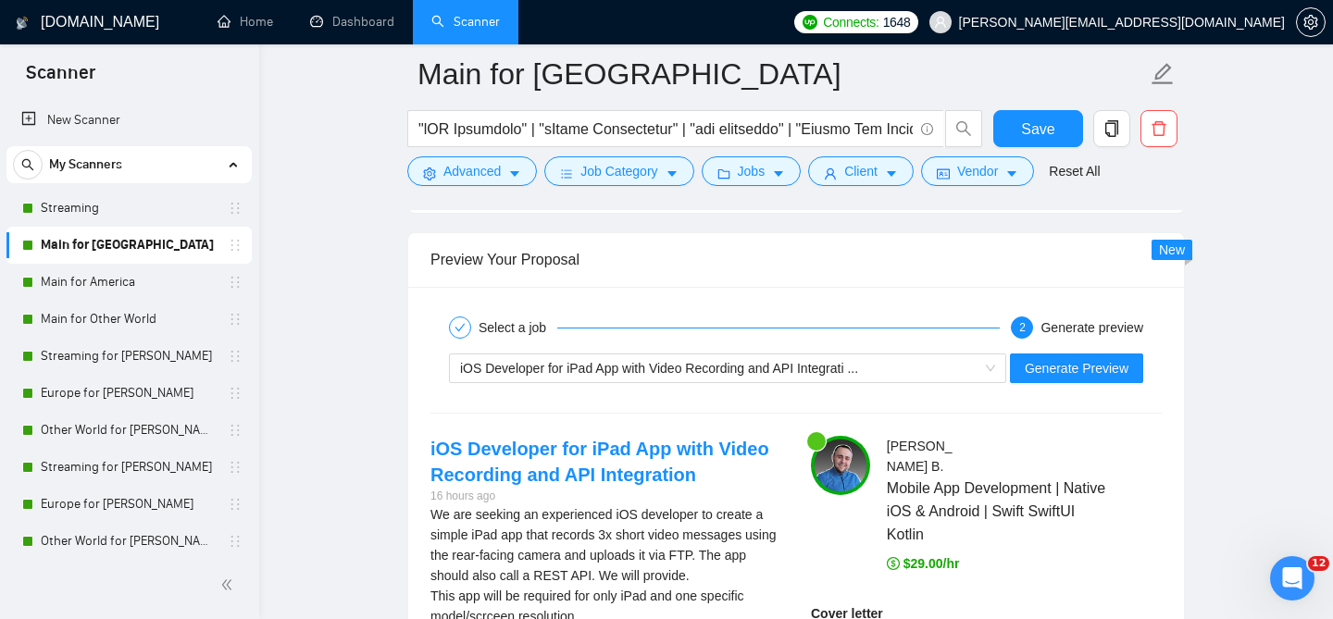
click at [728, 391] on div "iOS Developer for iPad App with Video Recording and API Integrati ... Generate …" at bounding box center [796, 368] width 735 height 44
click at [720, 376] on span "iOS Developer for iPad App with Video Recording and API Integrati ..." at bounding box center [659, 368] width 398 height 15
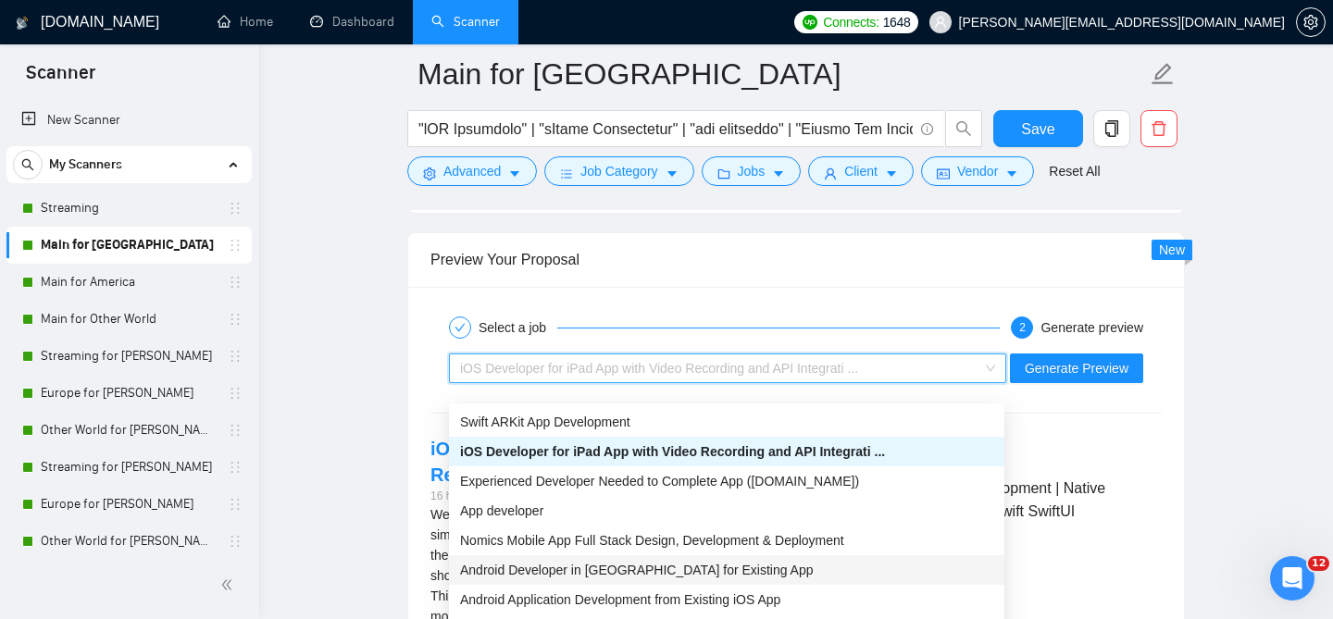
click at [596, 567] on span "Android Developer in Kotlin for Existing App" at bounding box center [637, 570] width 354 height 15
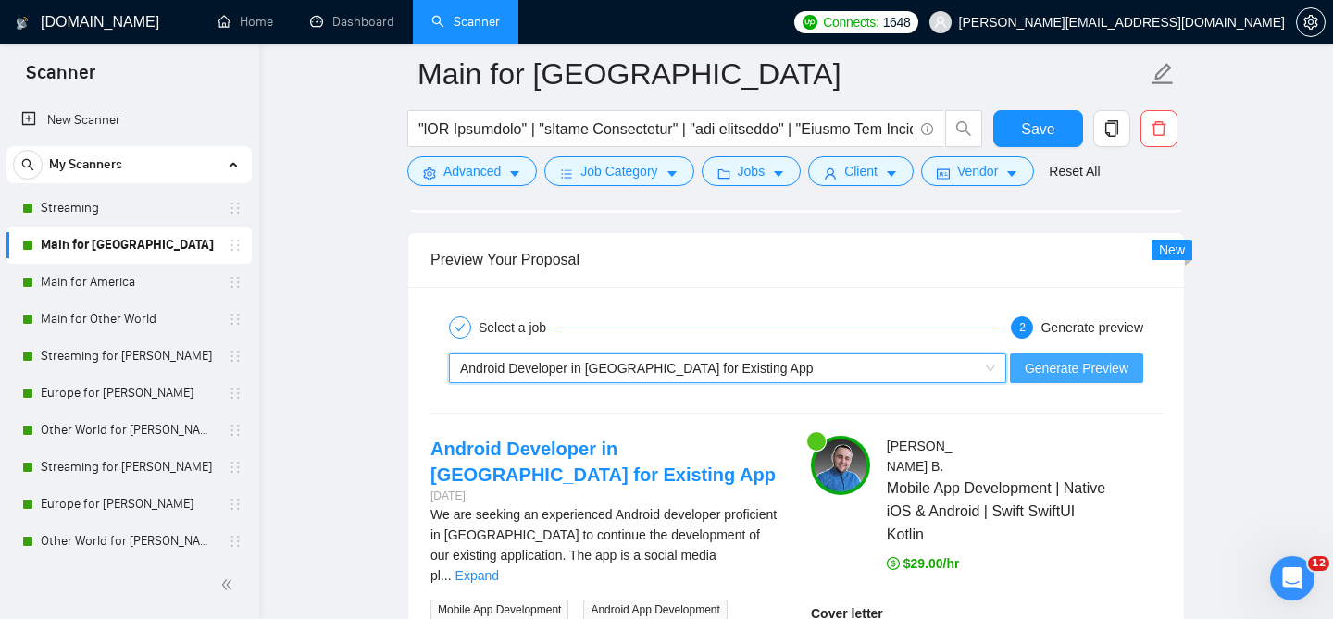
click at [1076, 379] on span "Generate Preview" at bounding box center [1077, 368] width 104 height 20
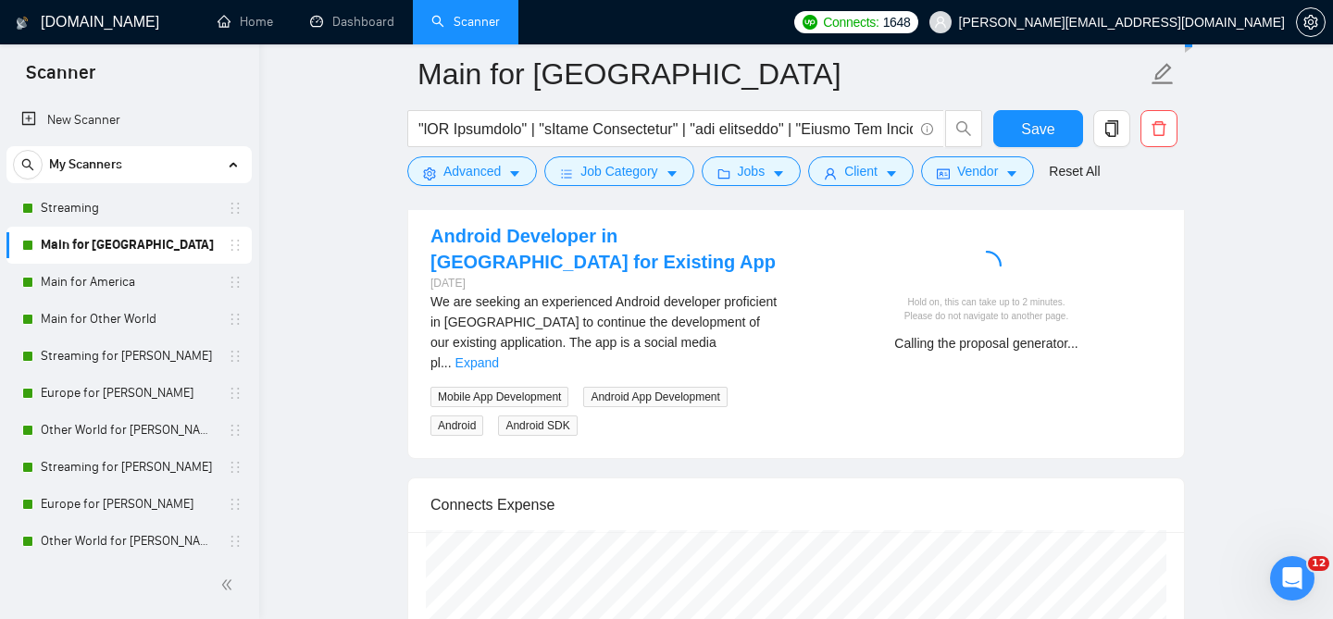
scroll to position [3841, 0]
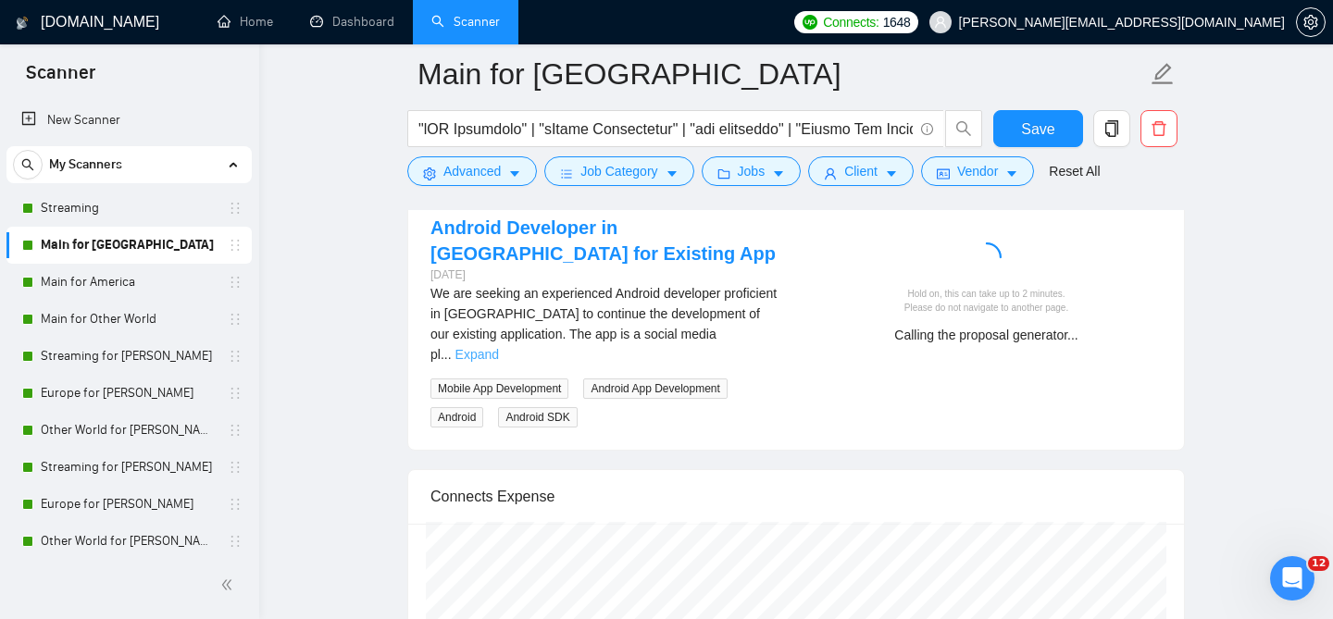
click at [499, 353] on link "Expand" at bounding box center [478, 354] width 44 height 15
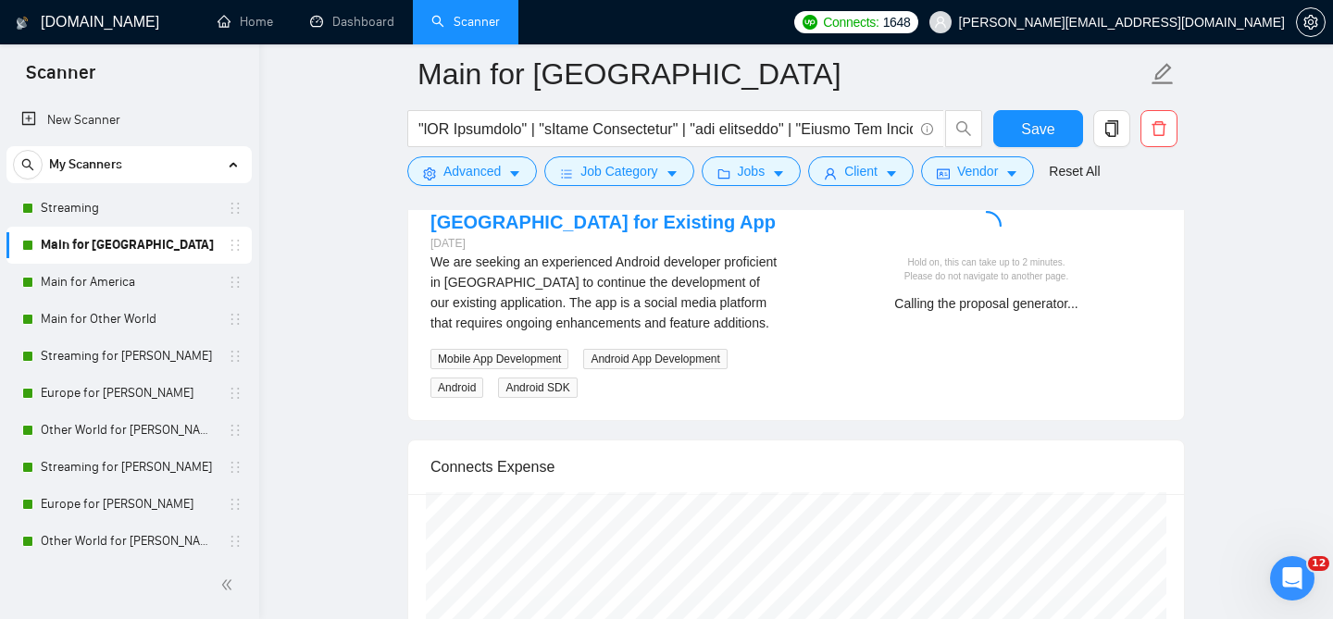
scroll to position [3876, 0]
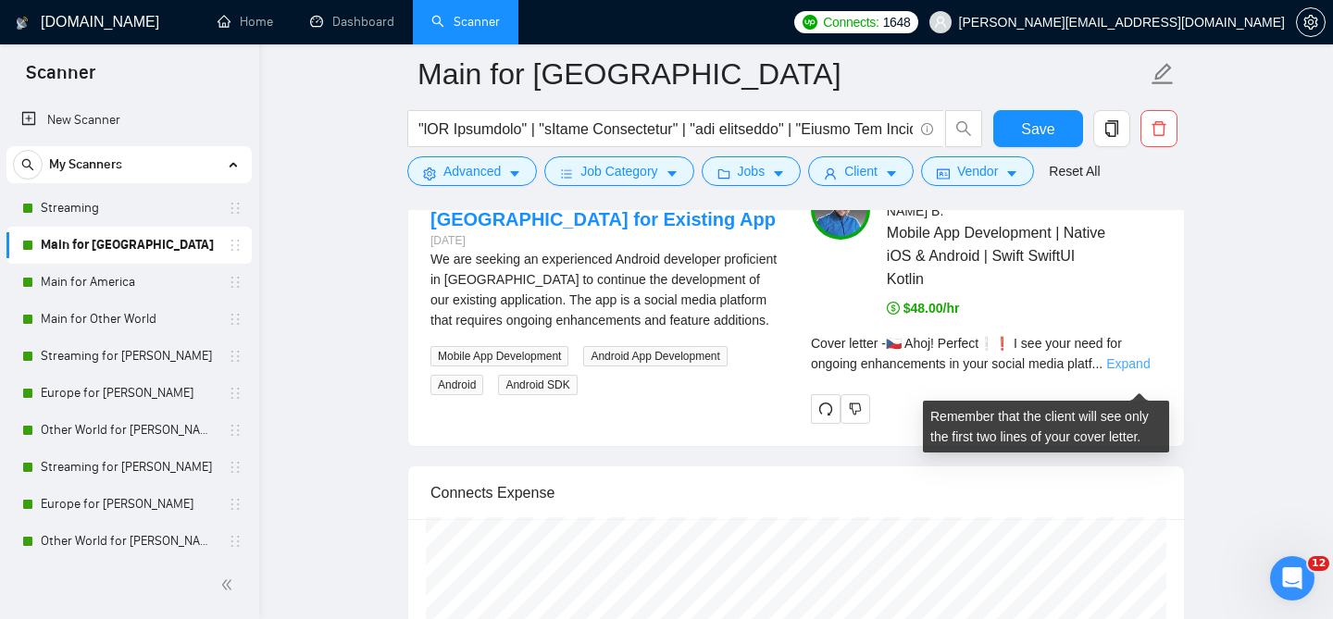
click at [1145, 371] on link "Expand" at bounding box center [1128, 363] width 44 height 15
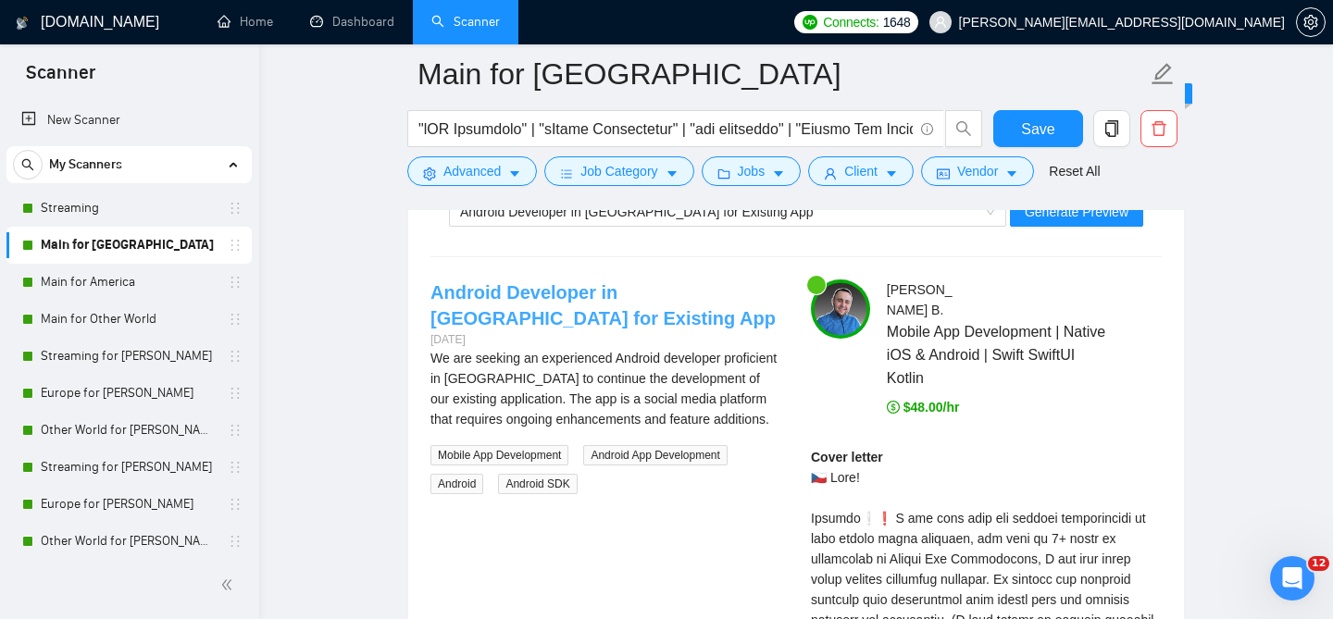
scroll to position [3752, 0]
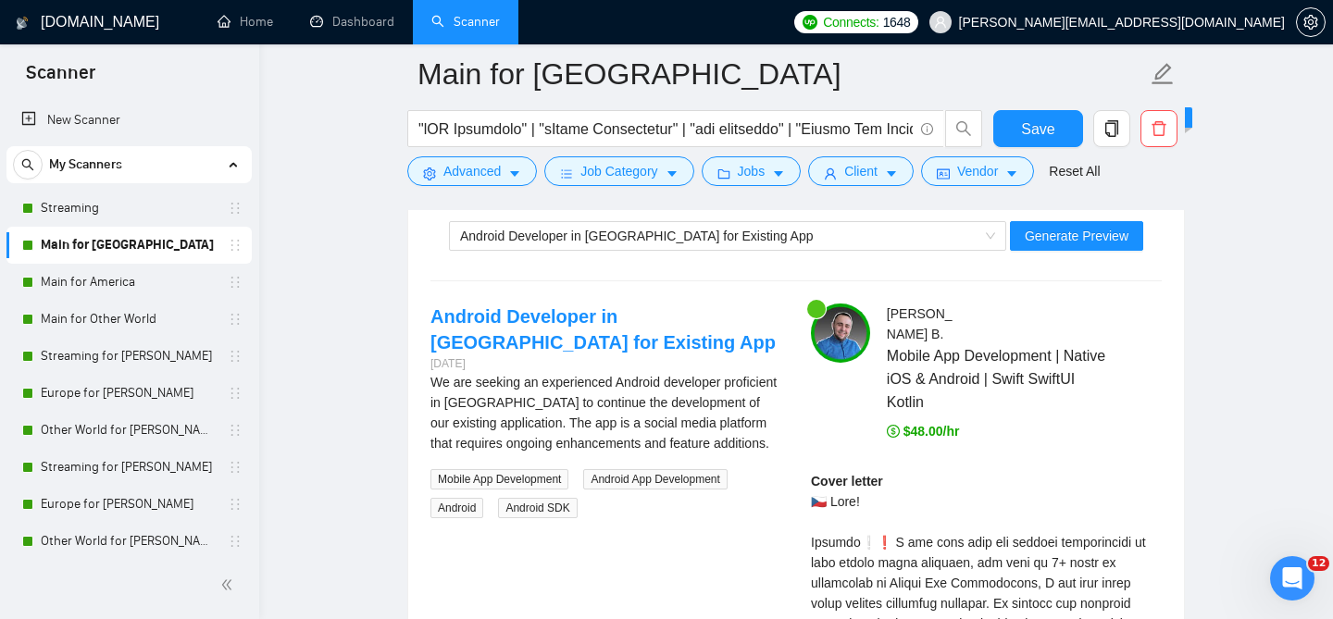
click at [680, 258] on div "Android Developer in Kotlin for Existing App Generate Preview" at bounding box center [796, 236] width 735 height 44
click at [674, 250] on div "Android Developer in Kotlin for Existing App" at bounding box center [719, 236] width 518 height 28
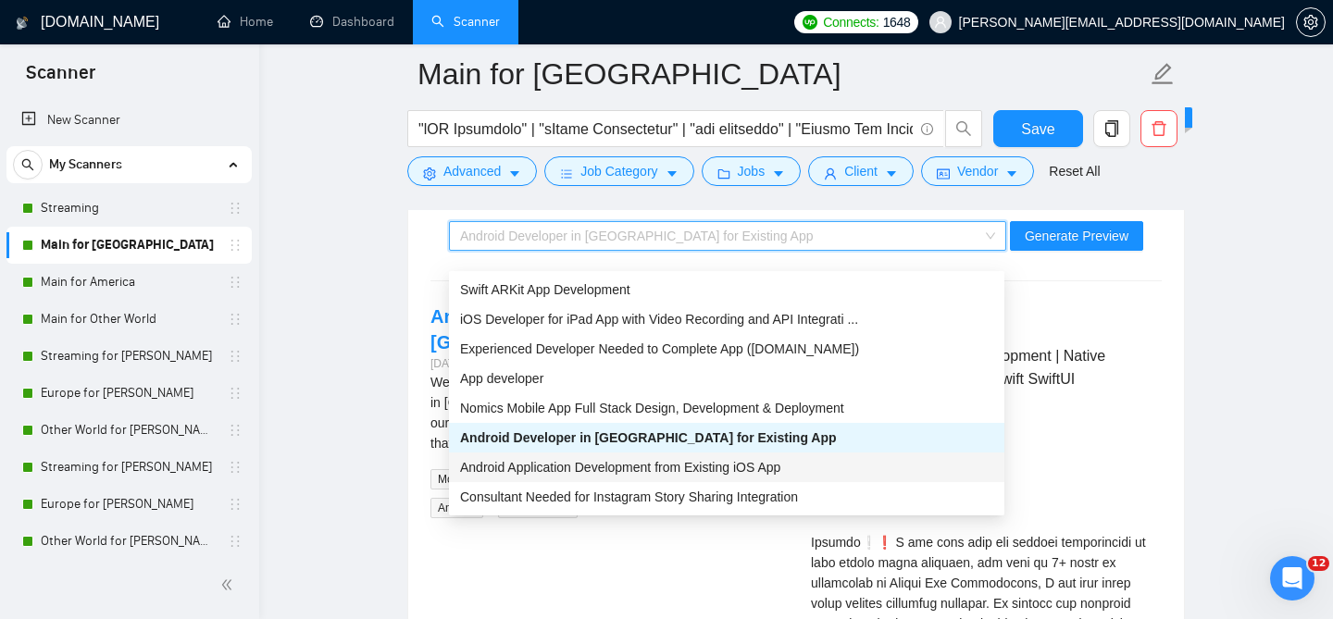
click at [565, 460] on span "Android Application Development from Existing iOS App" at bounding box center [620, 467] width 320 height 15
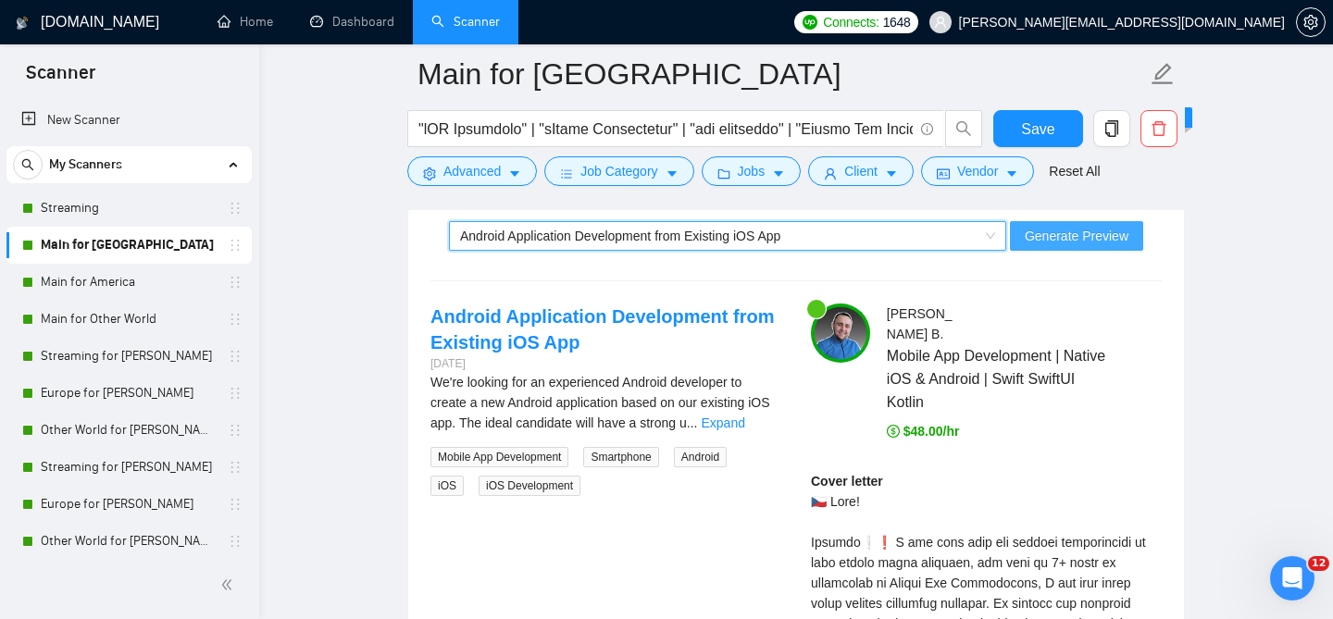
click at [1053, 246] on span "Generate Preview" at bounding box center [1077, 236] width 104 height 20
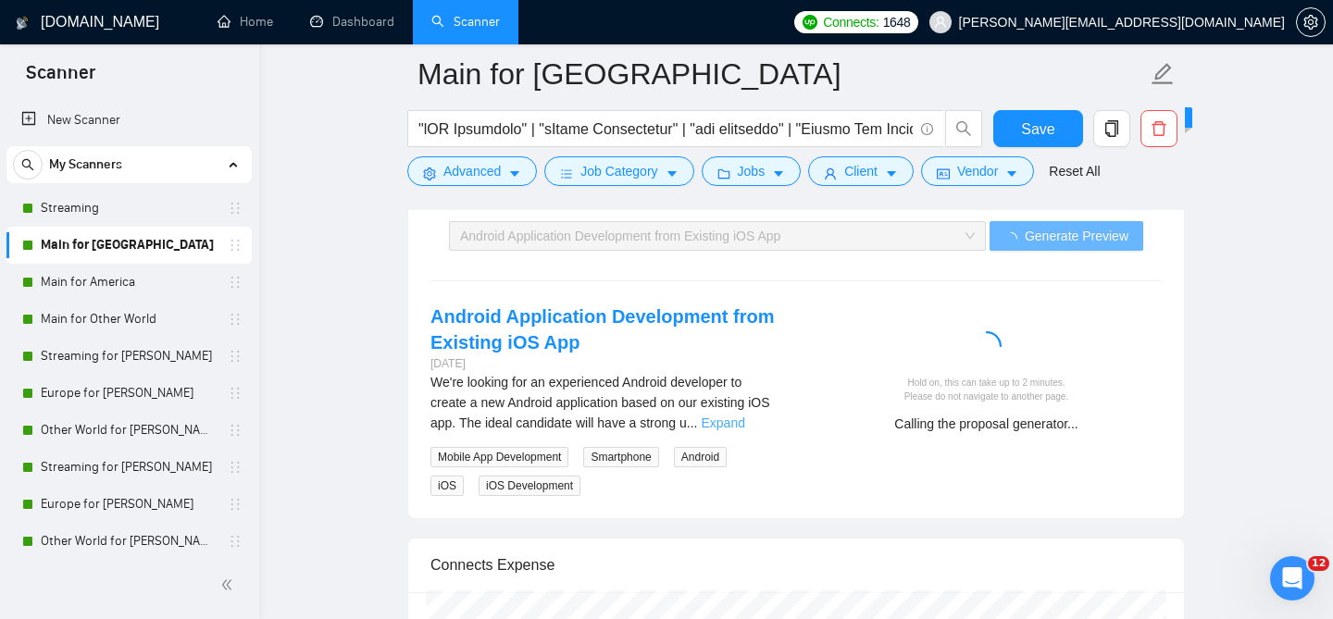
click at [745, 431] on link "Expand" at bounding box center [724, 423] width 44 height 15
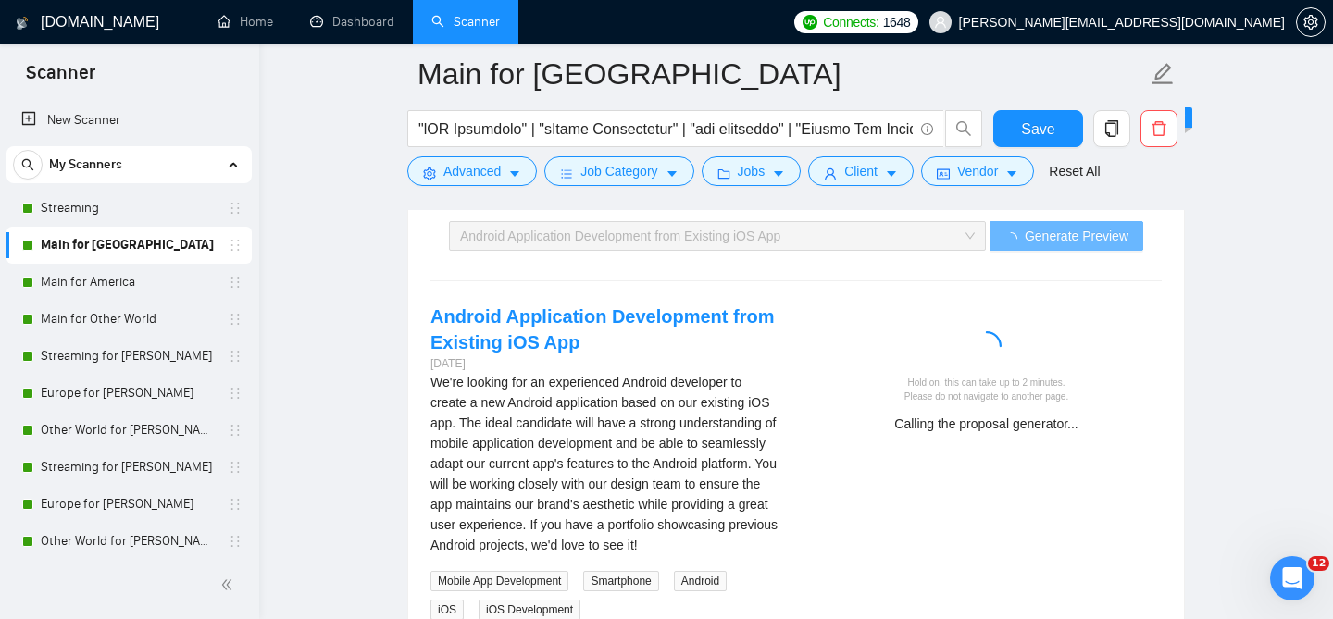
scroll to position [3873, 0]
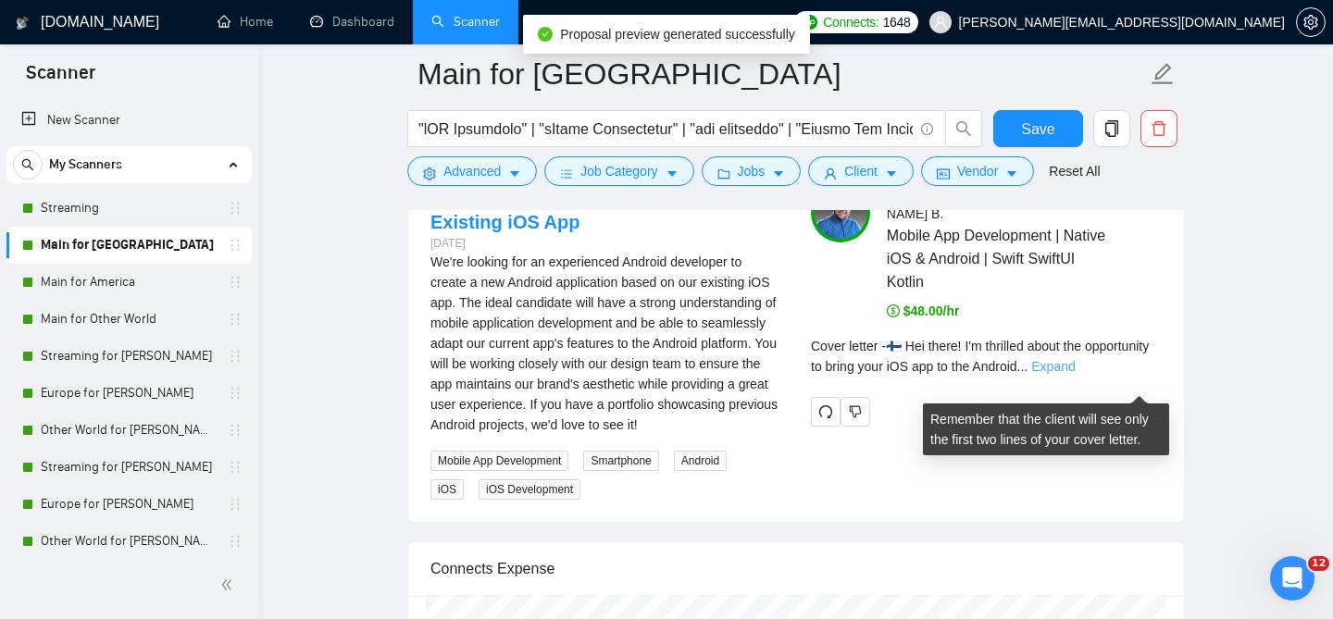
click at [1075, 374] on link "Expand" at bounding box center [1053, 366] width 44 height 15
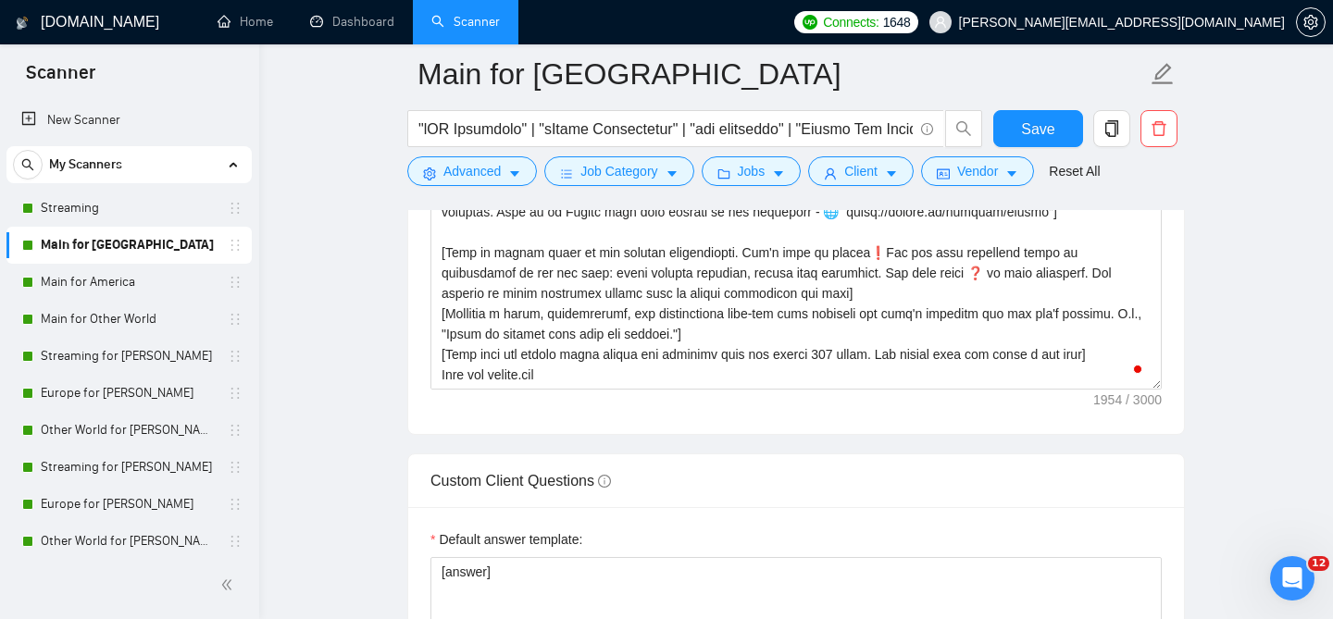
scroll to position [2266, 0]
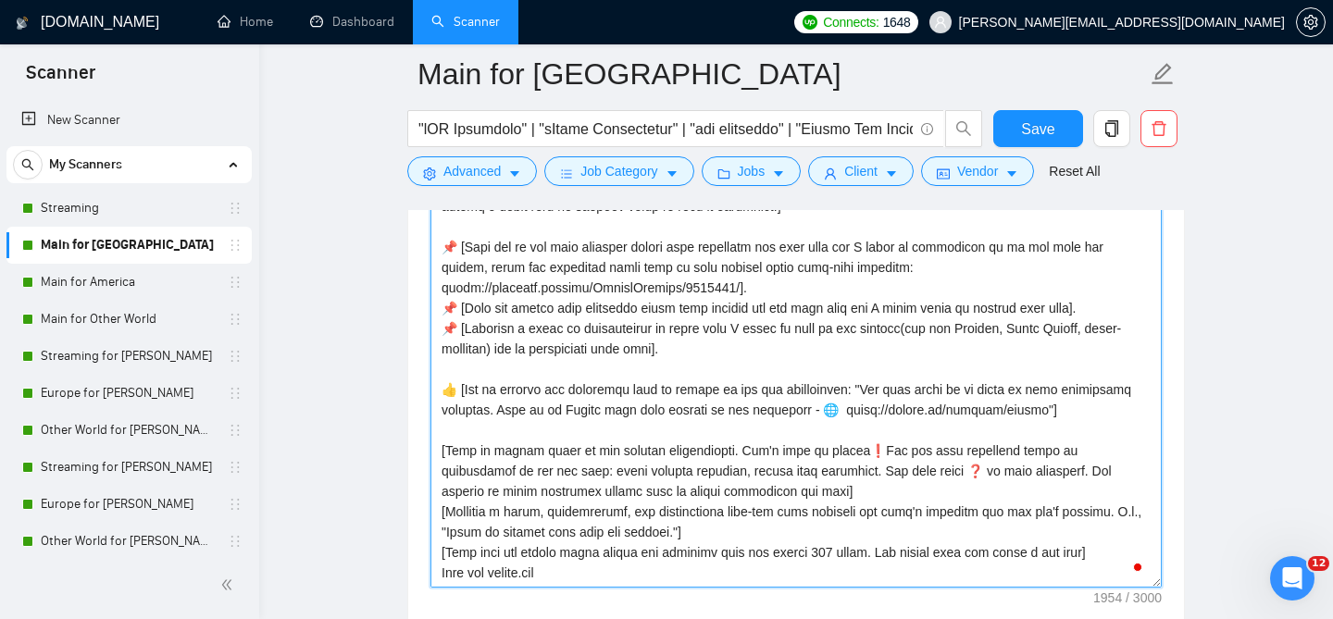
click at [655, 346] on textarea "Cover letter template:" at bounding box center [796, 379] width 731 height 417
paste textarea "To enrich screen reader interactions, please activate Accessibility in Grammarl…"
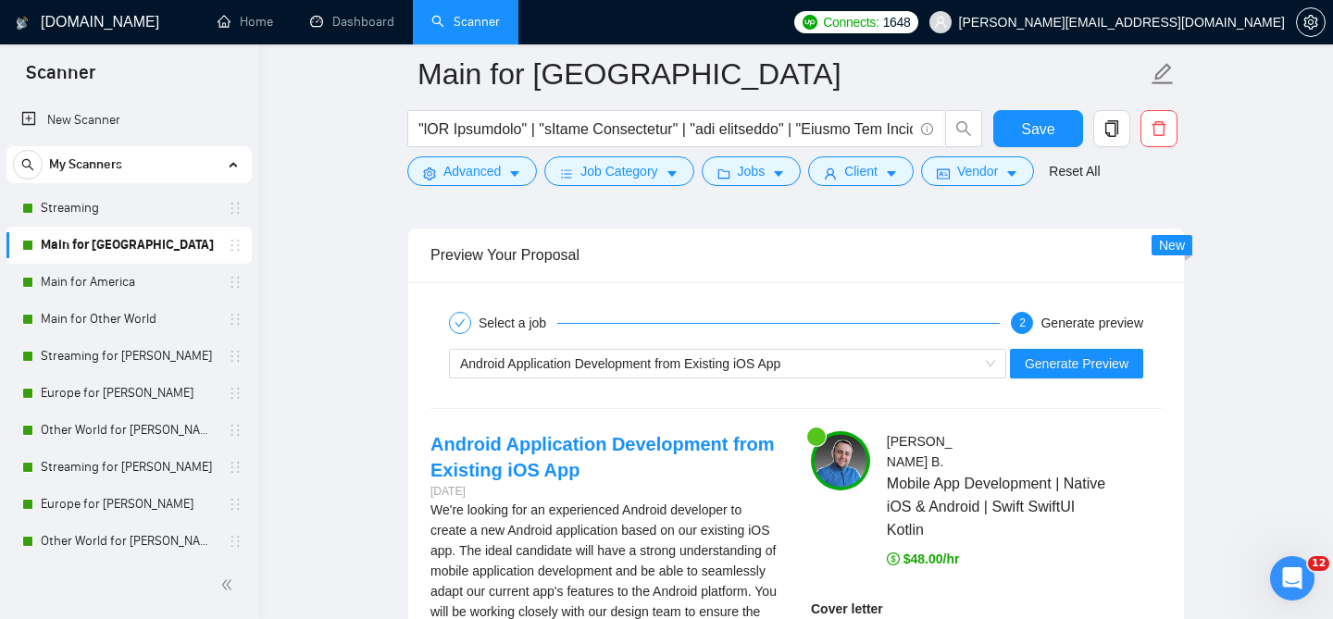
scroll to position [3695, 0]
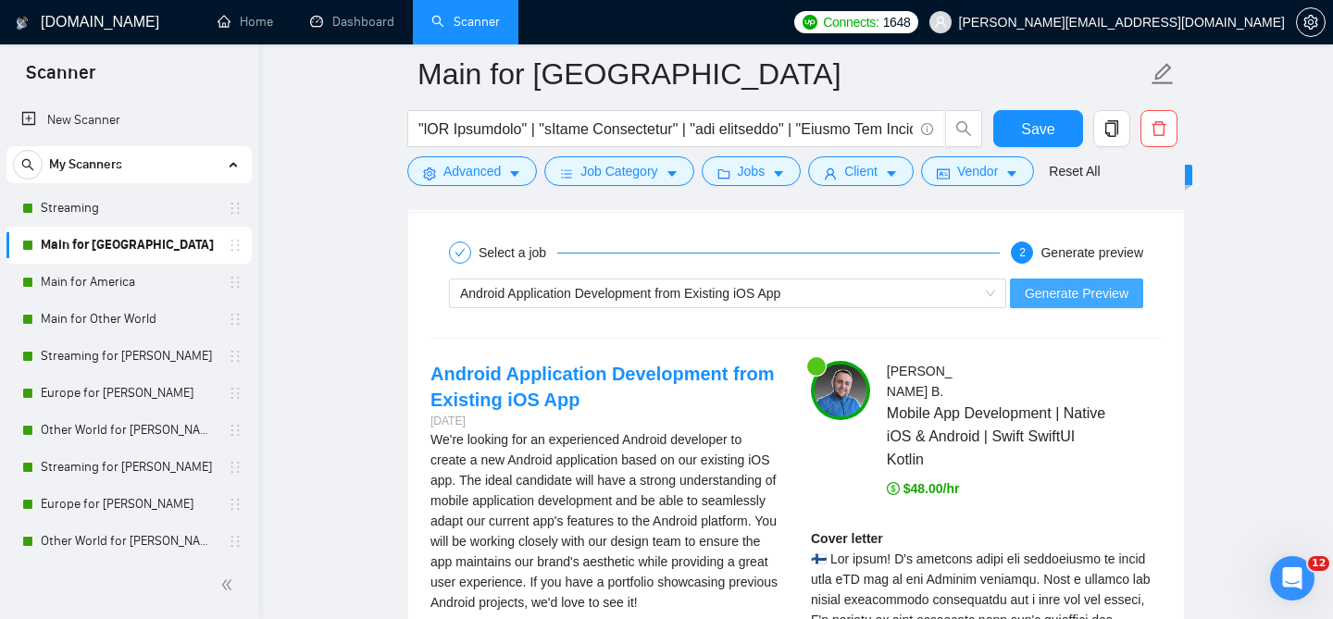
click at [1089, 301] on span "Generate Preview" at bounding box center [1077, 293] width 104 height 20
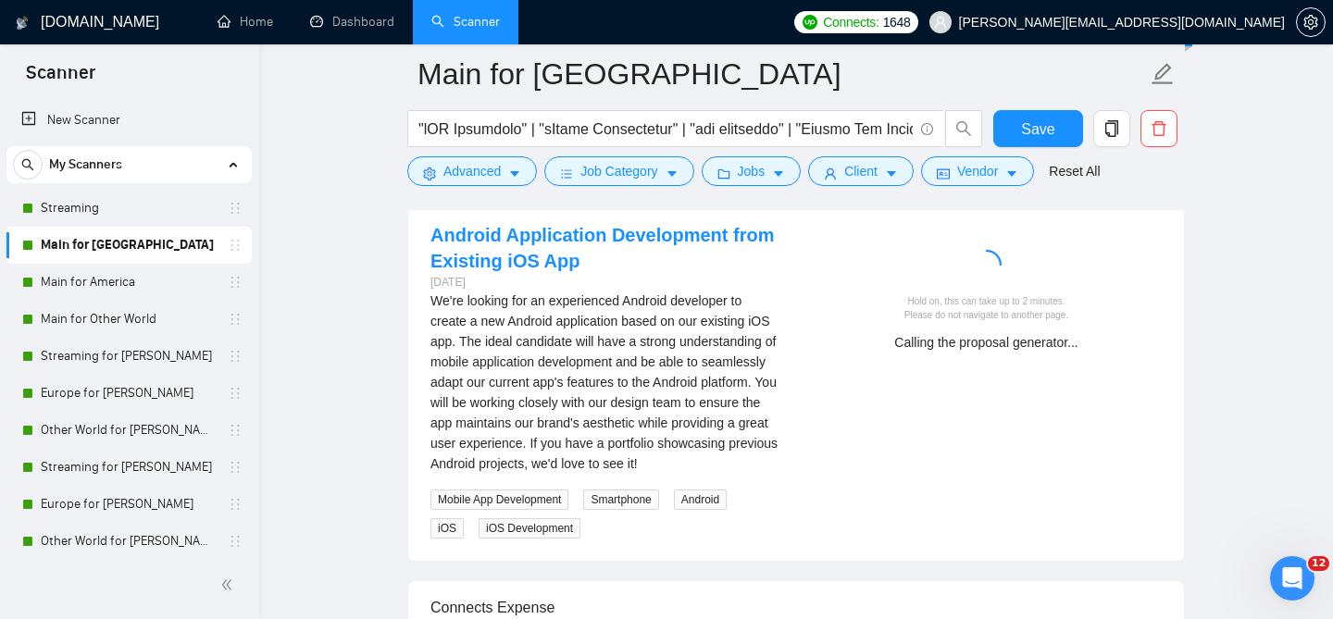
scroll to position [3835, 0]
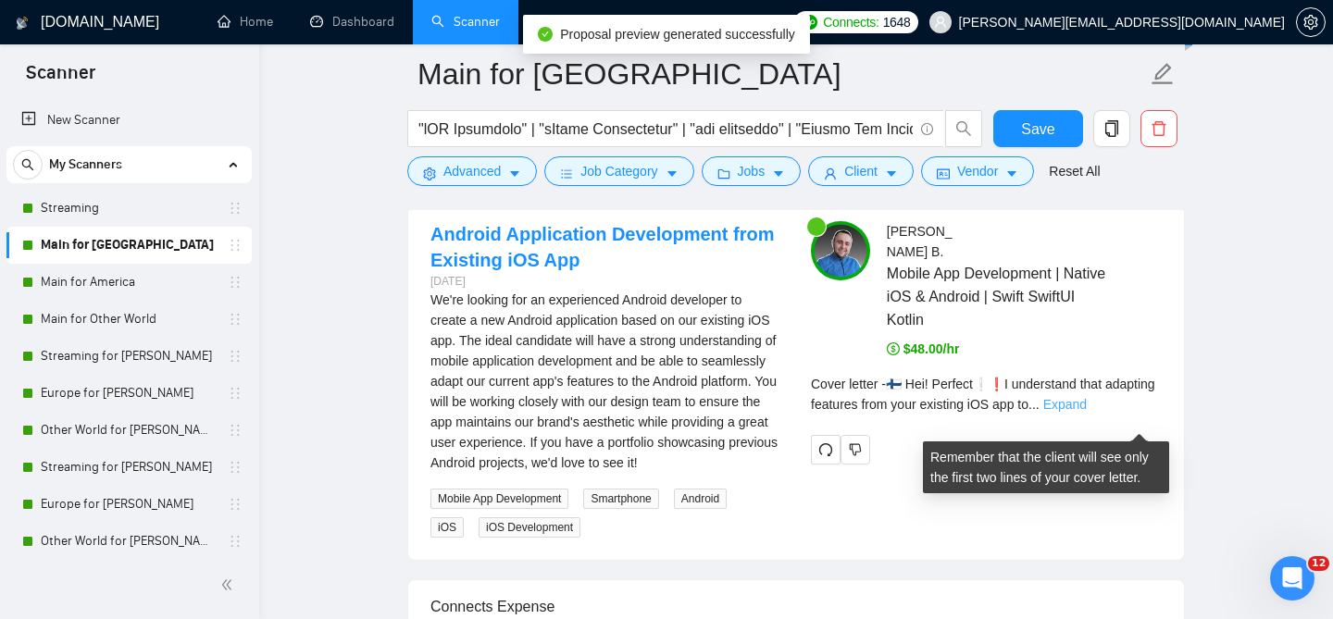
click at [1087, 412] on link "Expand" at bounding box center [1065, 404] width 44 height 15
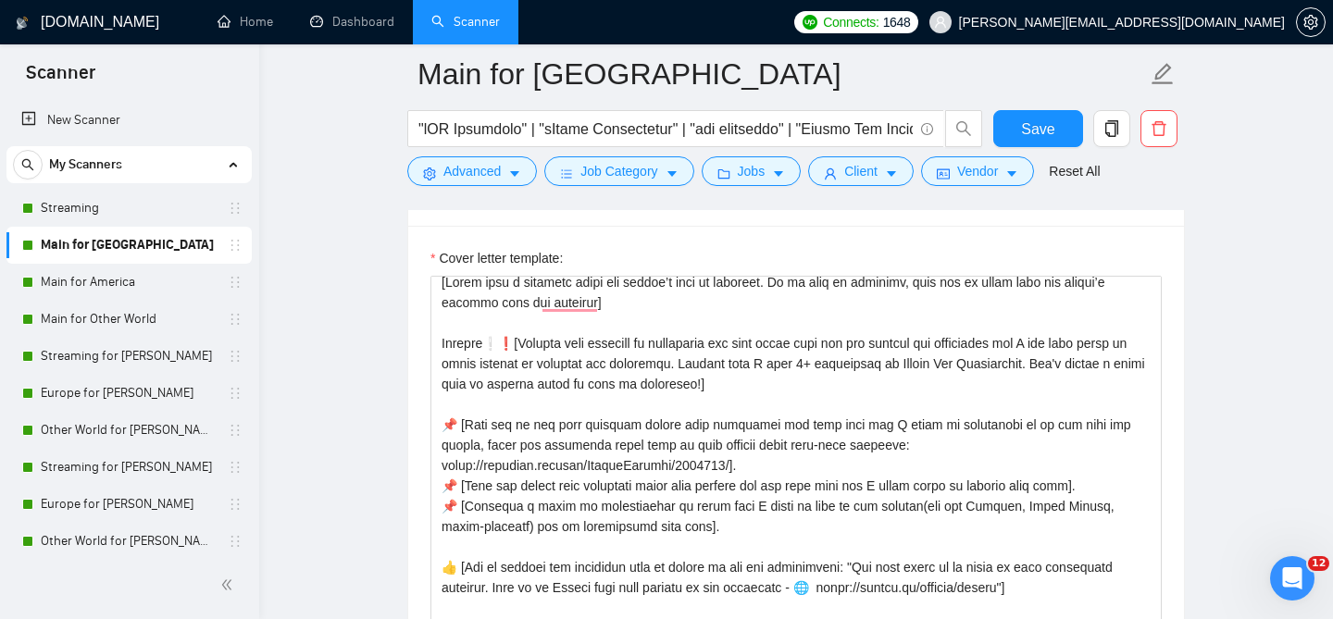
scroll to position [0, 0]
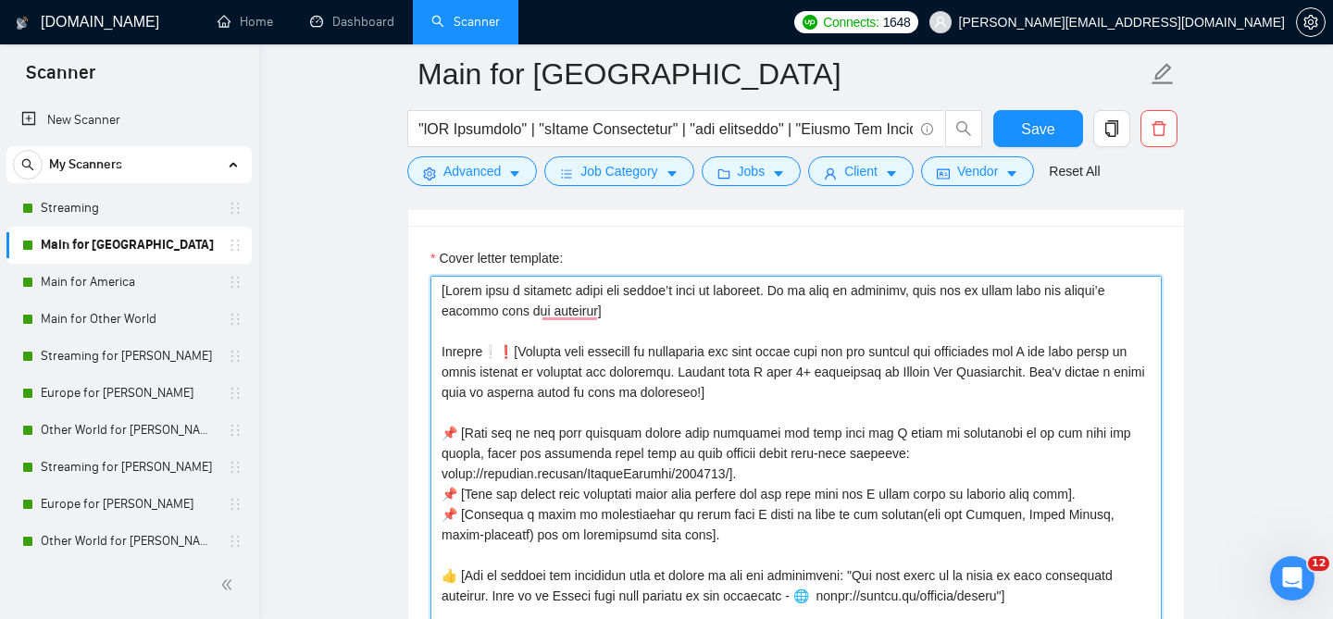
click at [741, 491] on textarea "Cover letter template:" at bounding box center [796, 484] width 731 height 417
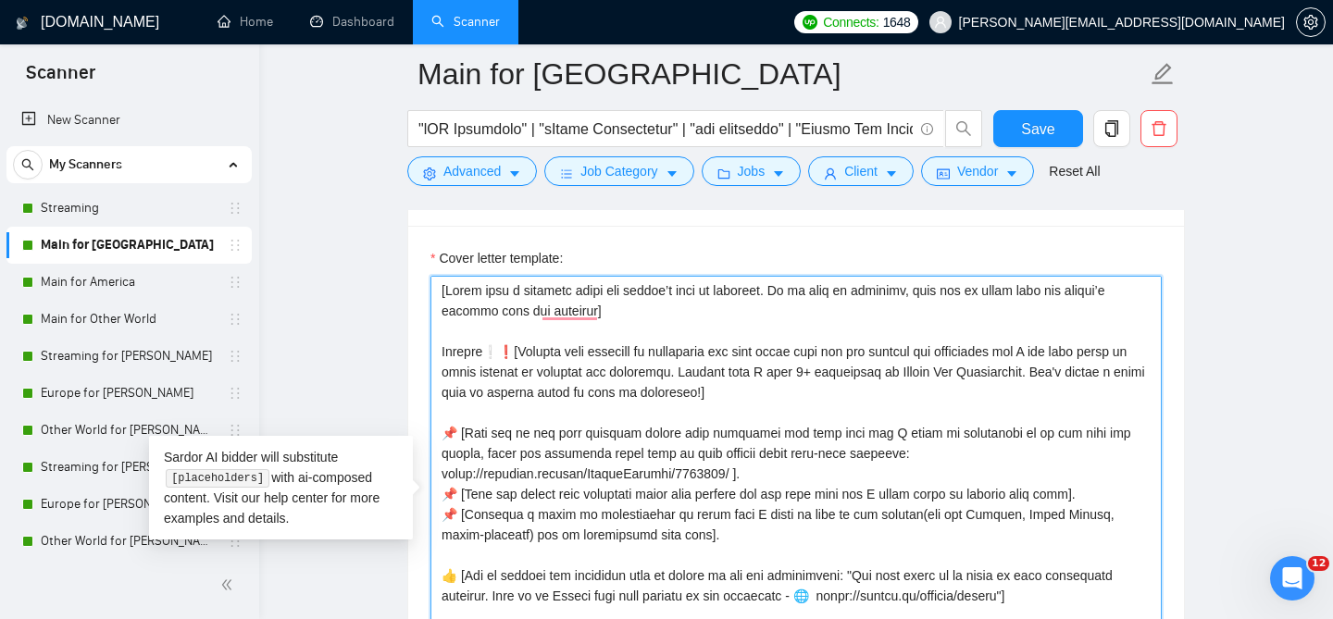
click at [775, 490] on textarea "Cover letter template:" at bounding box center [796, 484] width 731 height 417
type textarea "[Start with a greeting using the client’s name if provided. If no name is provi…"
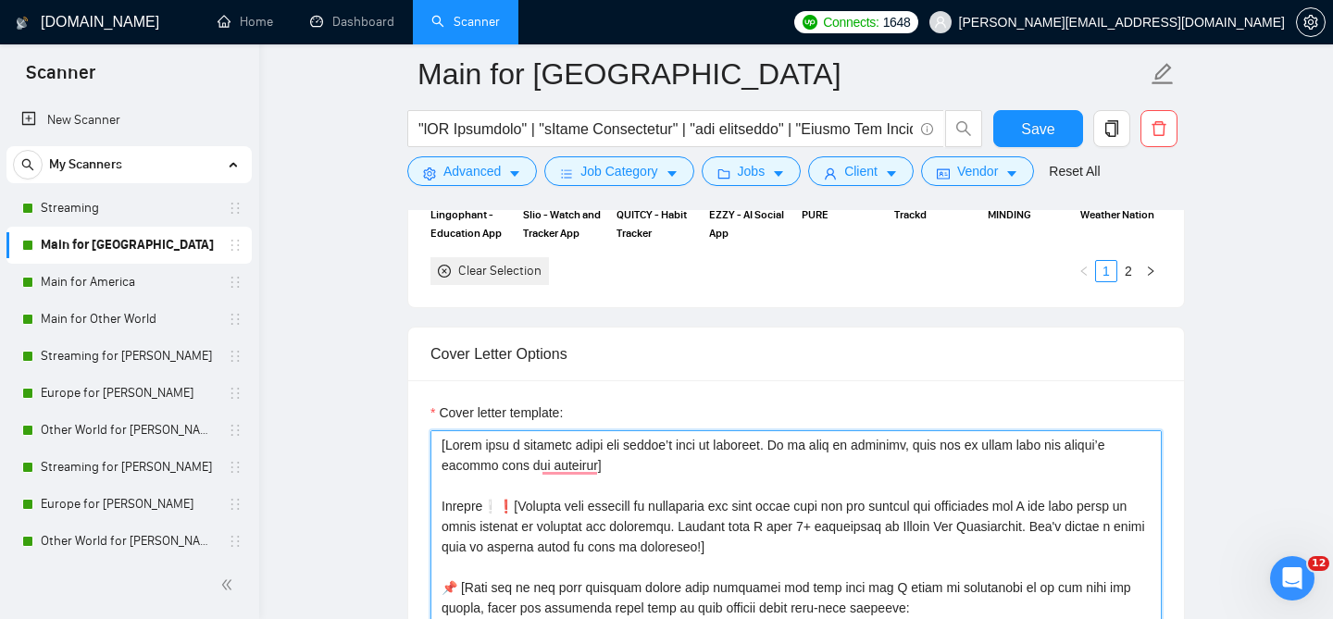
scroll to position [1941, 0]
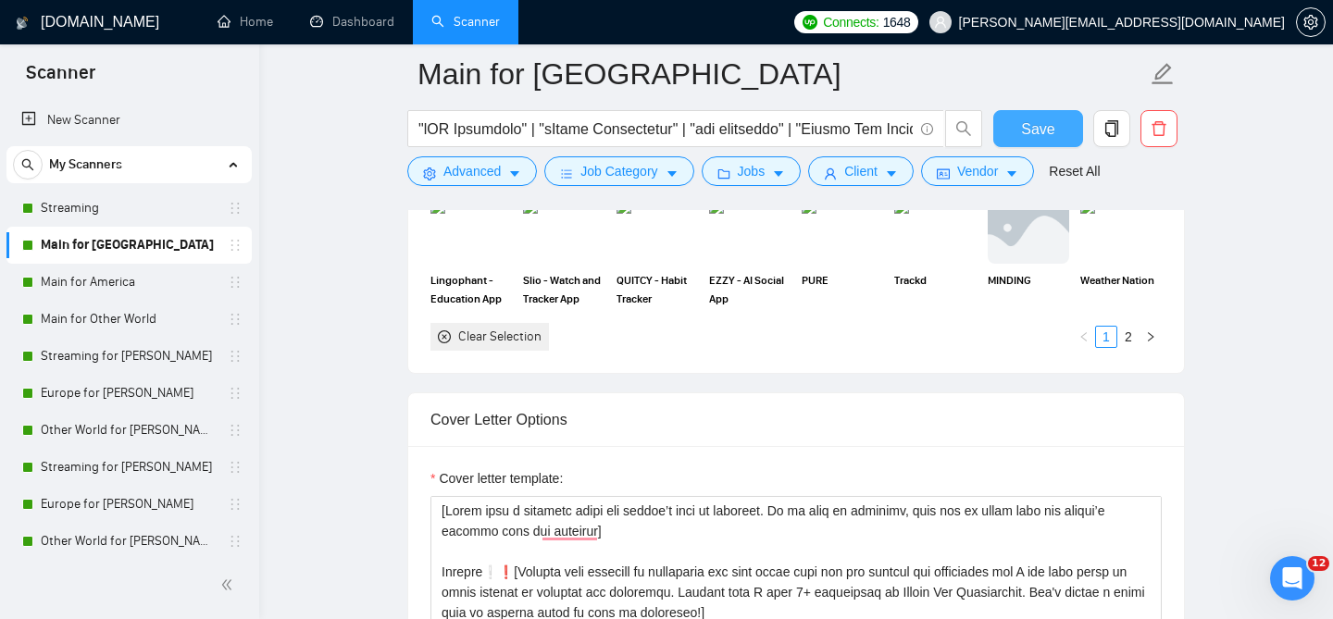
click at [1035, 136] on span "Save" at bounding box center [1037, 129] width 33 height 23
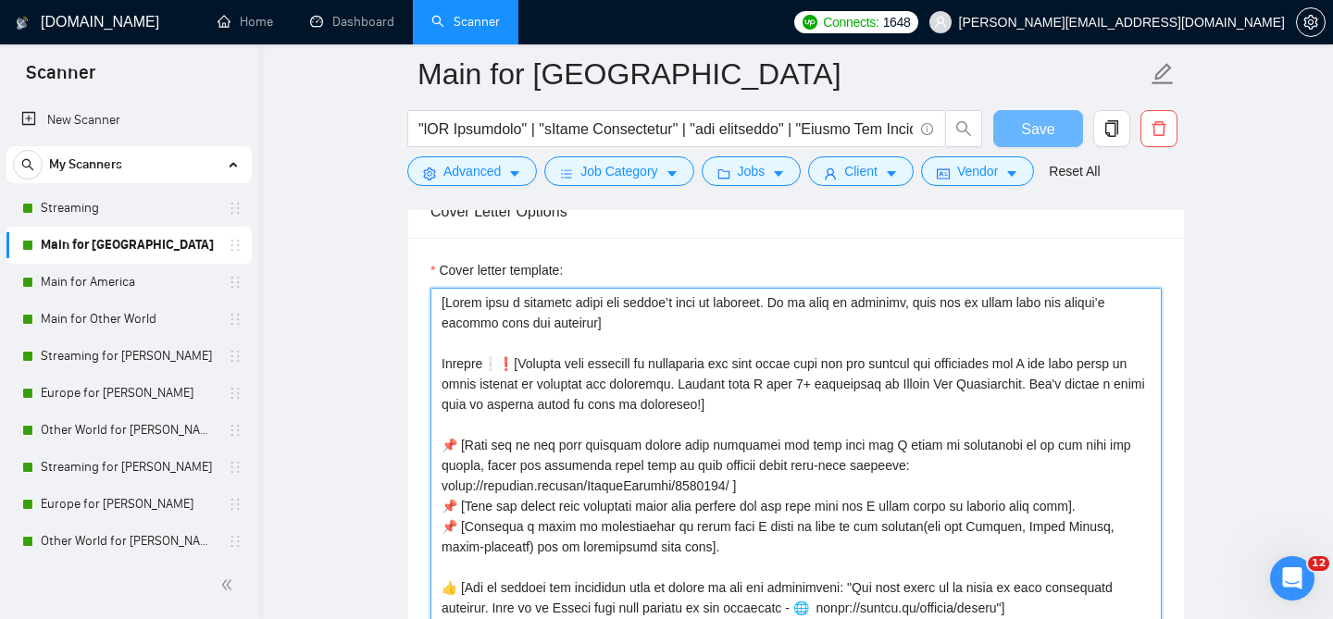
click at [651, 434] on textarea "Cover letter template:" at bounding box center [796, 496] width 731 height 417
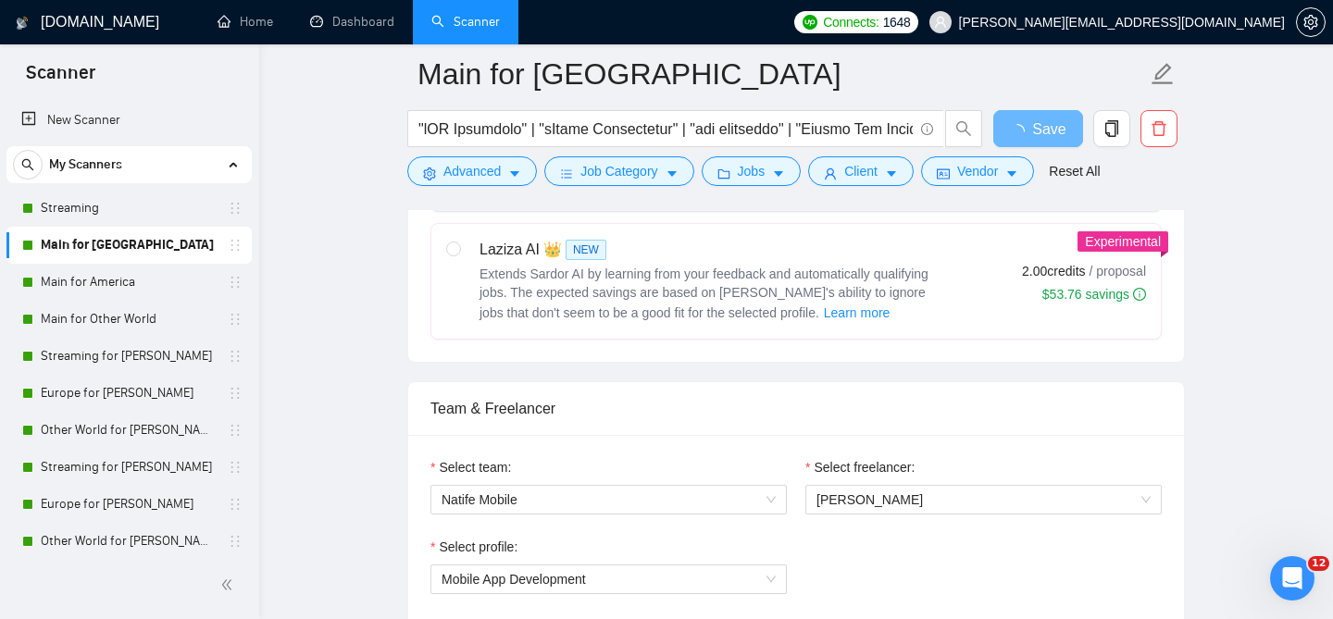
scroll to position [816, 0]
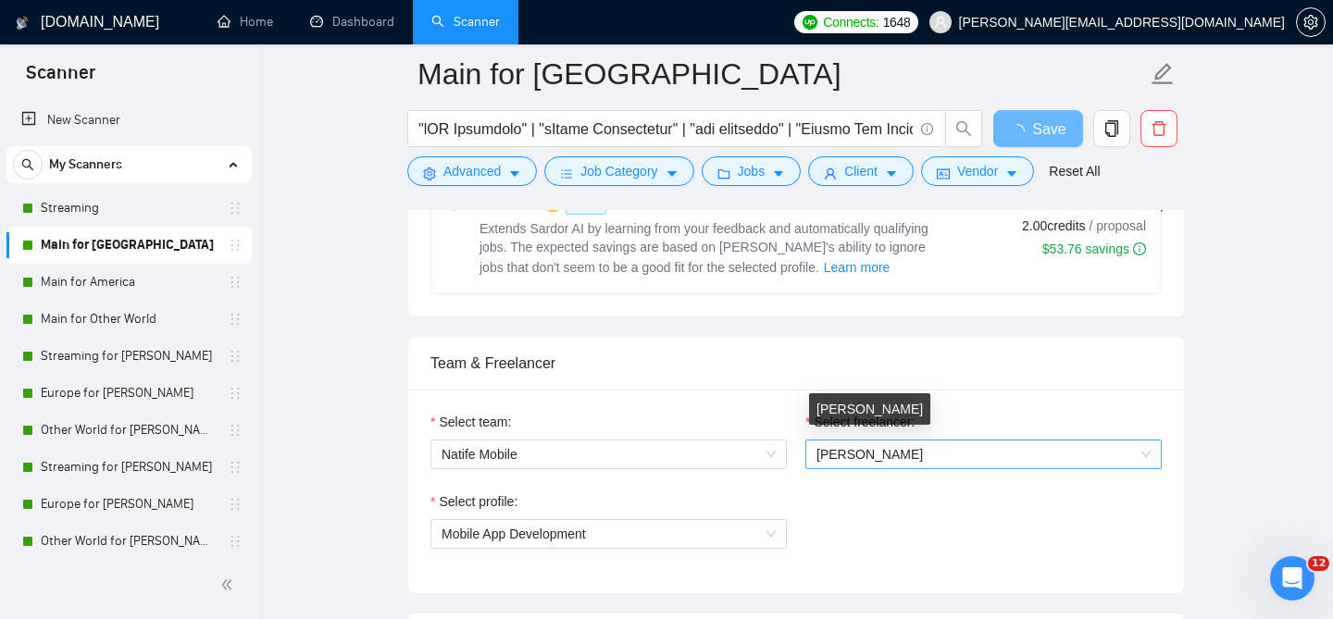
click at [849, 447] on span "Alexandr Buhai" at bounding box center [870, 454] width 106 height 15
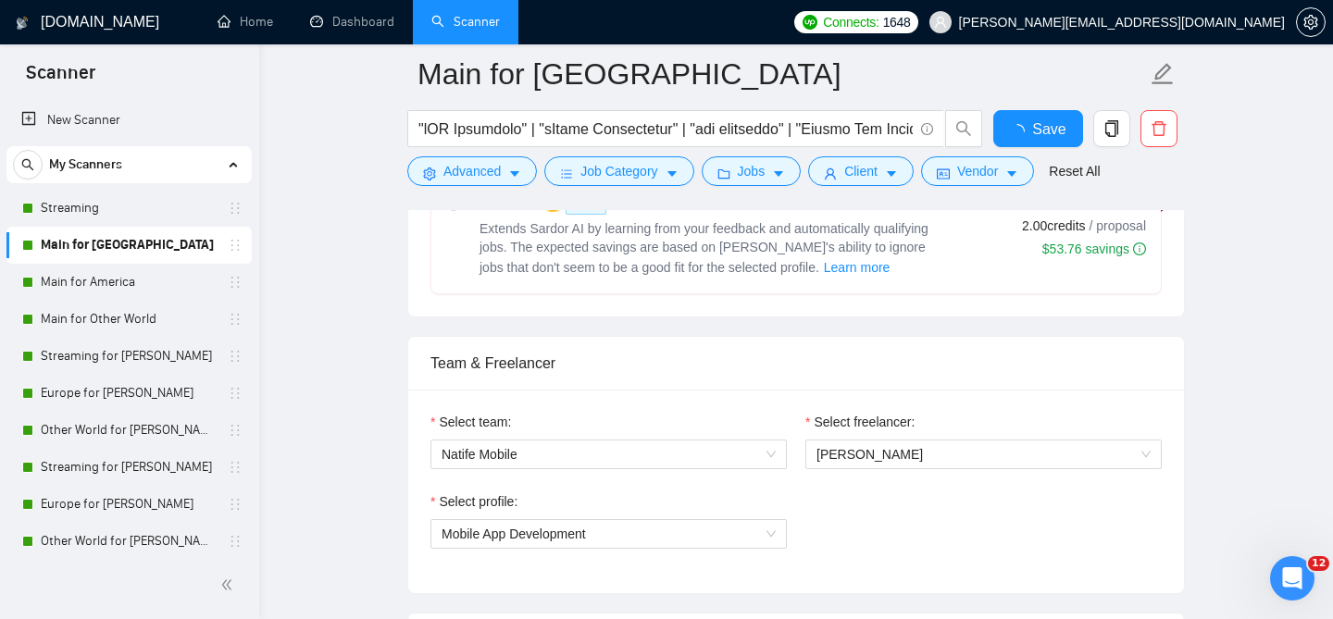
checkbox input "true"
click at [922, 448] on span "Alexandr Buhai" at bounding box center [984, 455] width 334 height 28
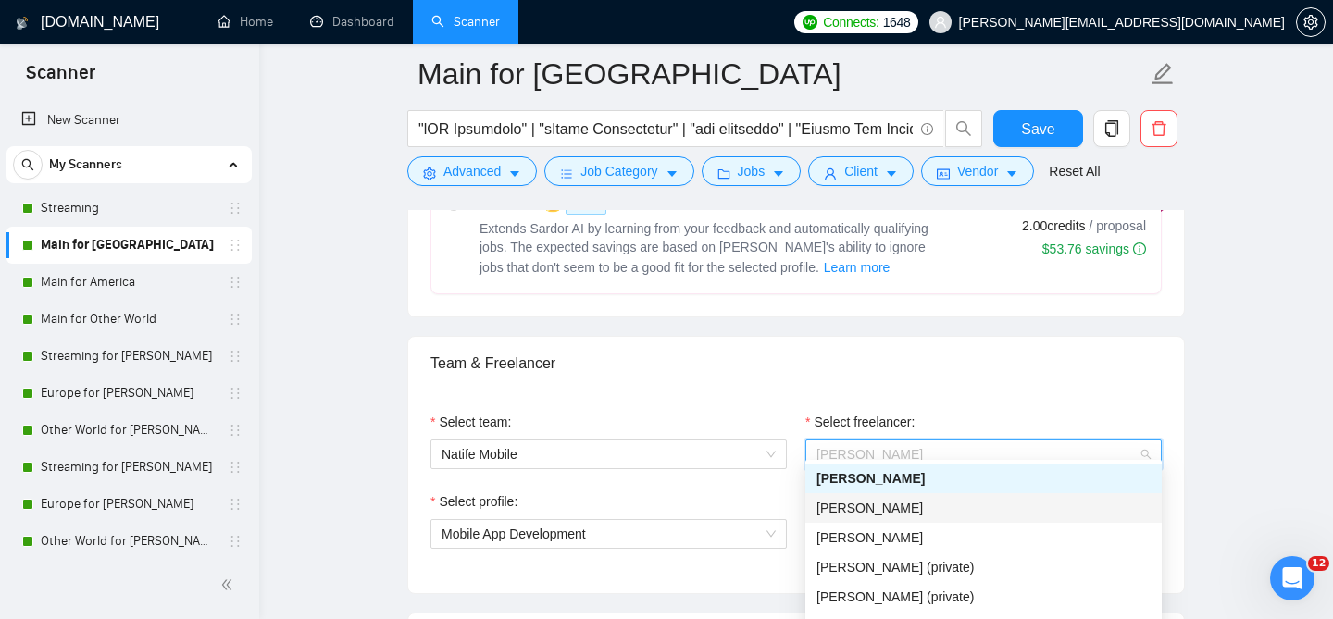
click at [869, 517] on div "[PERSON_NAME]" at bounding box center [984, 508] width 334 height 20
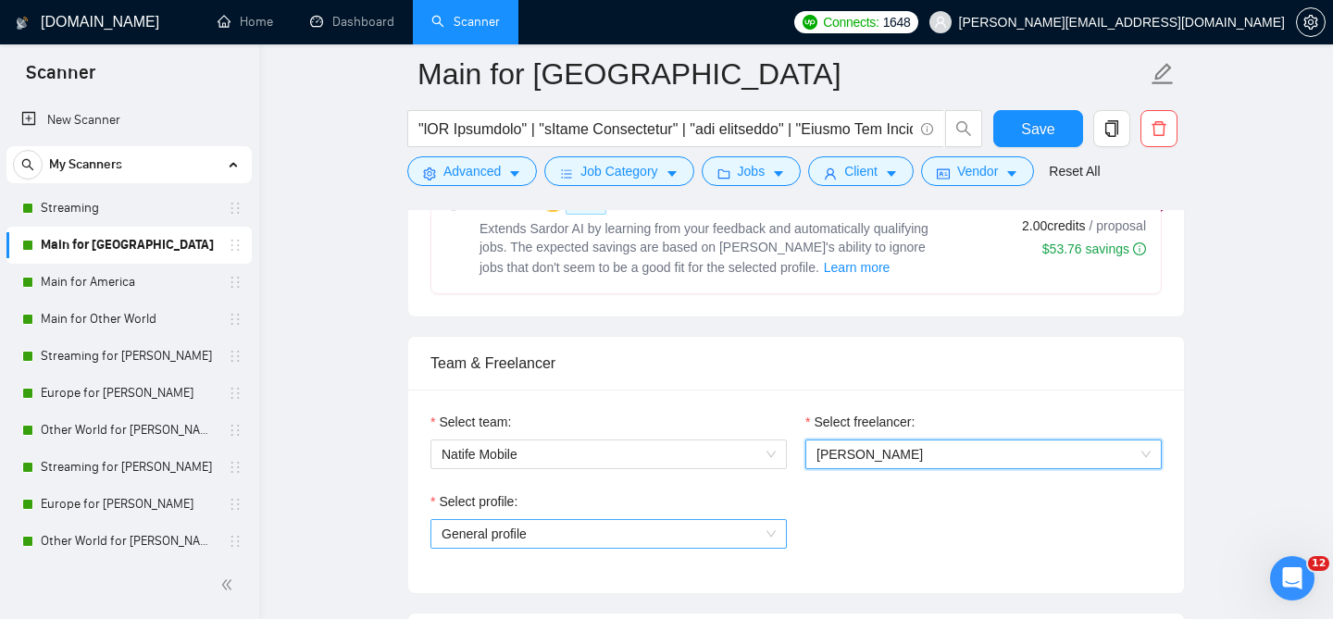
click at [647, 520] on span "General profile" at bounding box center [609, 534] width 334 height 28
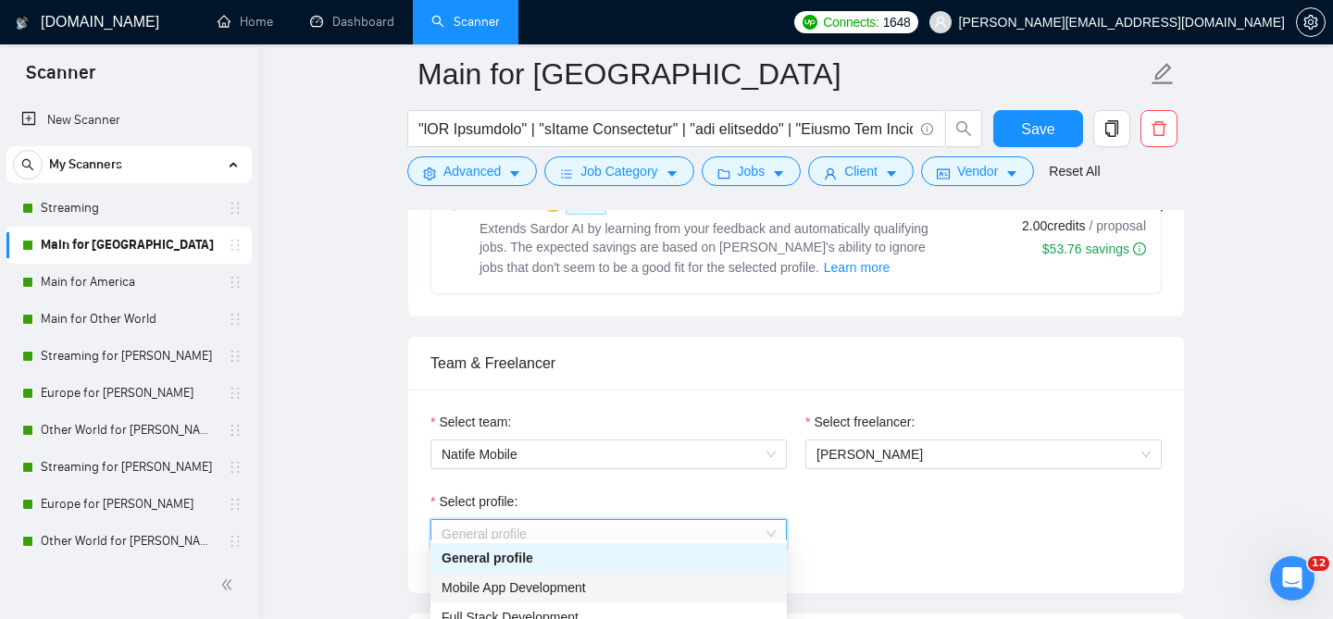
click at [547, 578] on div "Mobile App Development" at bounding box center [609, 588] width 334 height 20
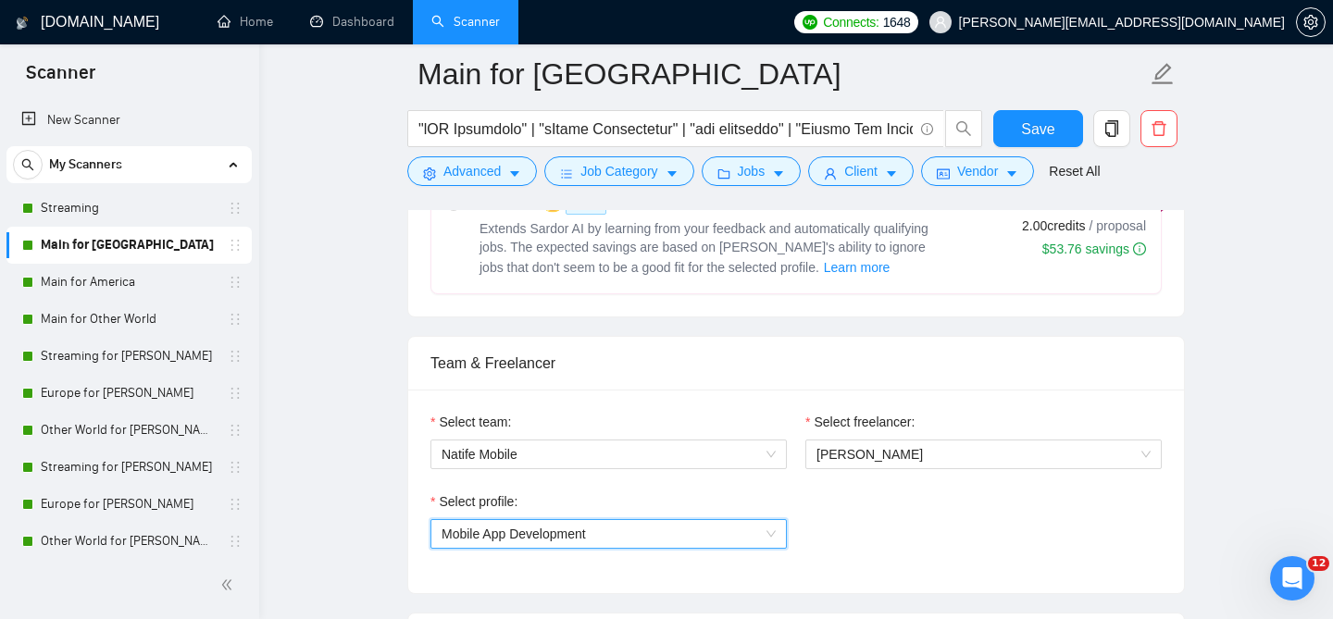
click at [1020, 147] on div "Save" at bounding box center [1038, 133] width 97 height 46
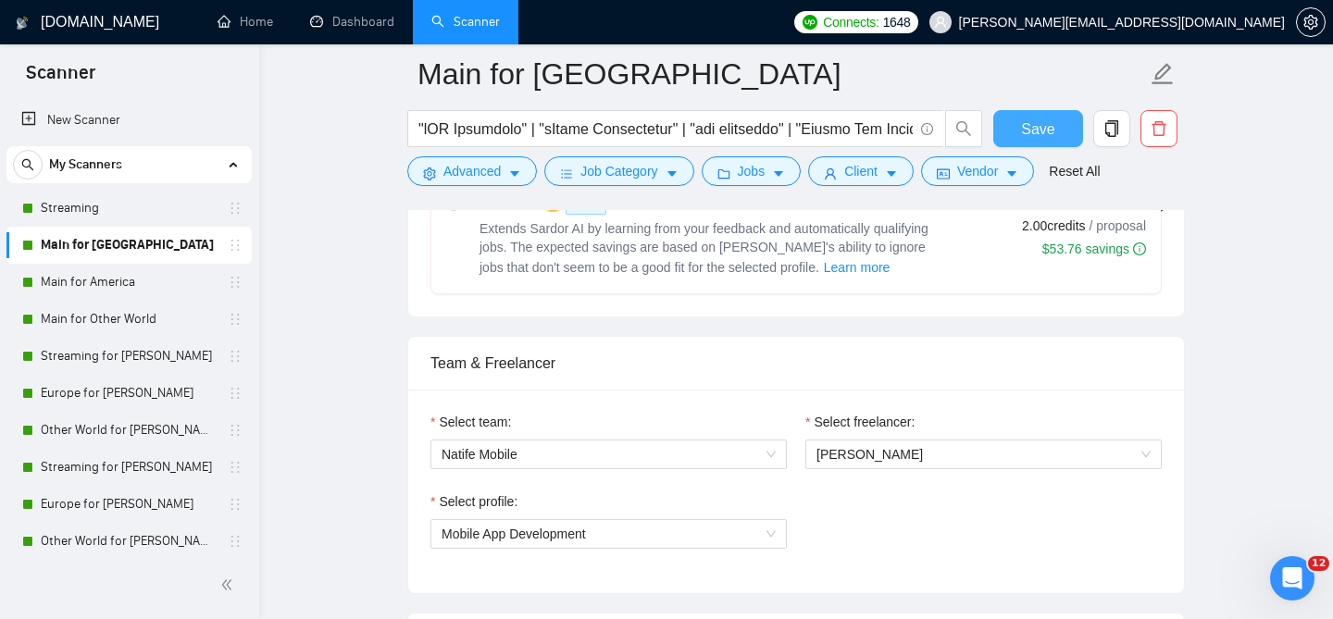
click at [1022, 131] on span "Save" at bounding box center [1037, 129] width 33 height 23
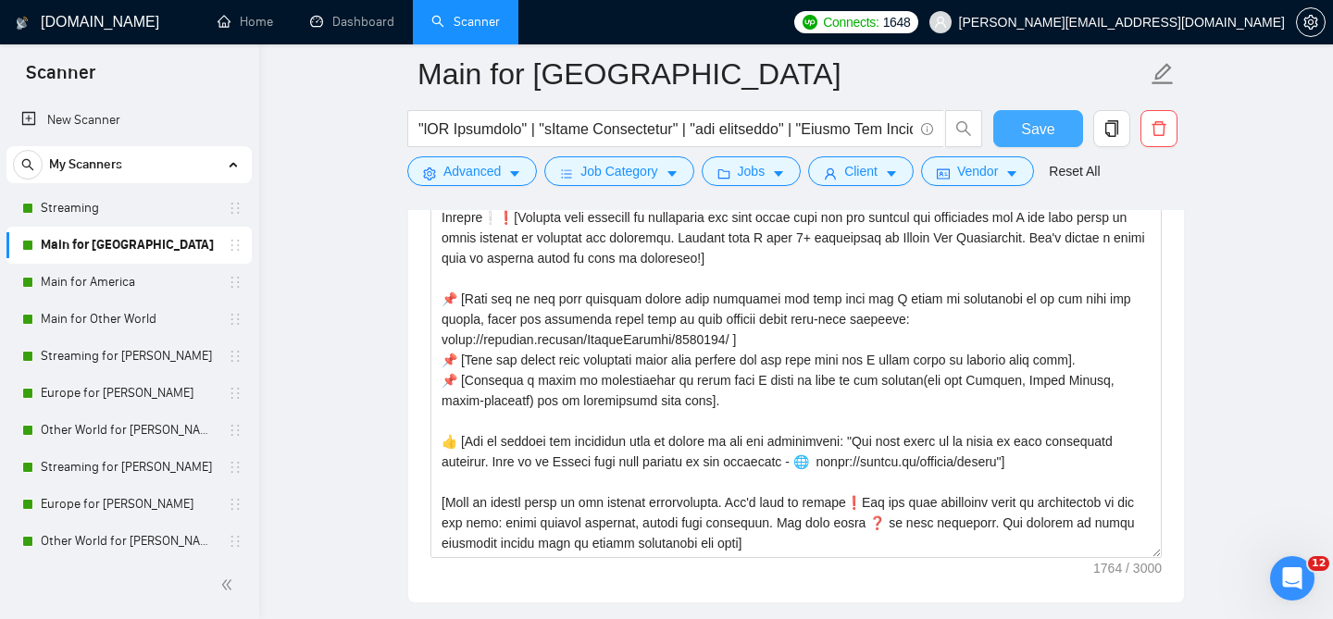
scroll to position [81, 0]
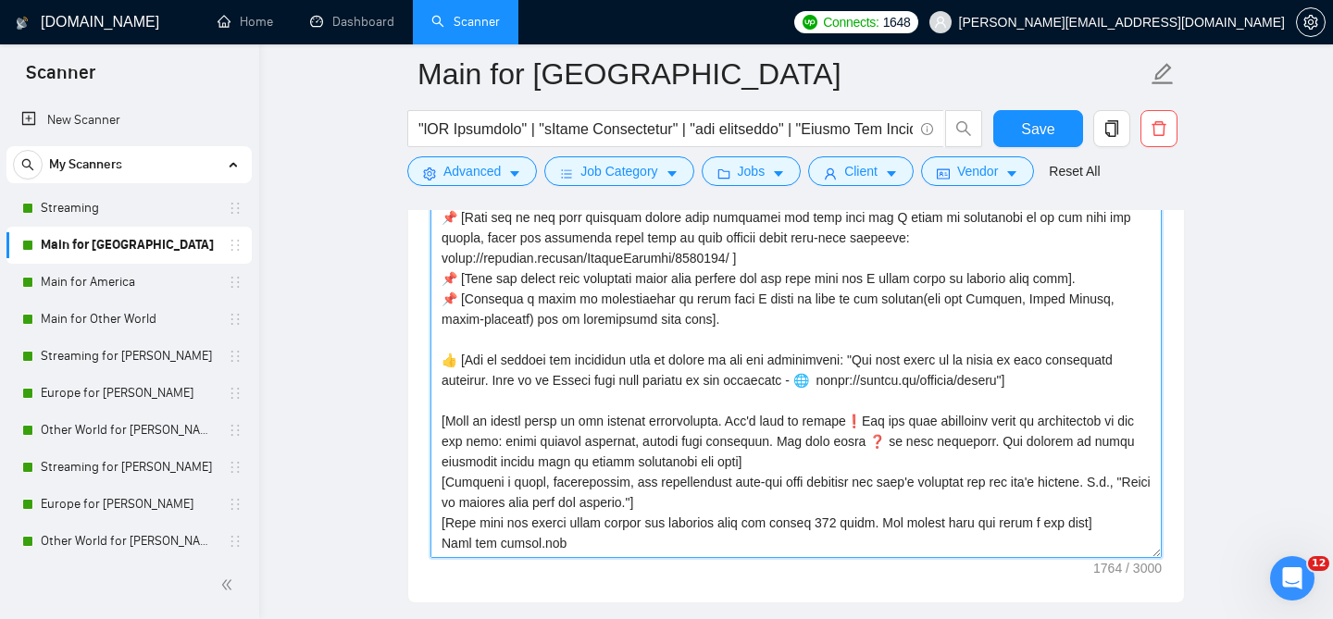
click at [465, 532] on textarea "Cover letter template:" at bounding box center [796, 350] width 731 height 417
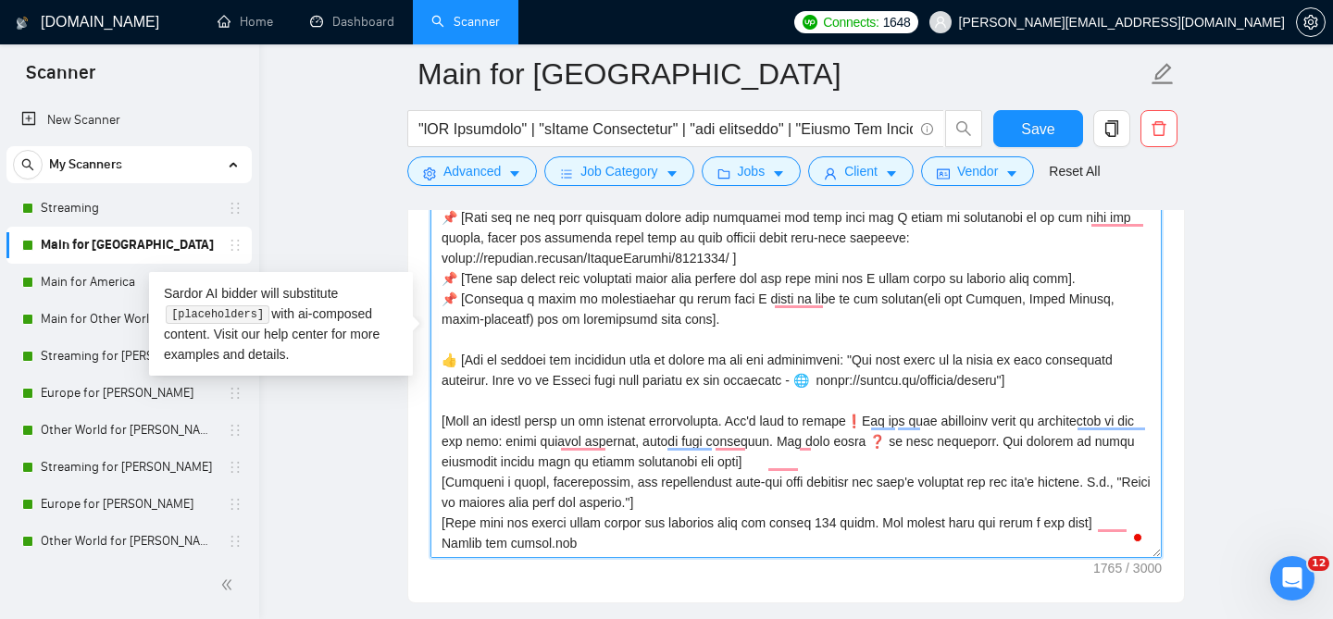
type textarea "[Start with a greeting using the client’s name if provided. If no name is provi…"
click at [697, 531] on textarea "Cover letter template:" at bounding box center [796, 350] width 731 height 417
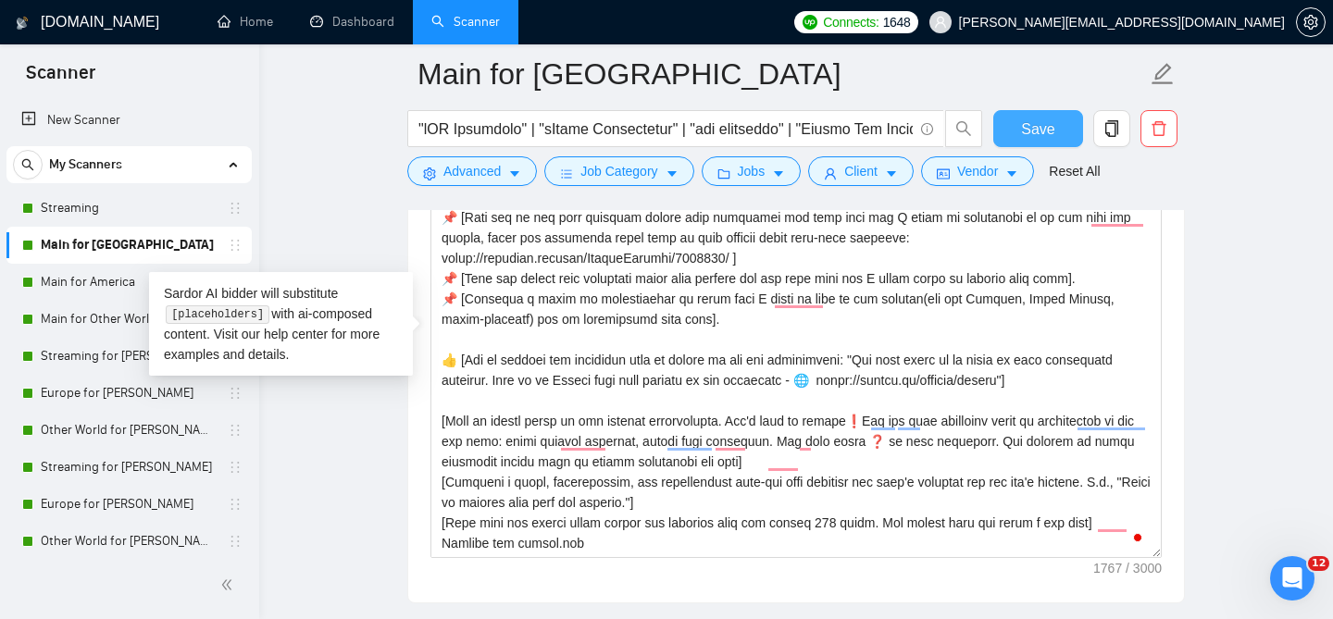
click at [993, 140] on button "Save" at bounding box center [1038, 128] width 90 height 37
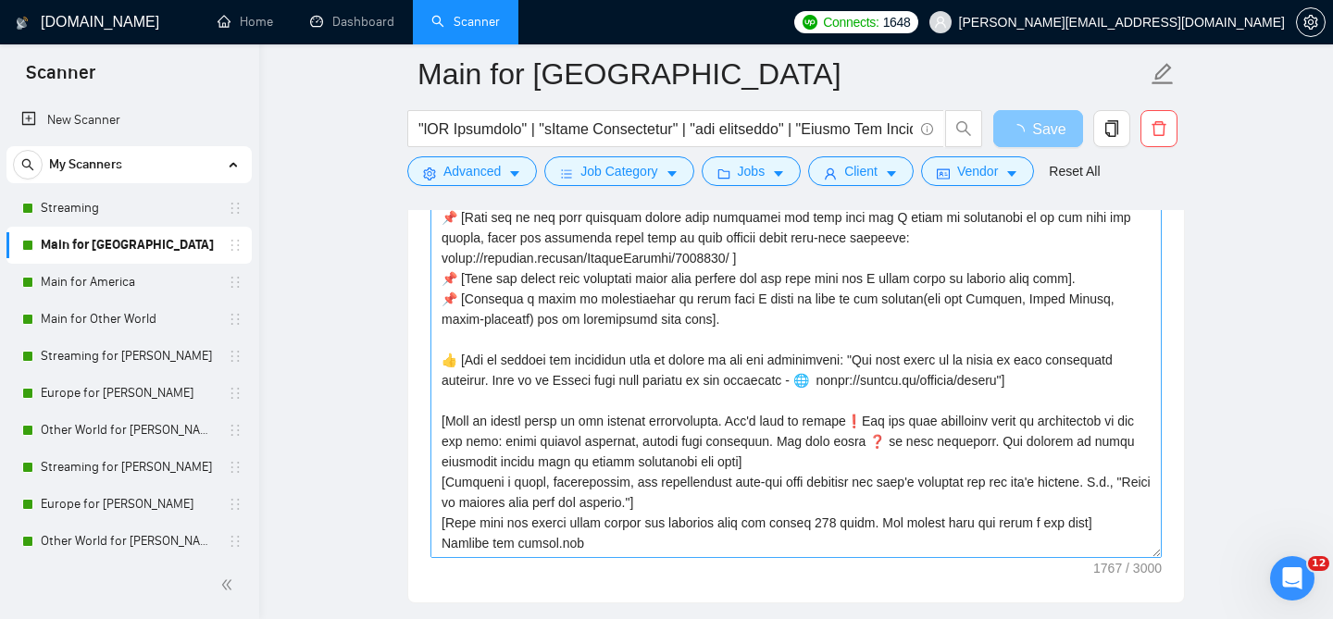
scroll to position [9, 0]
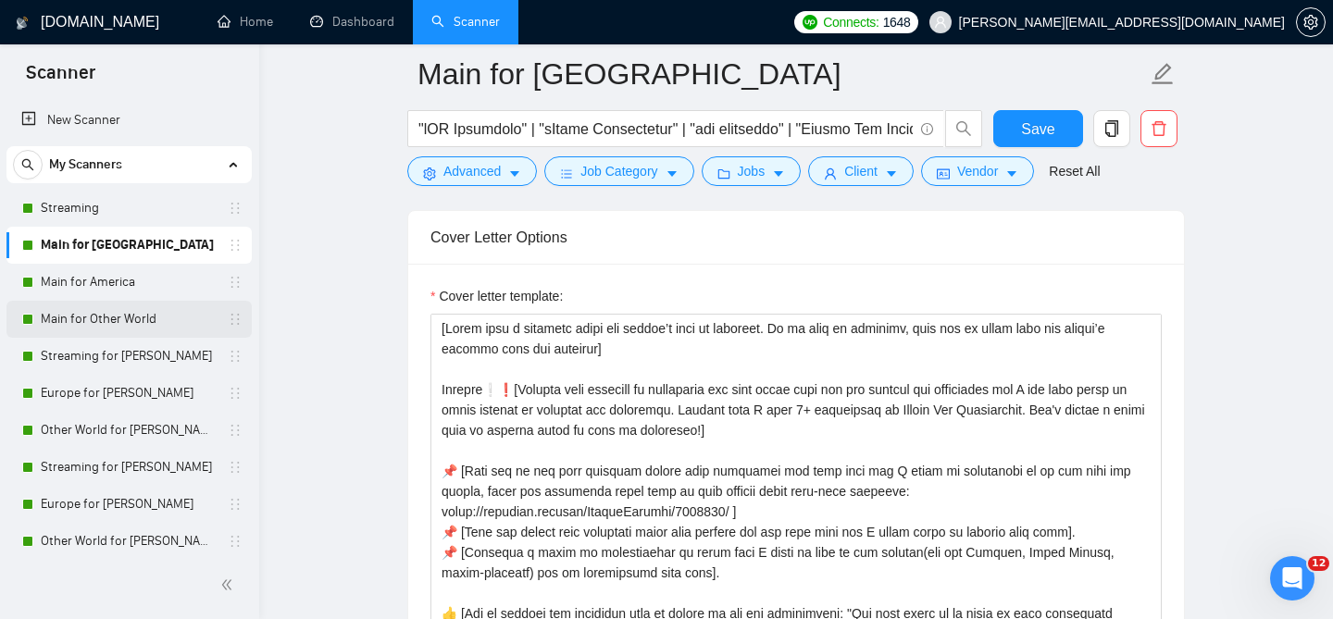
click at [139, 316] on link "Main for Other World" at bounding box center [129, 319] width 176 height 37
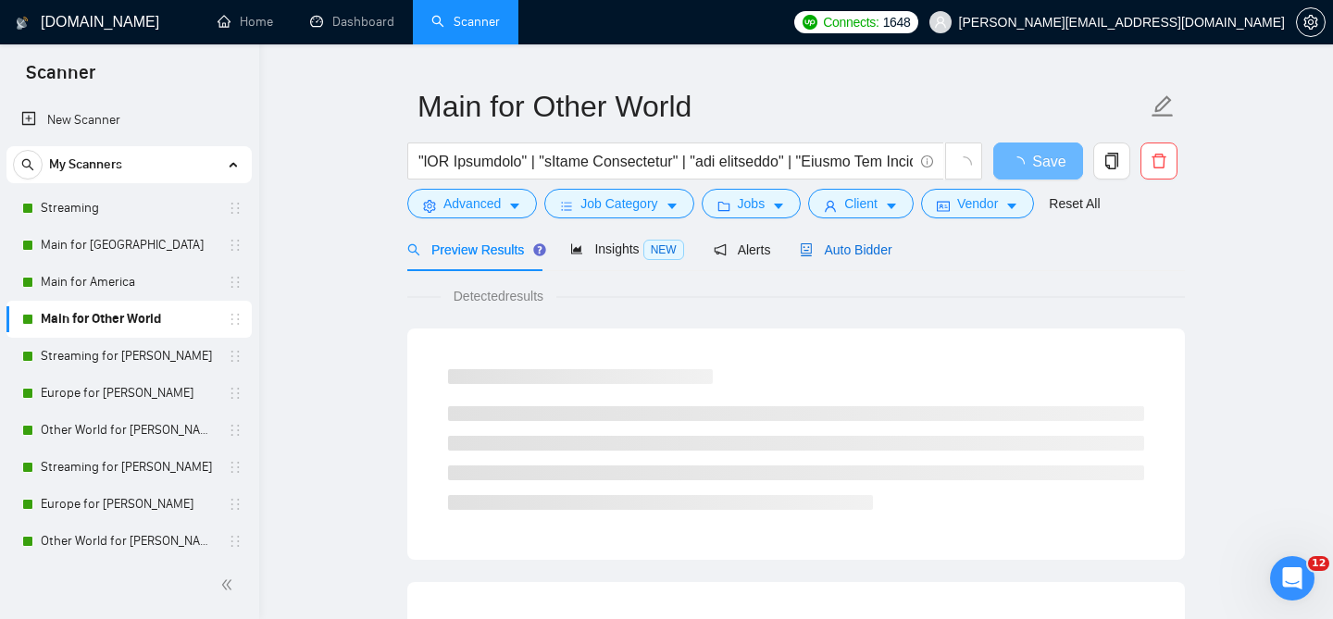
click at [847, 243] on span "Auto Bidder" at bounding box center [846, 250] width 92 height 15
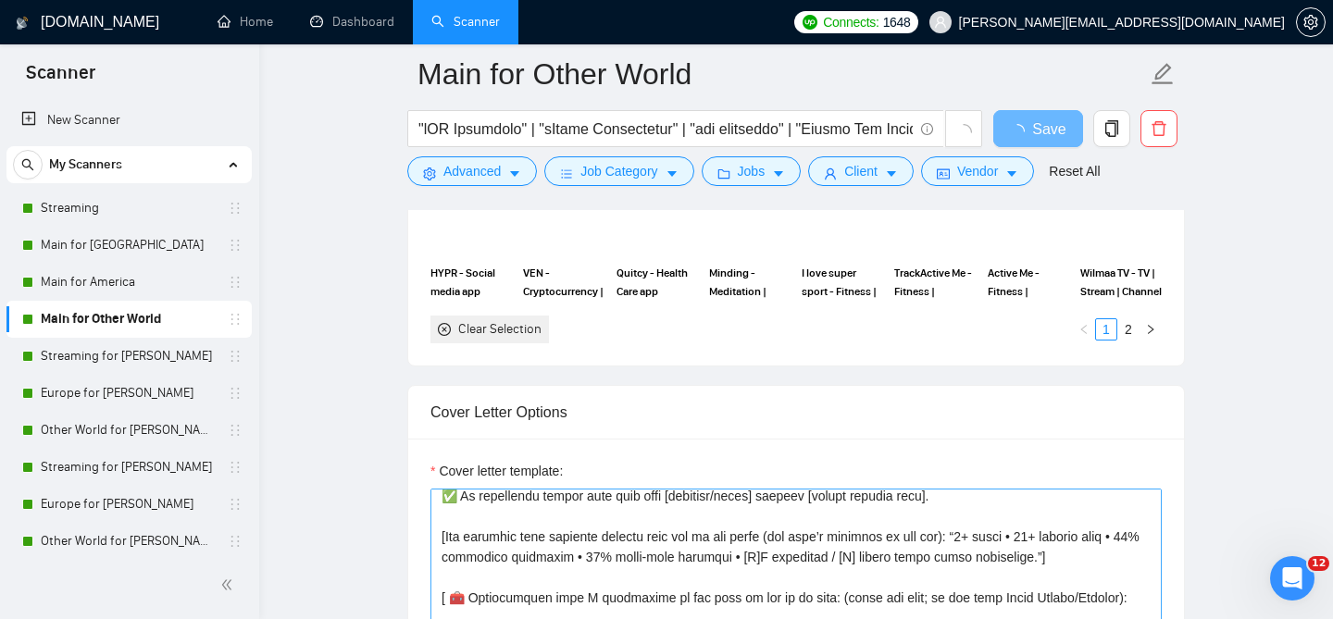
scroll to position [230, 0]
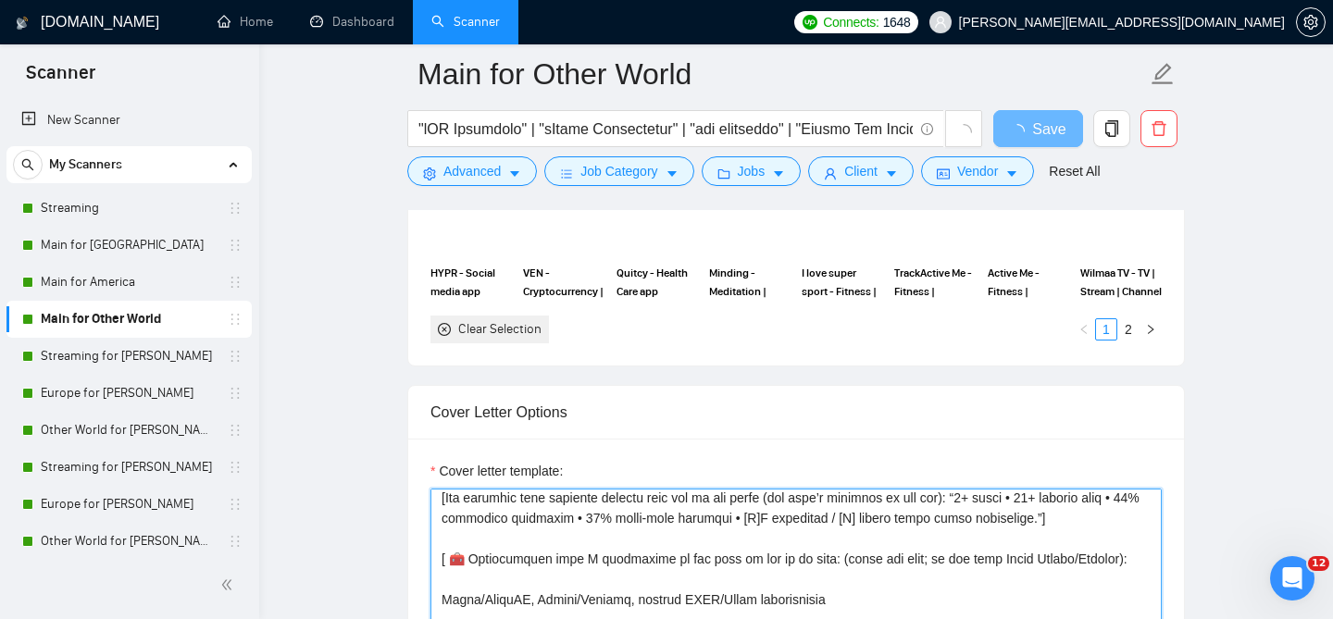
paste textarea "Start with a greeting using the client’s name if provided. If no name is provid…"
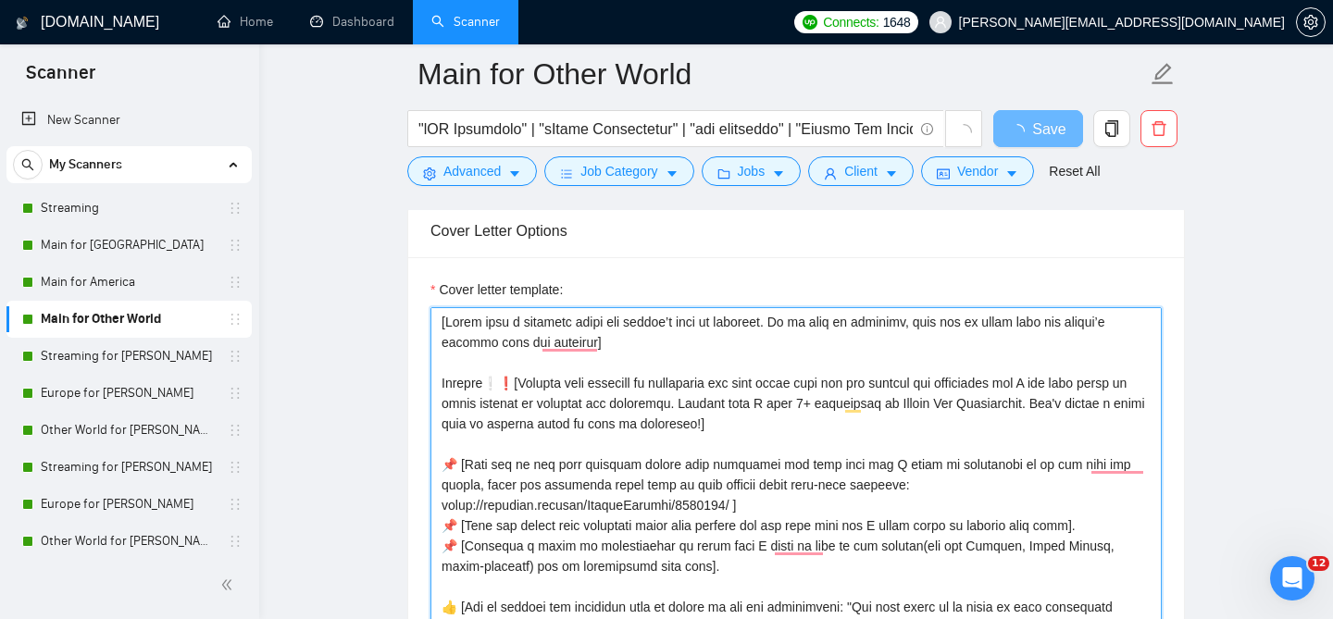
scroll to position [81, 0]
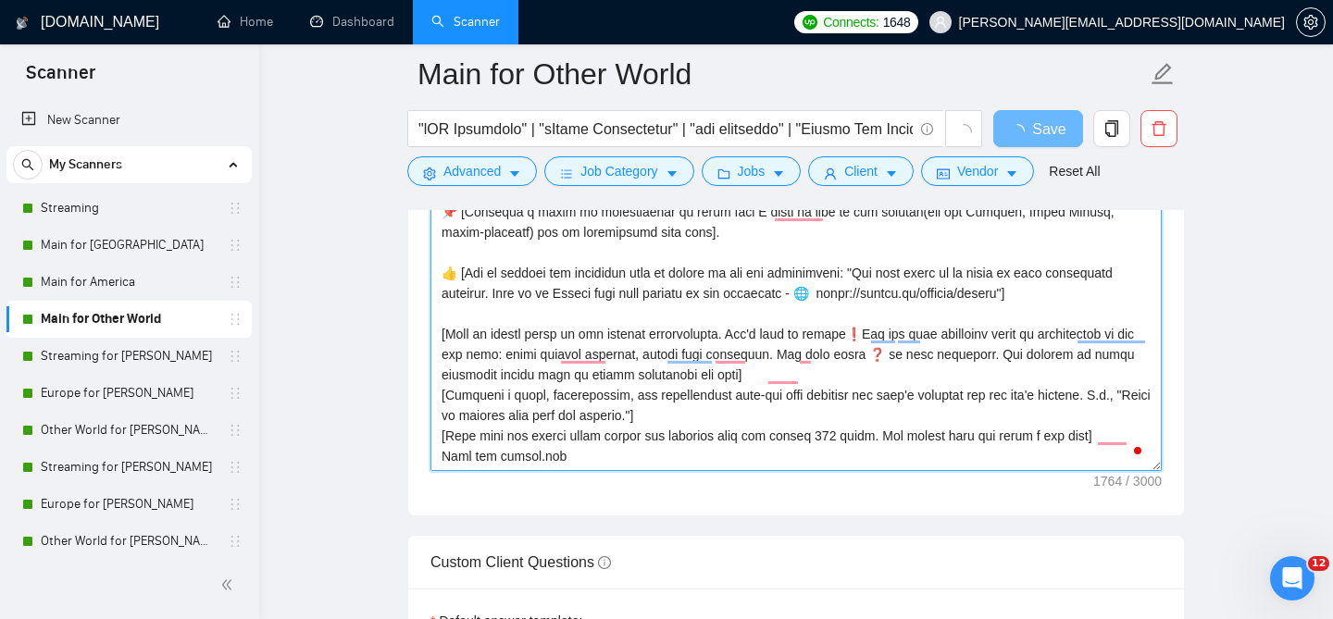
click at [468, 443] on textarea "Cover letter template:" at bounding box center [796, 263] width 731 height 417
type textarea "[Start with a greeting using the client’s name if provided. If no name is provi…"
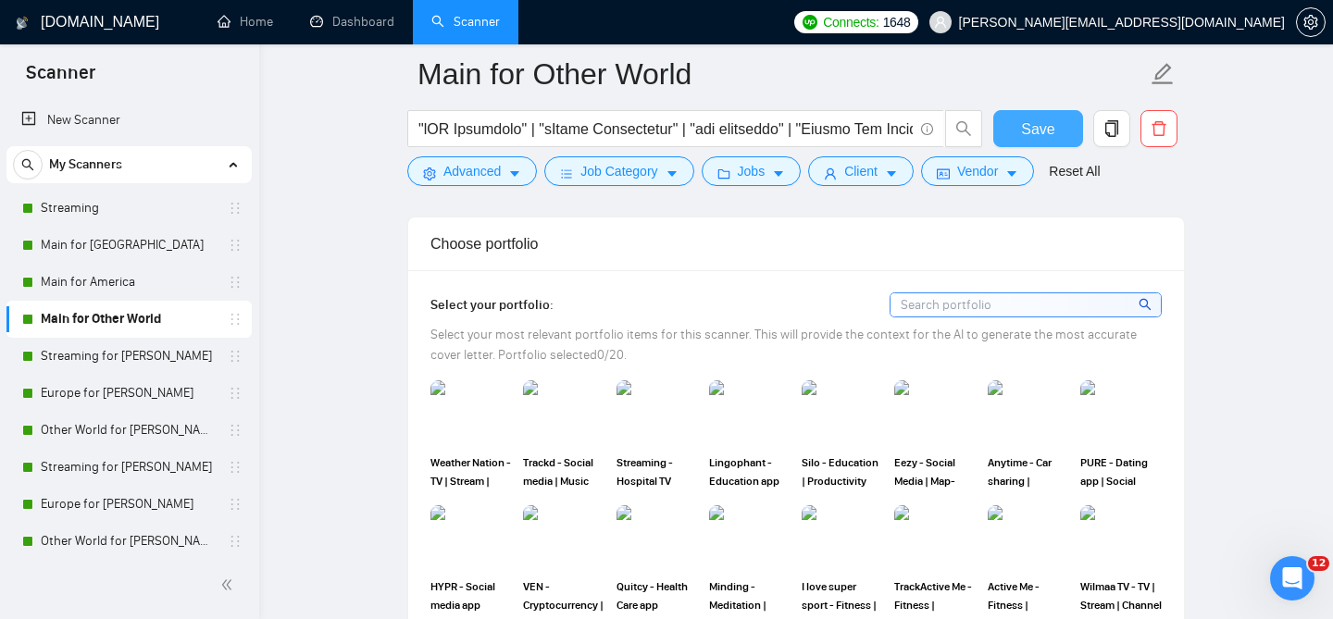
click at [1052, 138] on span "Save" at bounding box center [1037, 129] width 33 height 23
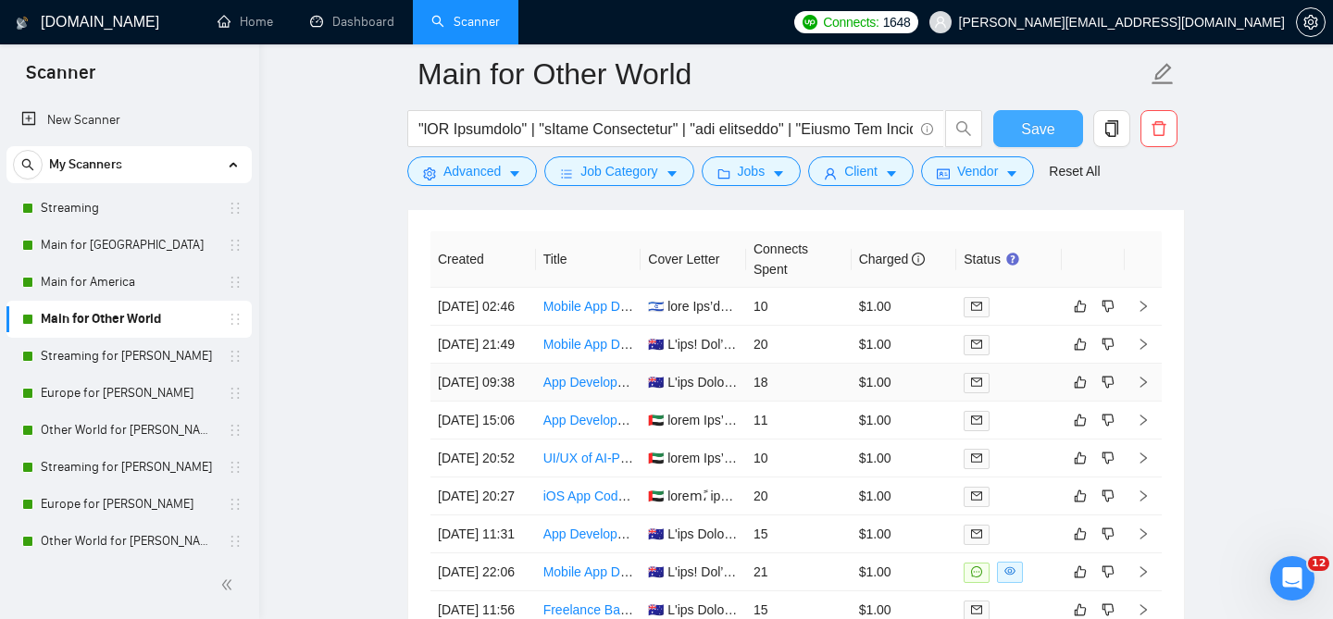
scroll to position [4725, 0]
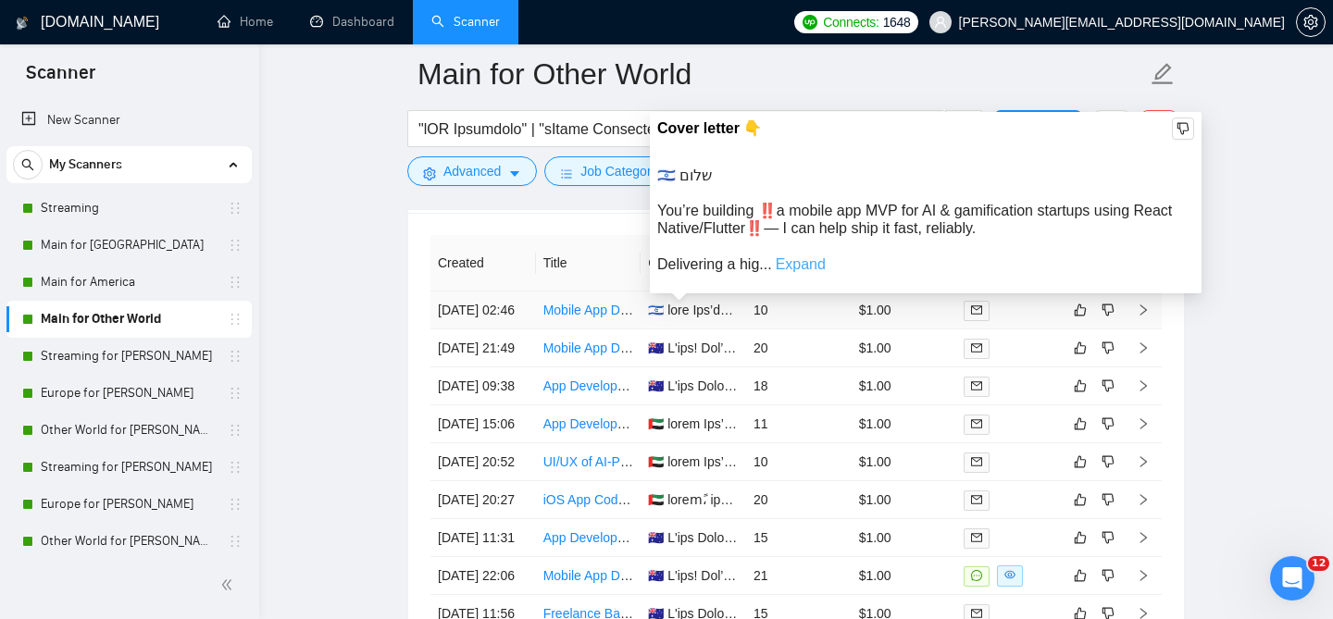
click at [793, 260] on link "Expand" at bounding box center [801, 264] width 50 height 16
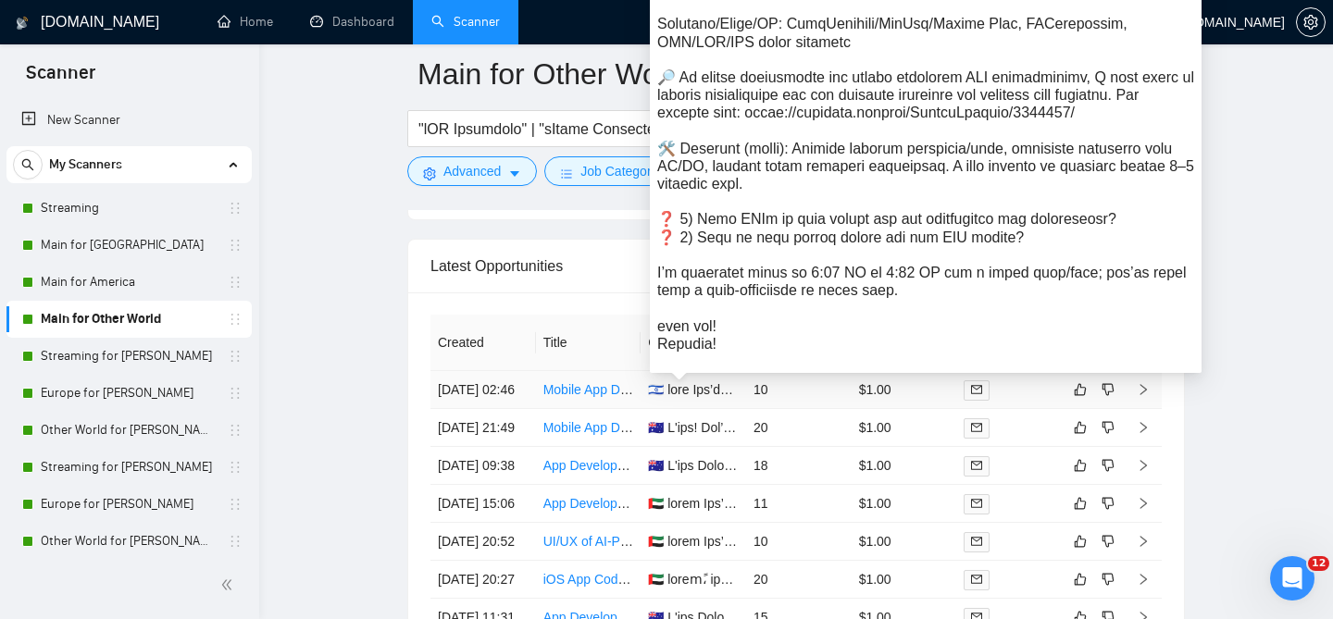
scroll to position [4620, 0]
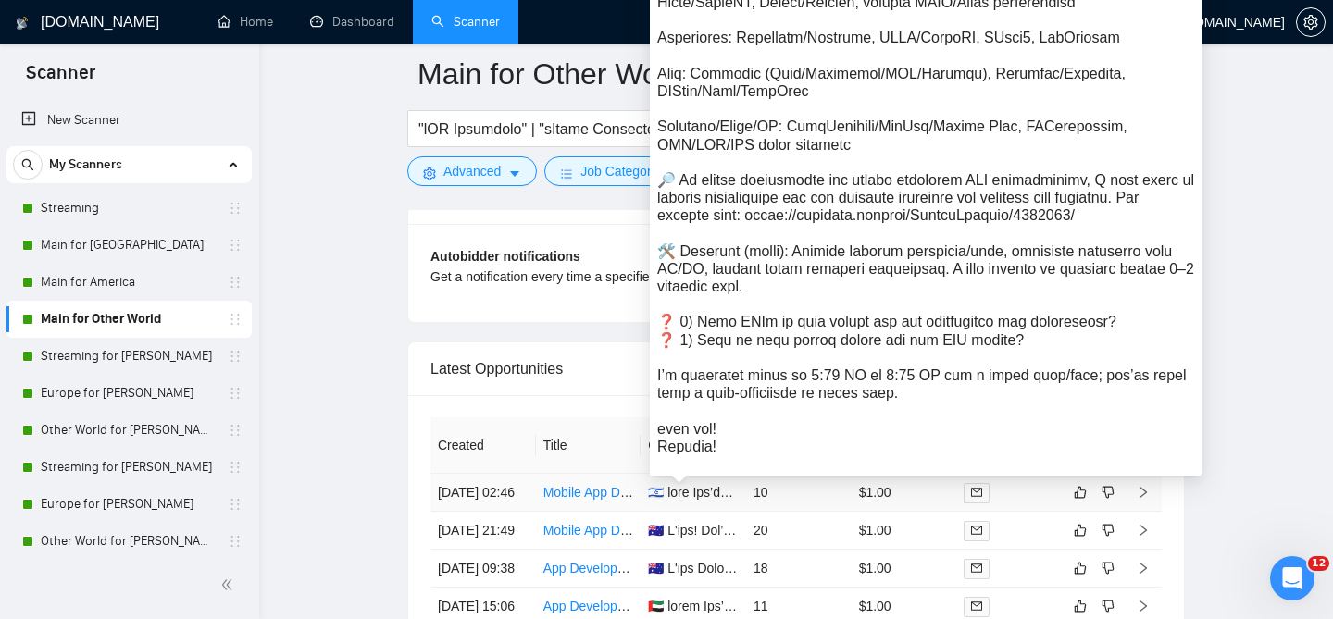
scroll to position [4554, 0]
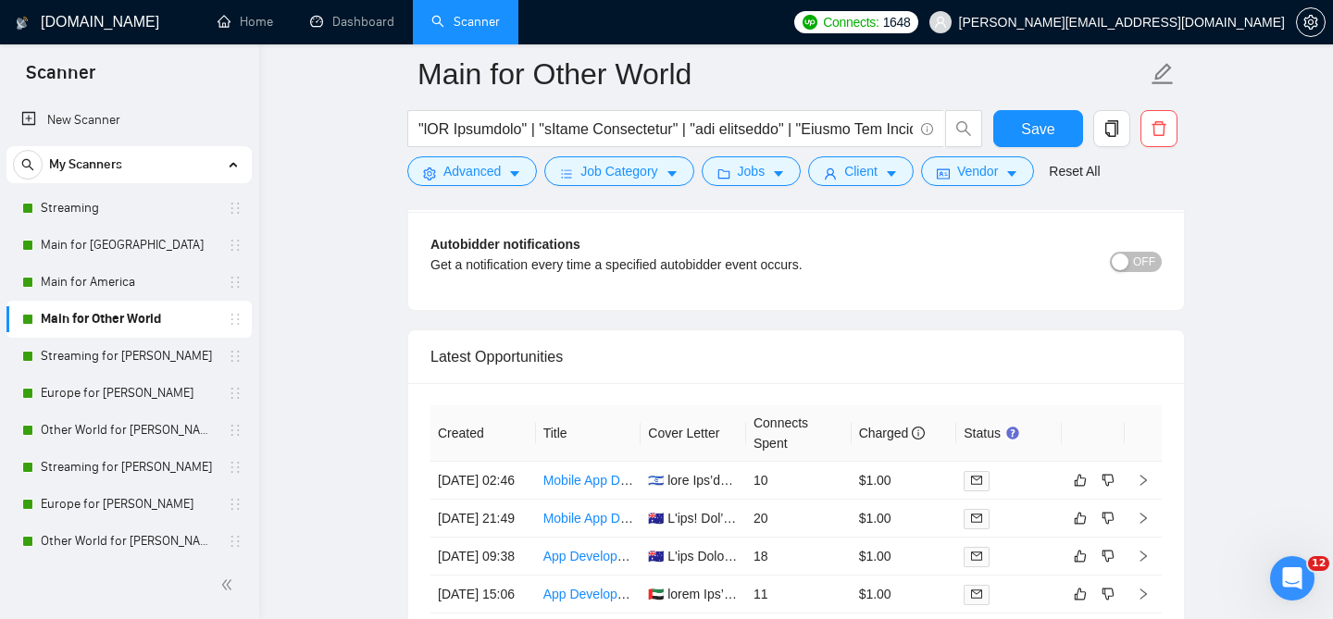
click at [574, 355] on div "Latest Opportunities" at bounding box center [796, 357] width 731 height 53
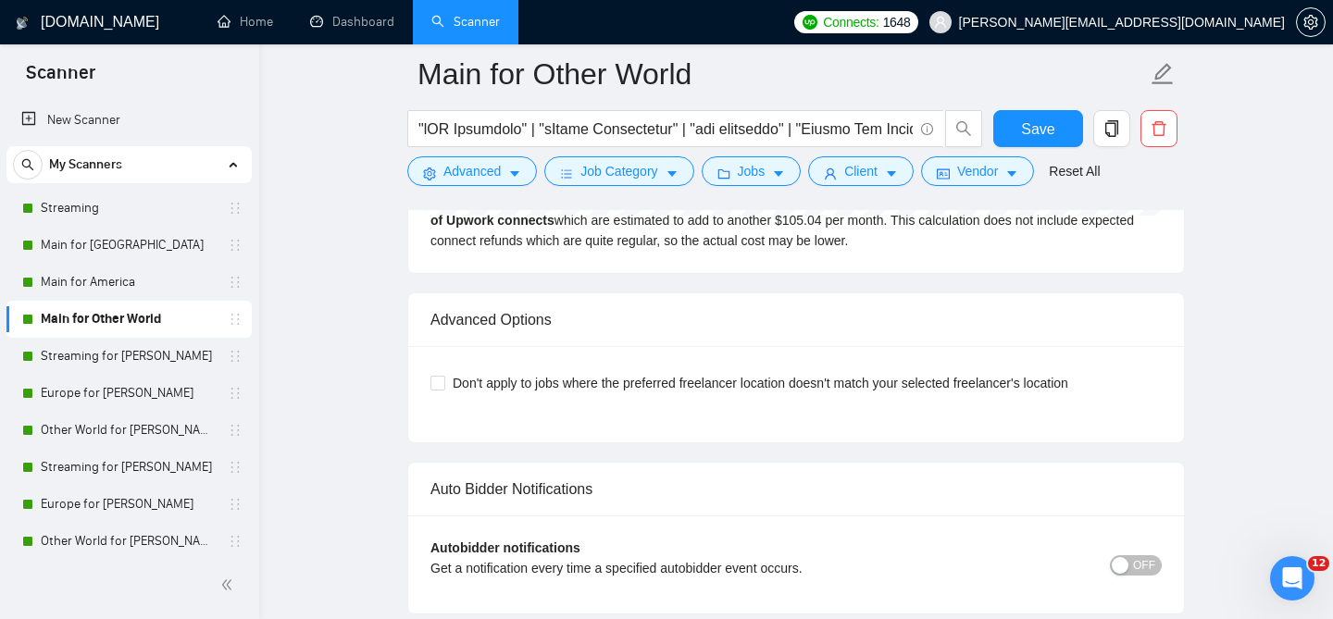
scroll to position [4067, 0]
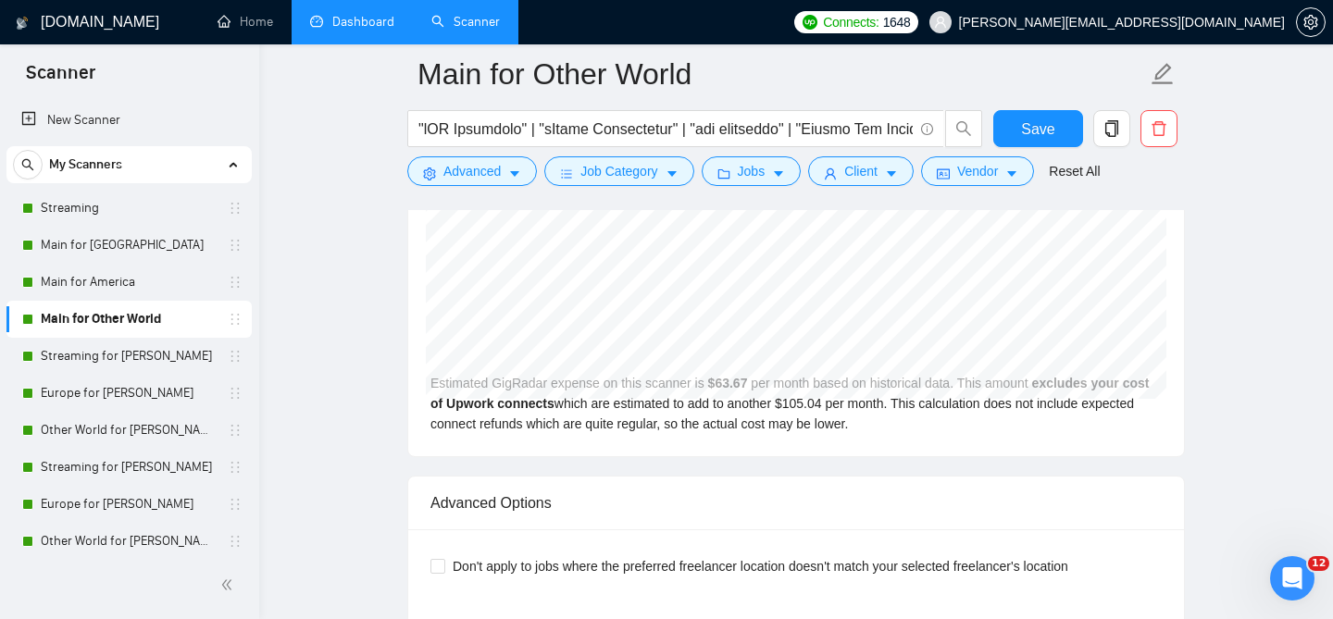
click at [381, 23] on link "Dashboard" at bounding box center [352, 22] width 84 height 16
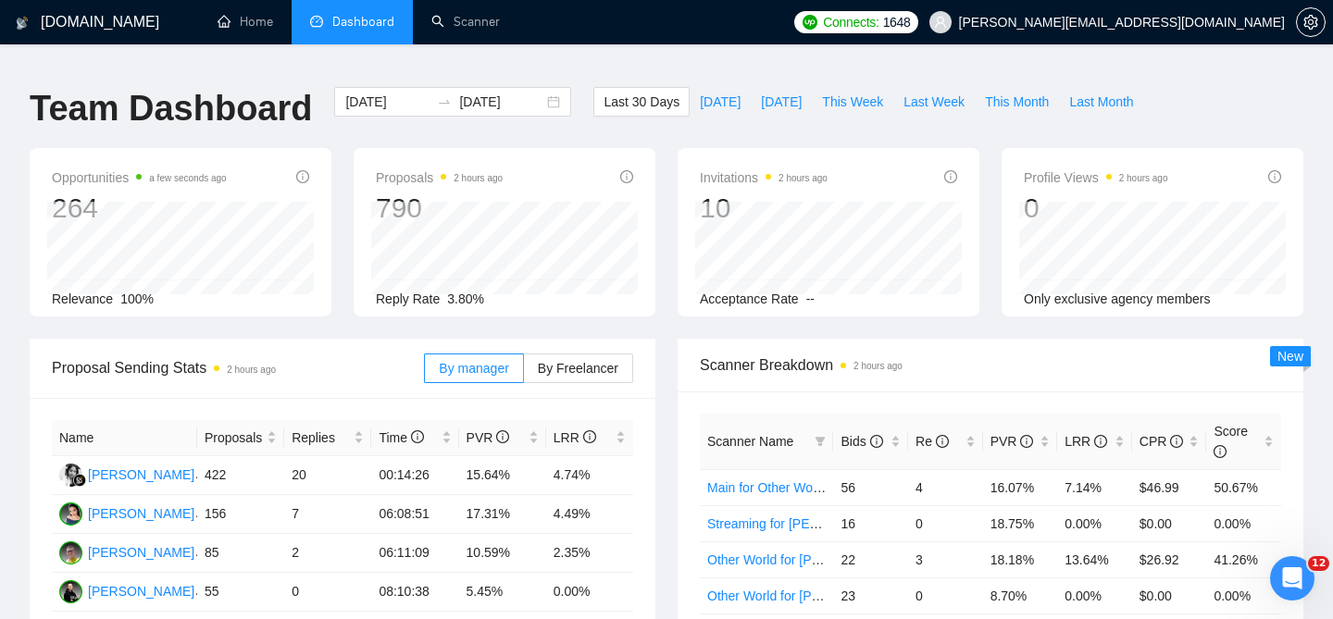
click at [107, 13] on h1 "[DOMAIN_NAME]" at bounding box center [100, 22] width 119 height 44
